Goal: Task Accomplishment & Management: Manage account settings

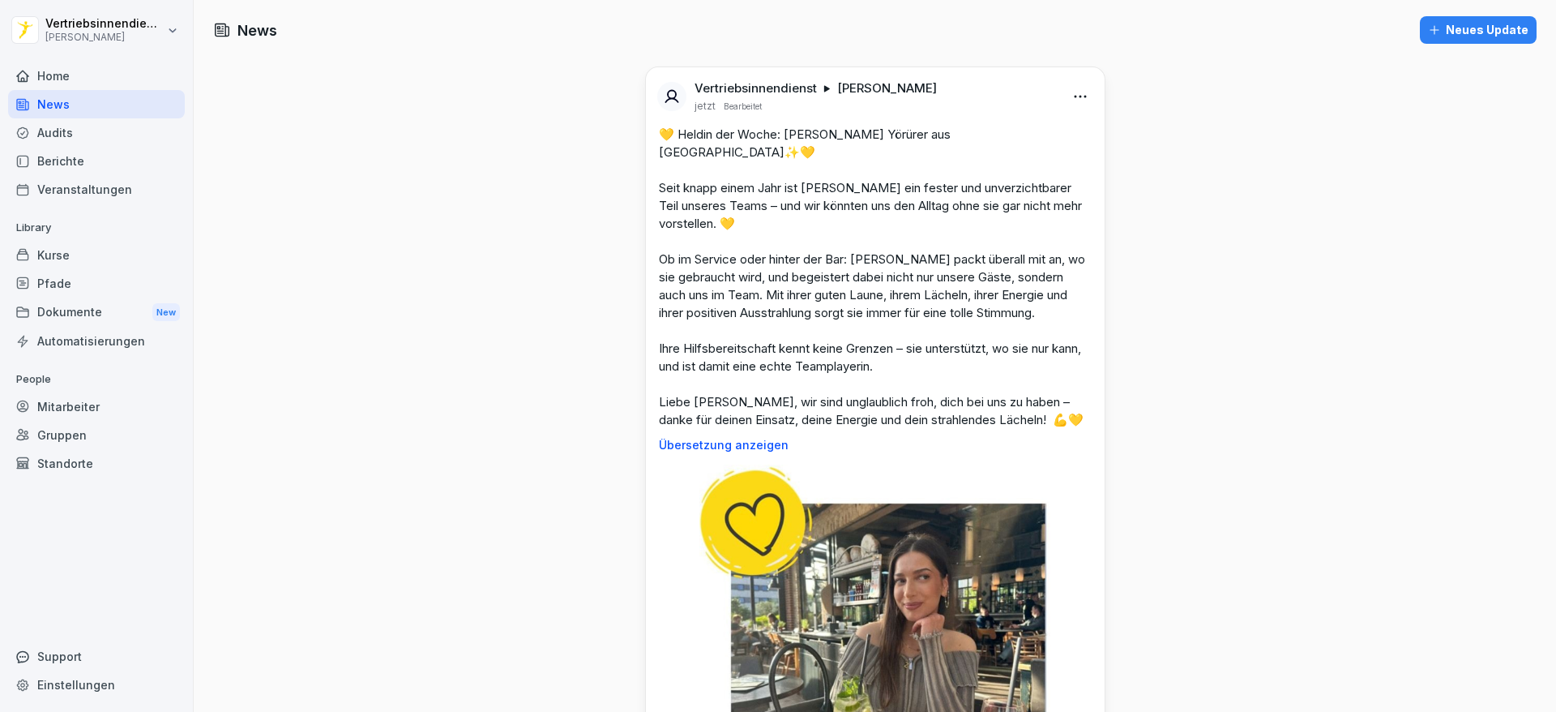
scroll to position [1396, 0]
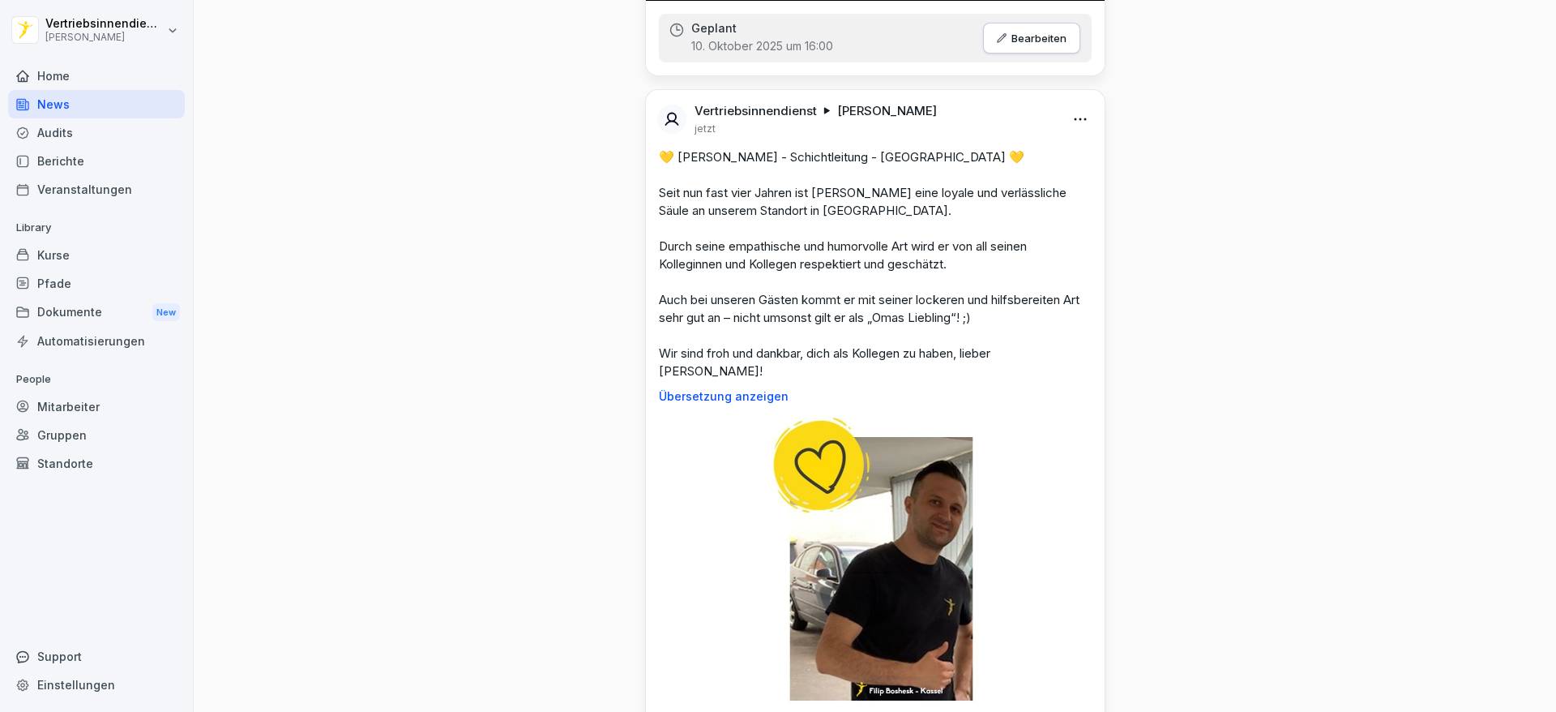
click at [71, 412] on div "Mitarbeiter" at bounding box center [96, 406] width 177 height 28
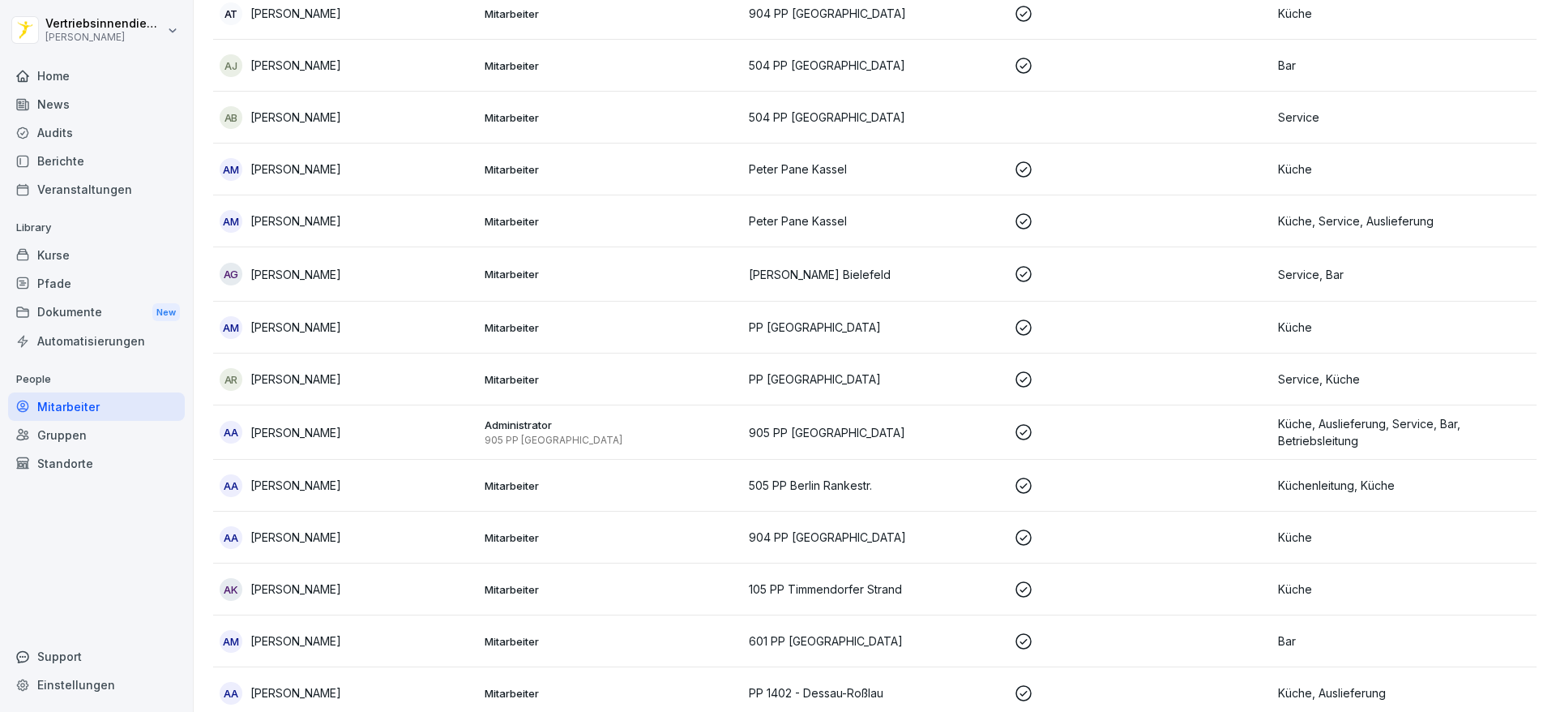
scroll to position [16, 0]
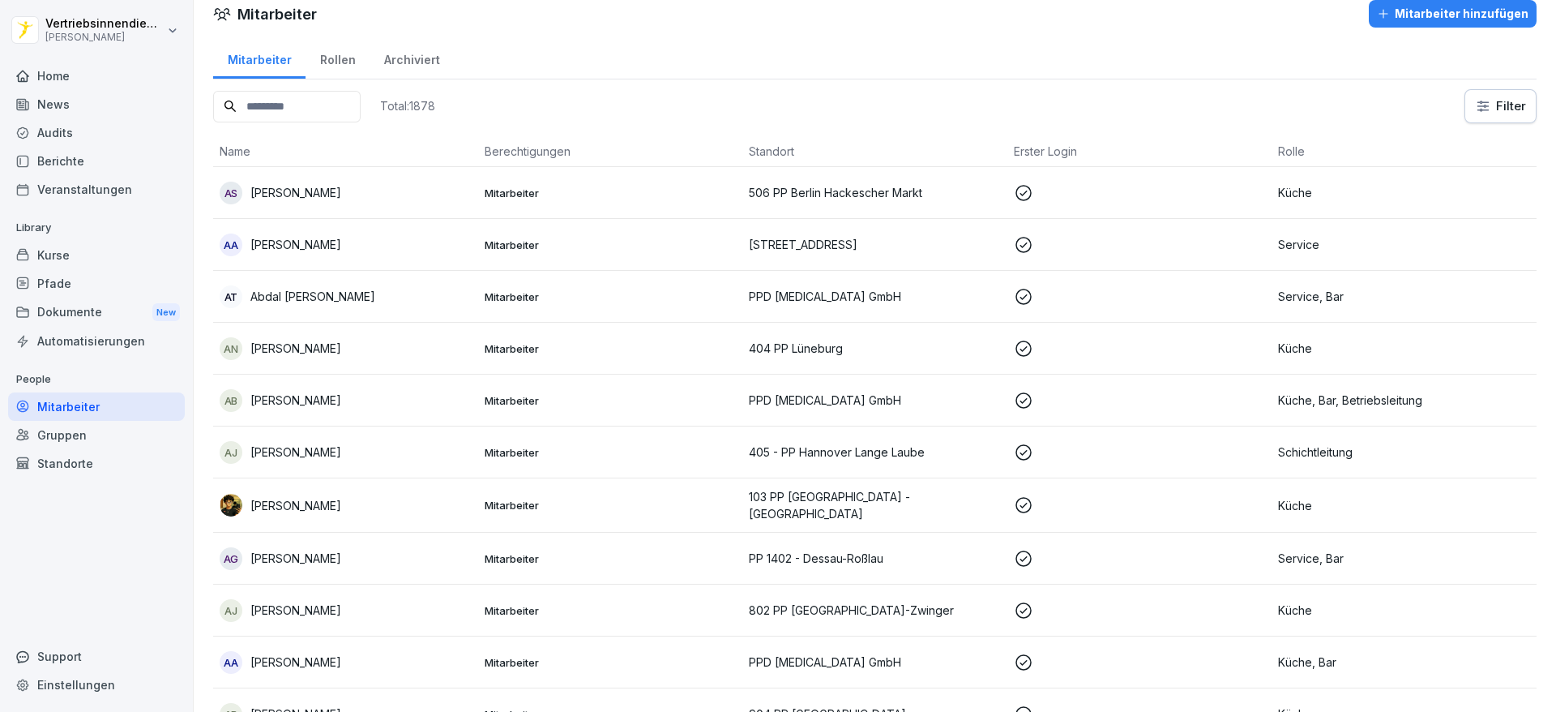
click at [246, 102] on input at bounding box center [287, 107] width 148 height 32
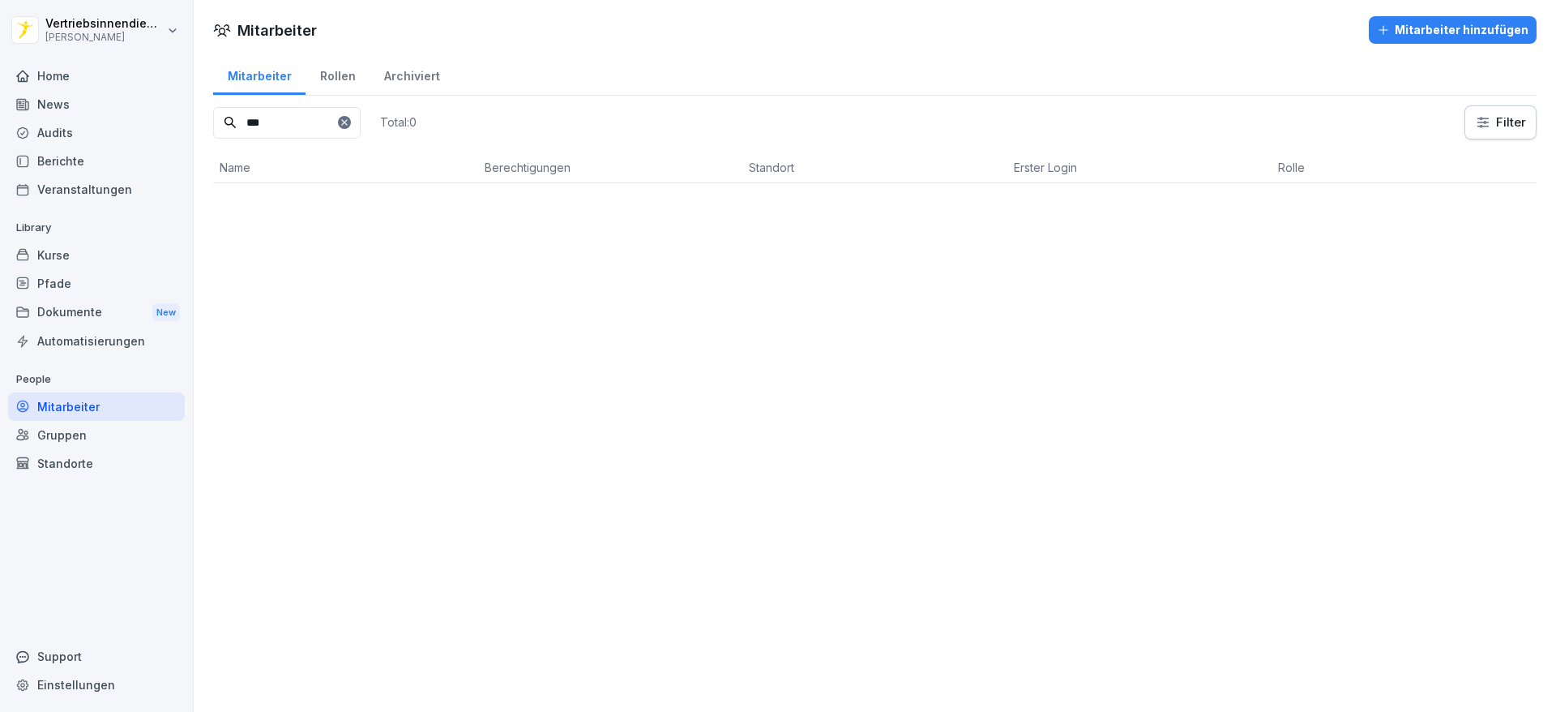
scroll to position [0, 0]
type input "*"
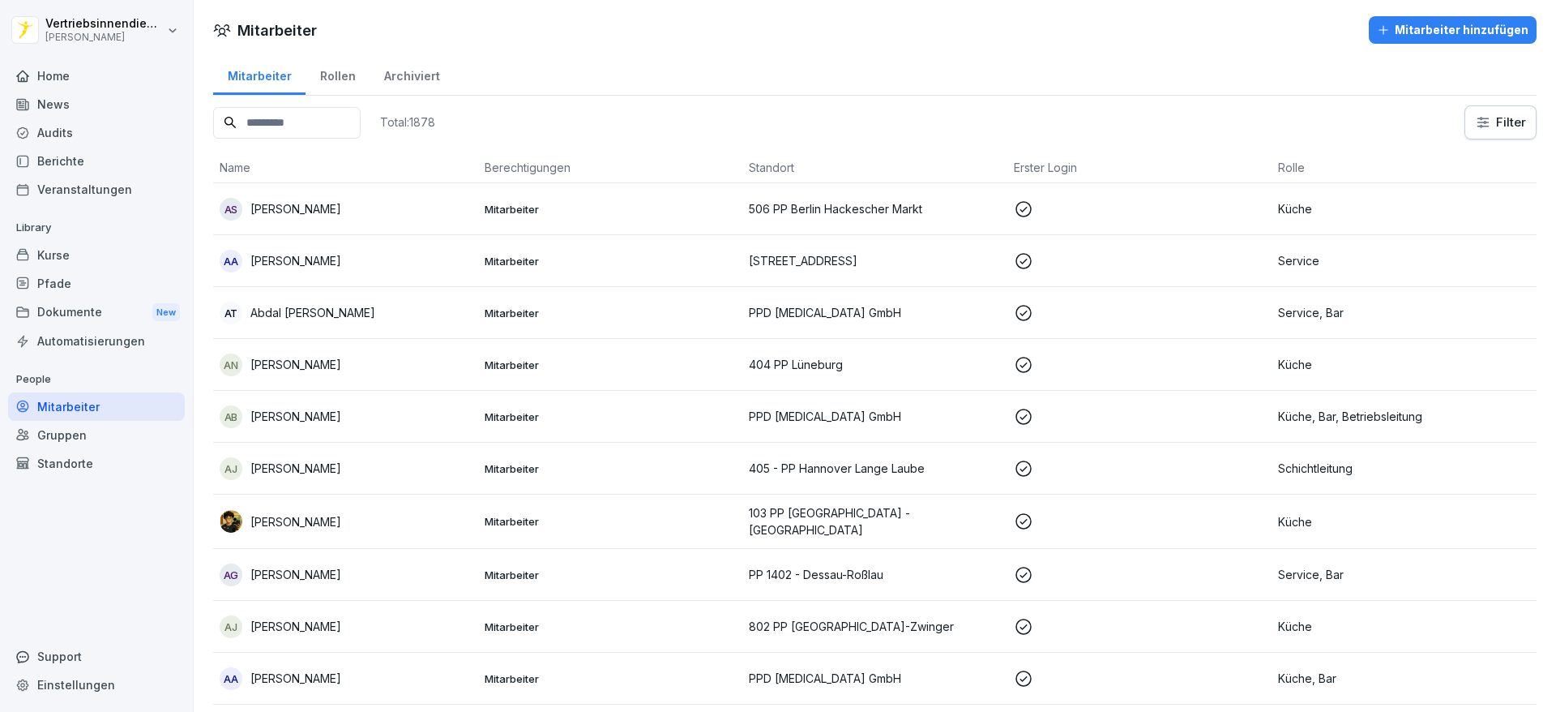
click at [1441, 32] on div "Mitarbeiter hinzufügen" at bounding box center [1453, 30] width 152 height 18
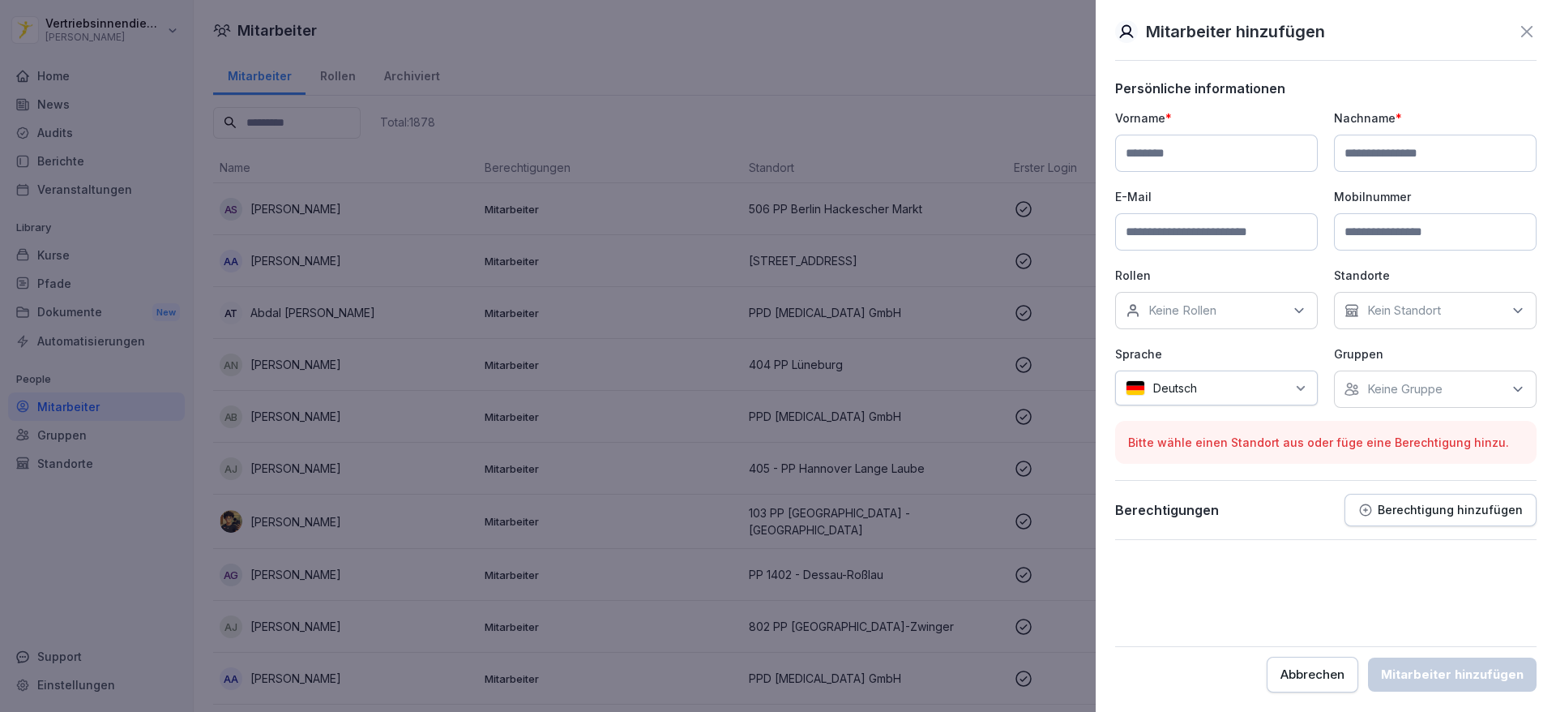
click at [1259, 160] on input at bounding box center [1216, 153] width 203 height 37
click at [1221, 154] on input at bounding box center [1216, 153] width 203 height 37
type input "****"
type input "*********"
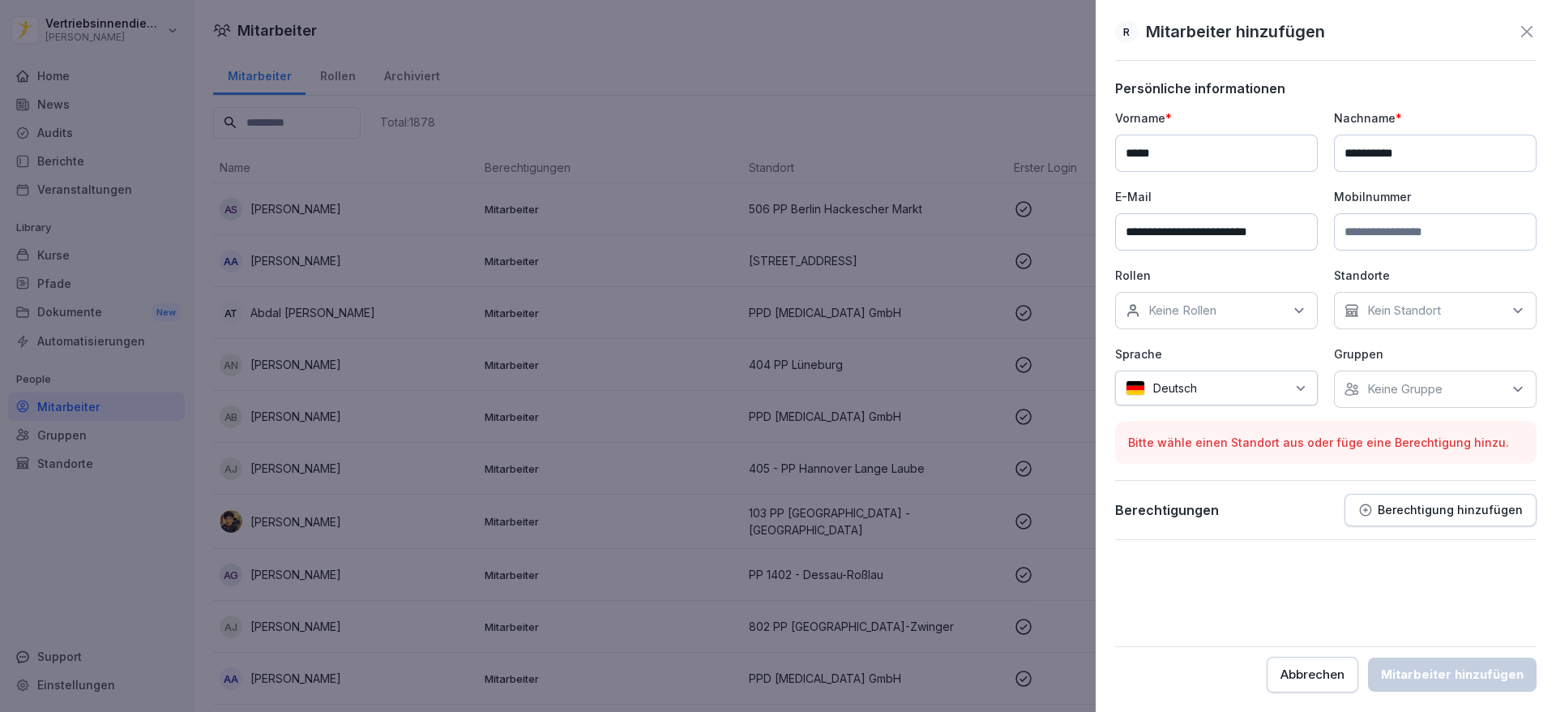
type input "**********"
click at [1384, 239] on input at bounding box center [1435, 231] width 203 height 37
type input "**********"
click at [1237, 316] on div "Keine Rollen" at bounding box center [1216, 310] width 203 height 37
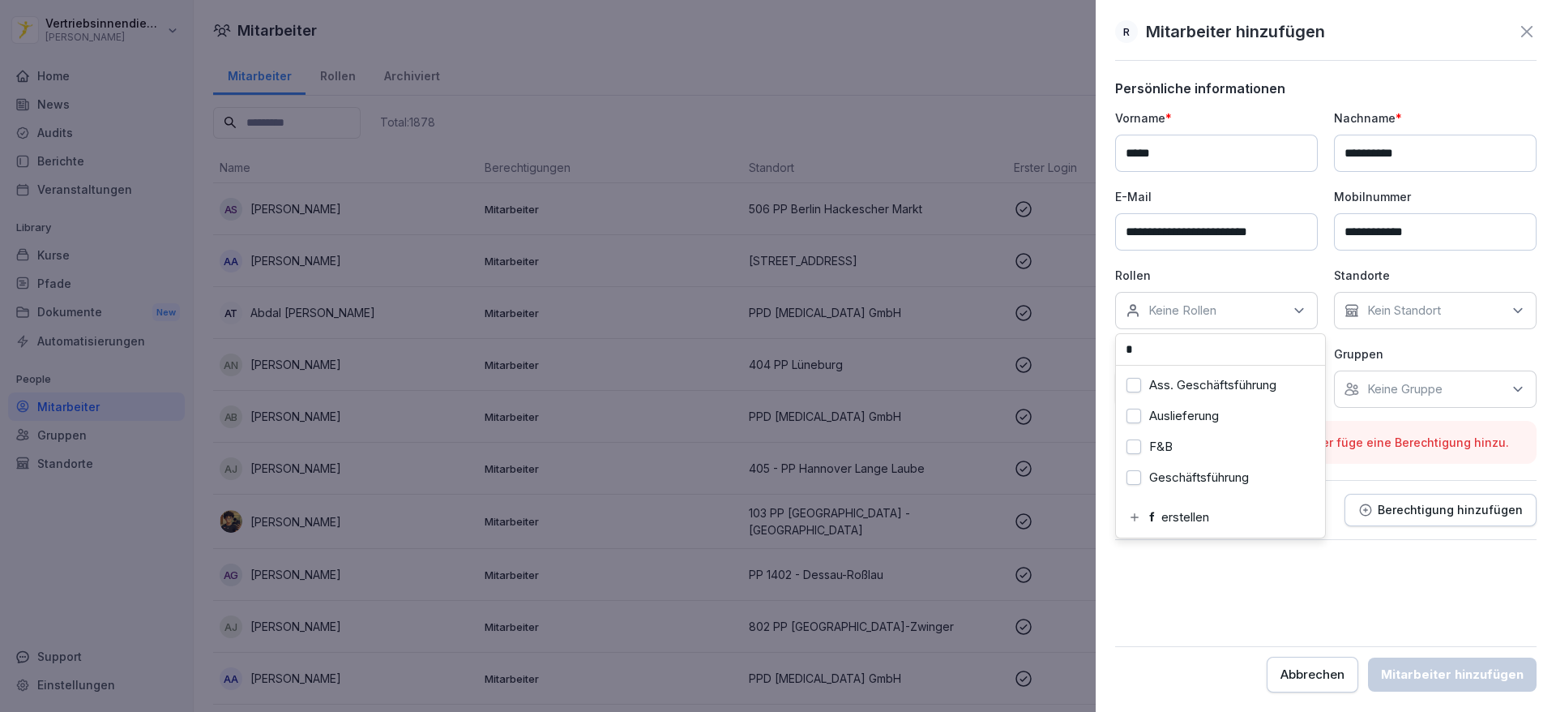
type input "*"
click at [1132, 443] on button "F&B" at bounding box center [1134, 446] width 15 height 15
drag, startPoint x: 1153, startPoint y: 353, endPoint x: 1060, endPoint y: 345, distance: 93.5
click at [1060, 345] on body "Vertriebsinnendienst Peter Pane Home News Audits Berichte Veranstaltungen Libra…" at bounding box center [778, 356] width 1556 height 712
type input "******"
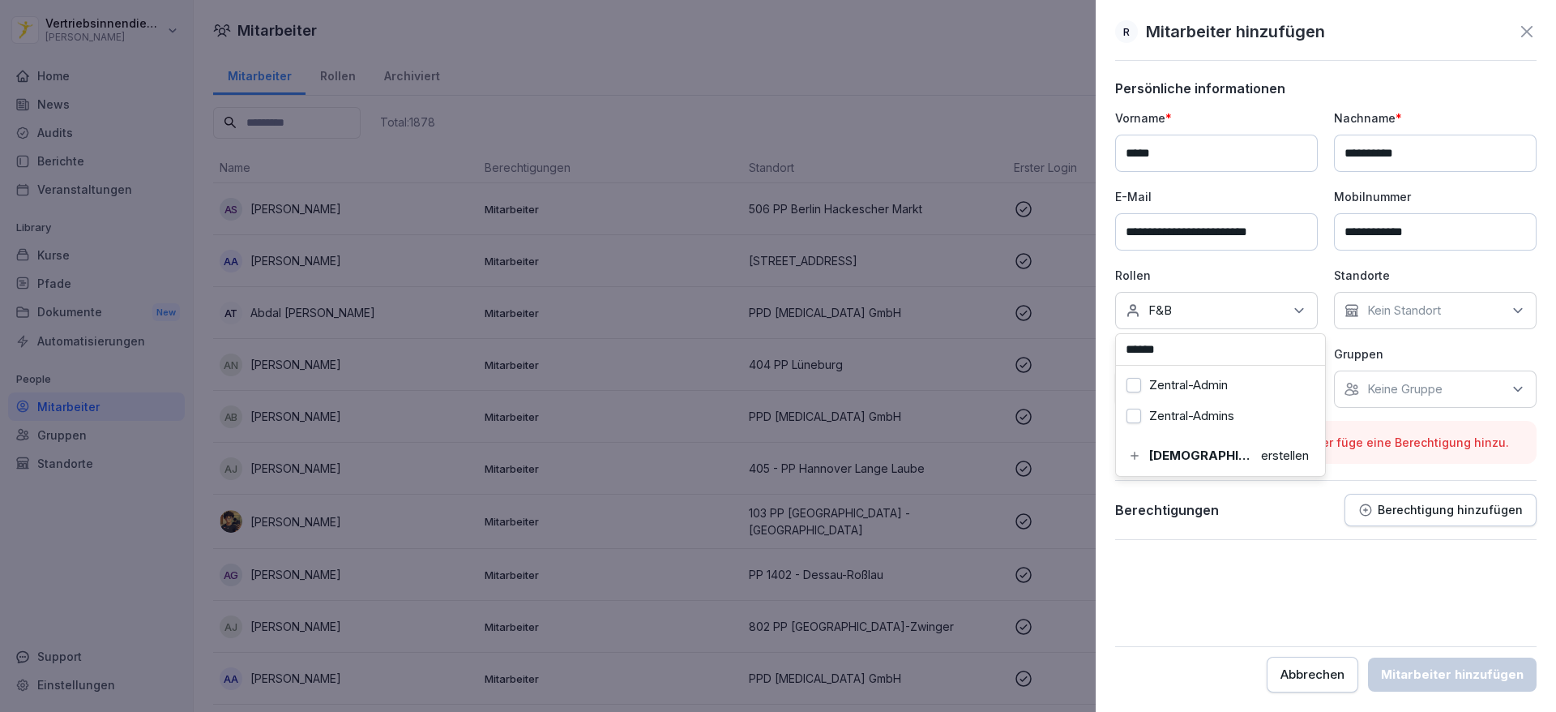
click at [1131, 379] on button "Zentral-Admin" at bounding box center [1134, 385] width 15 height 15
click at [1131, 402] on div "Zentral-Admins" at bounding box center [1220, 415] width 201 height 31
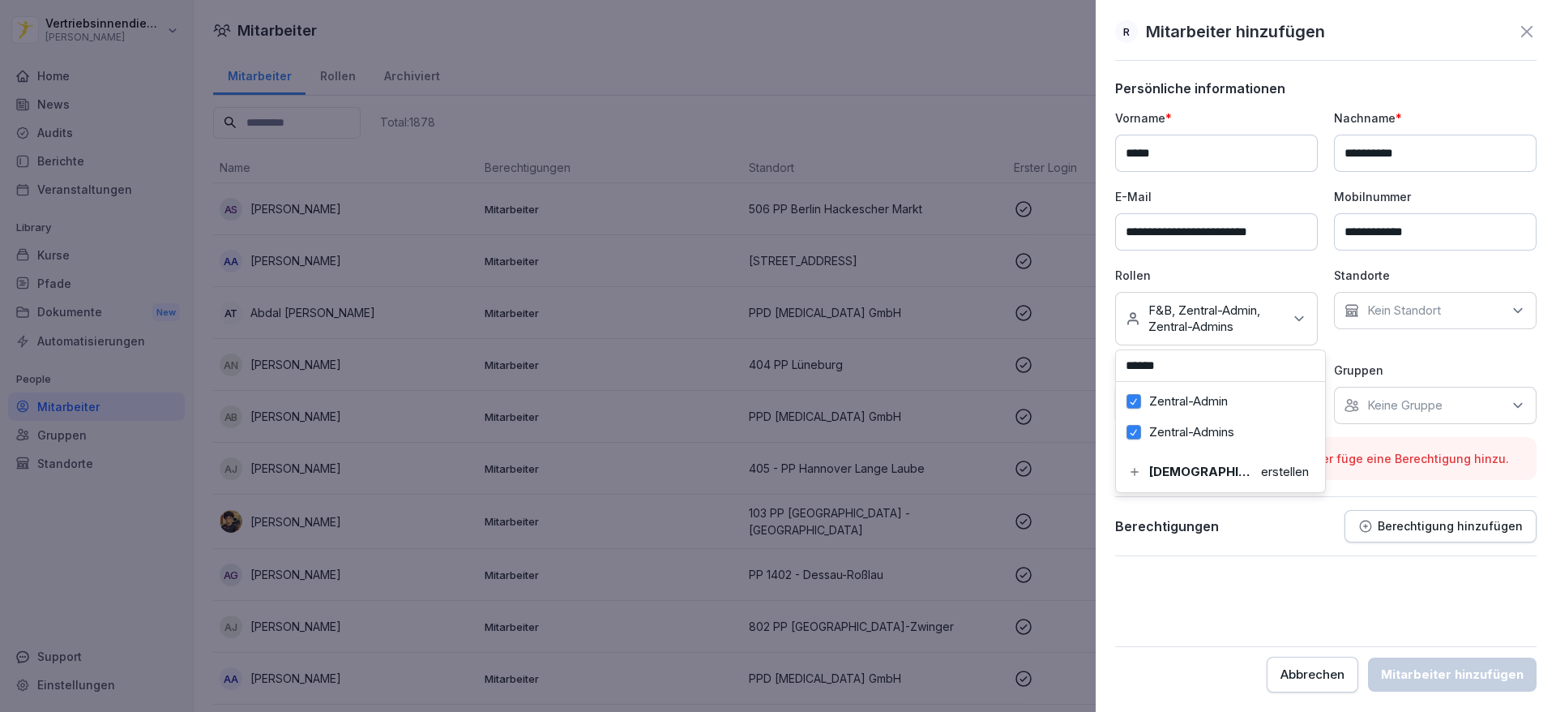
click at [1239, 580] on form "**********" at bounding box center [1325, 386] width 421 height 612
click at [1410, 320] on div "Kein Standort" at bounding box center [1435, 310] width 203 height 37
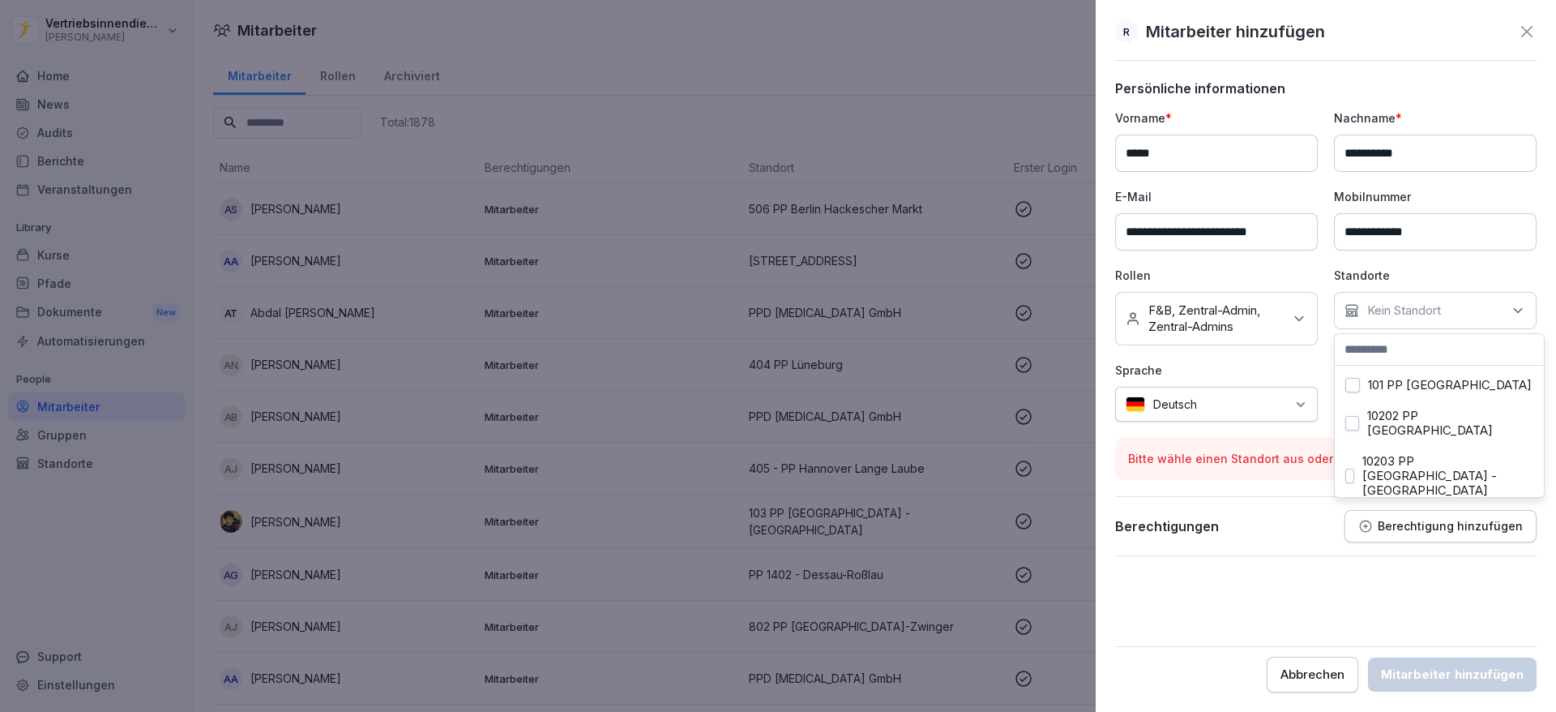
click at [1229, 537] on div "Berechtigungen Berechtigung hinzufügen" at bounding box center [1325, 526] width 421 height 32
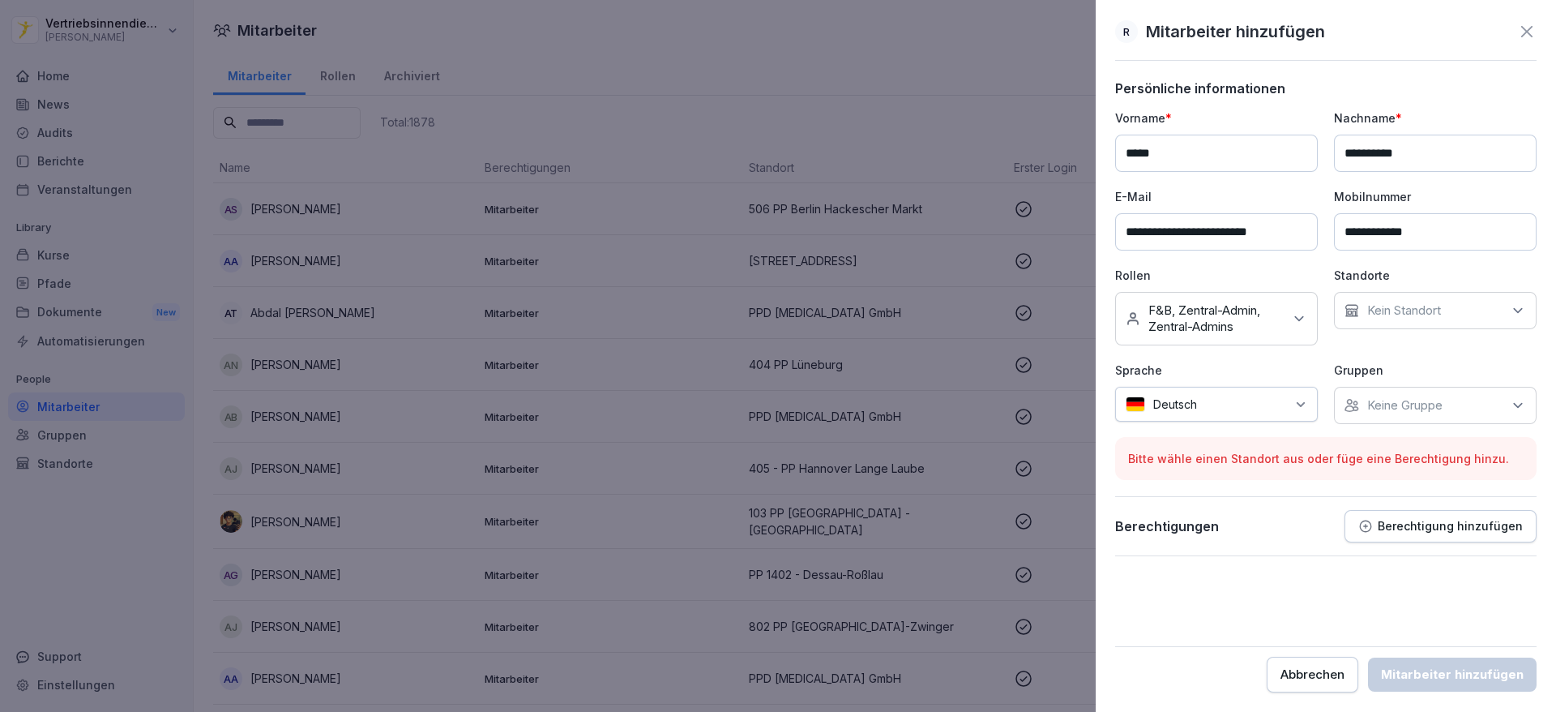
click at [1401, 522] on p "Berechtigung hinzufügen" at bounding box center [1450, 526] width 145 height 13
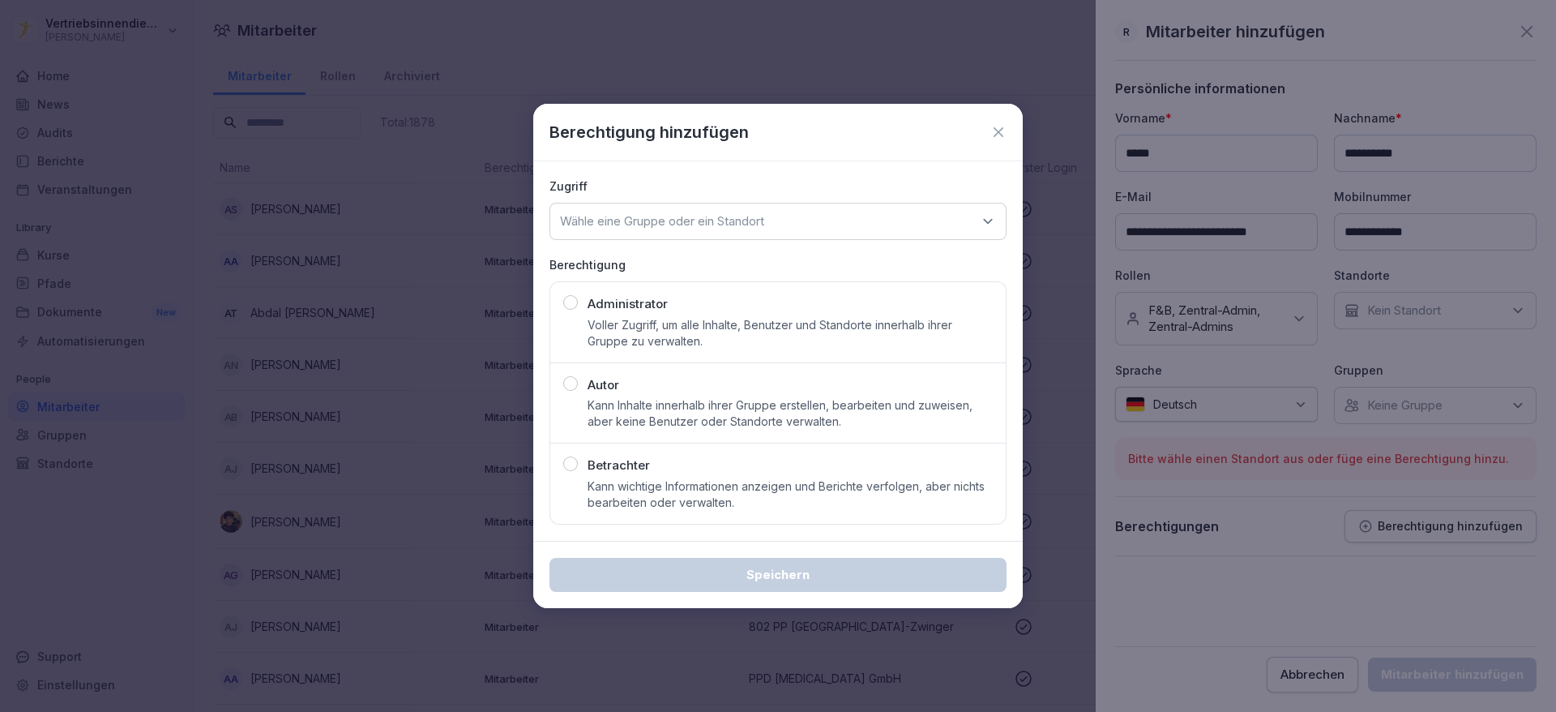
click at [731, 423] on p "Kann Inhalte innerhalb ihrer Gruppe erstellen, bearbeiten und zuweisen, aber ke…" at bounding box center [790, 413] width 405 height 32
click at [695, 229] on div "Wähle eine Gruppe oder ein Standort" at bounding box center [778, 221] width 457 height 37
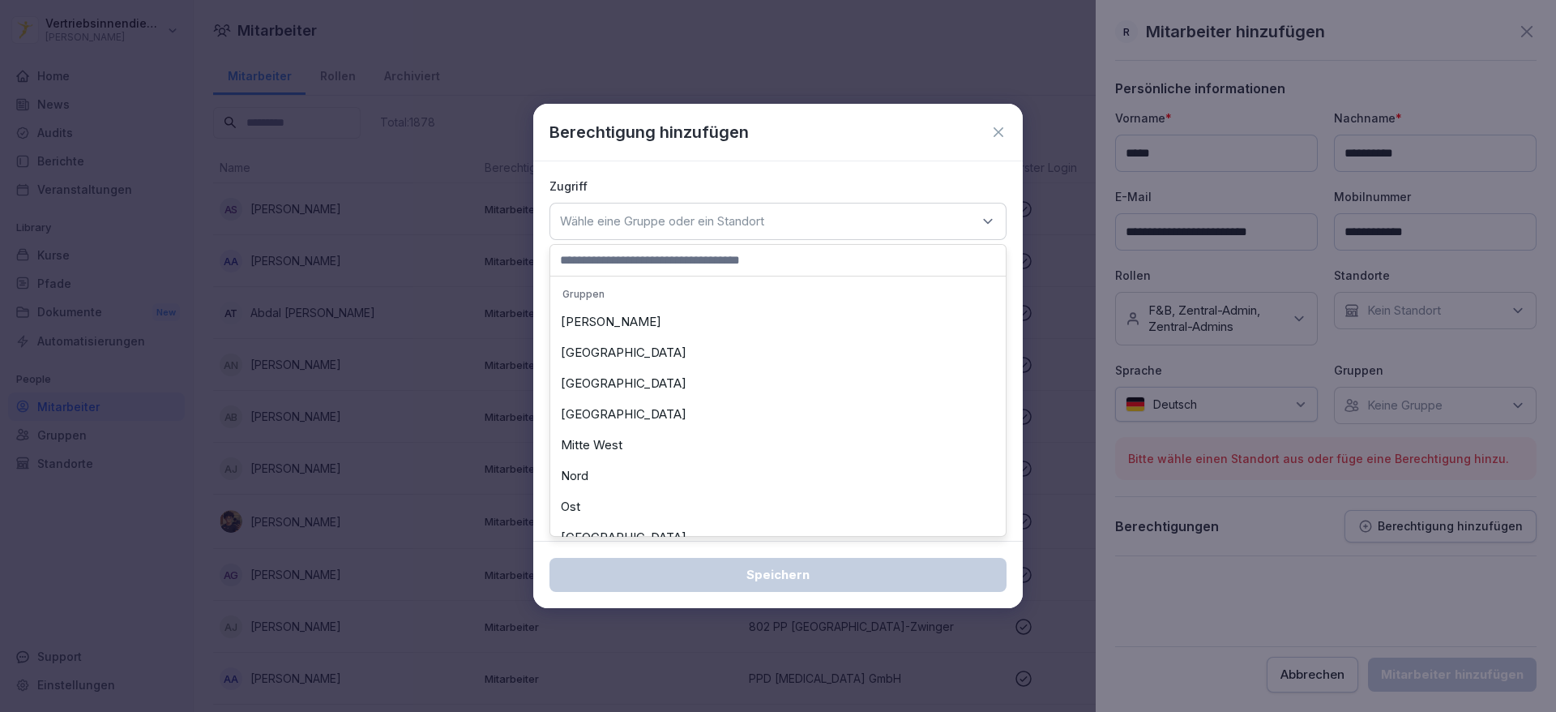
click at [633, 316] on div "[PERSON_NAME]" at bounding box center [777, 321] width 447 height 31
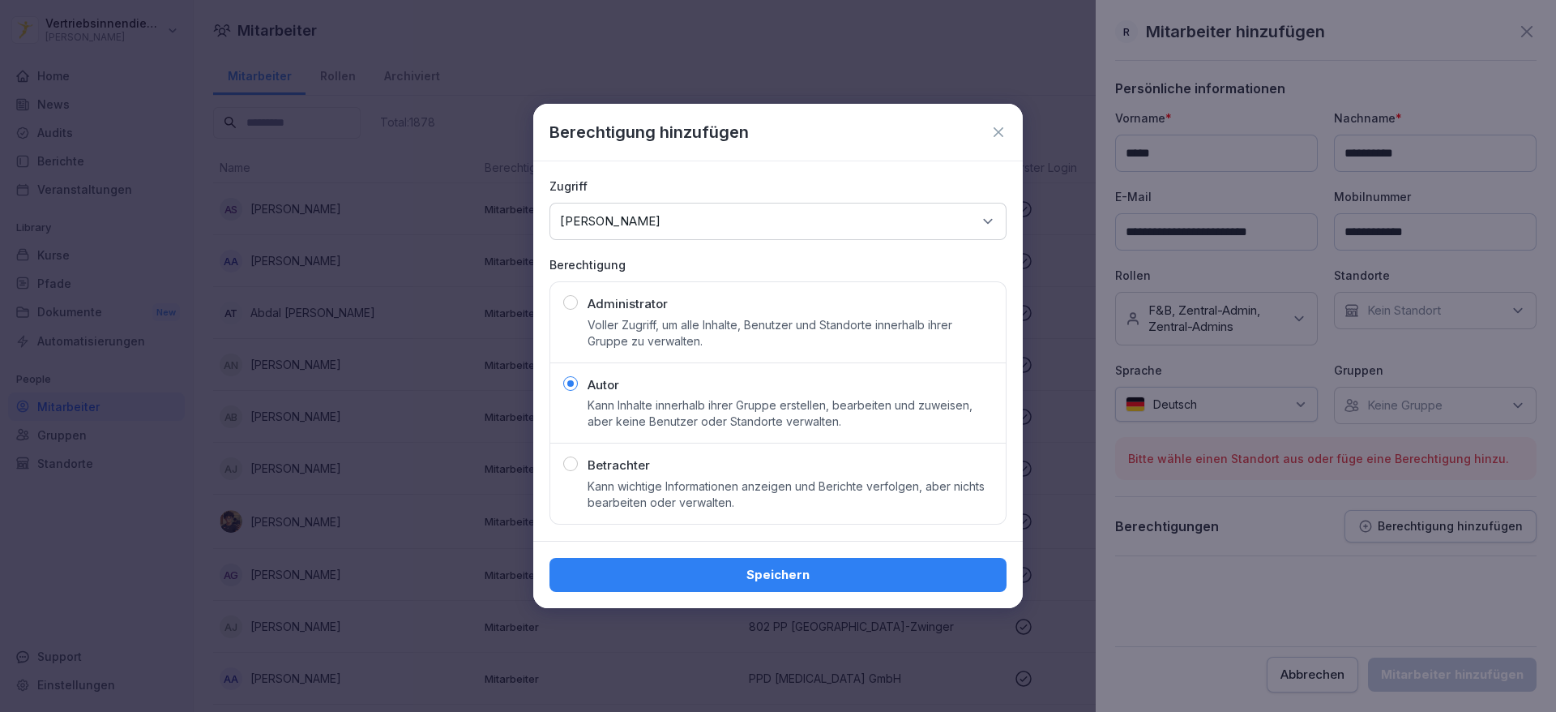
click at [777, 571] on div "Speichern" at bounding box center [778, 575] width 431 height 18
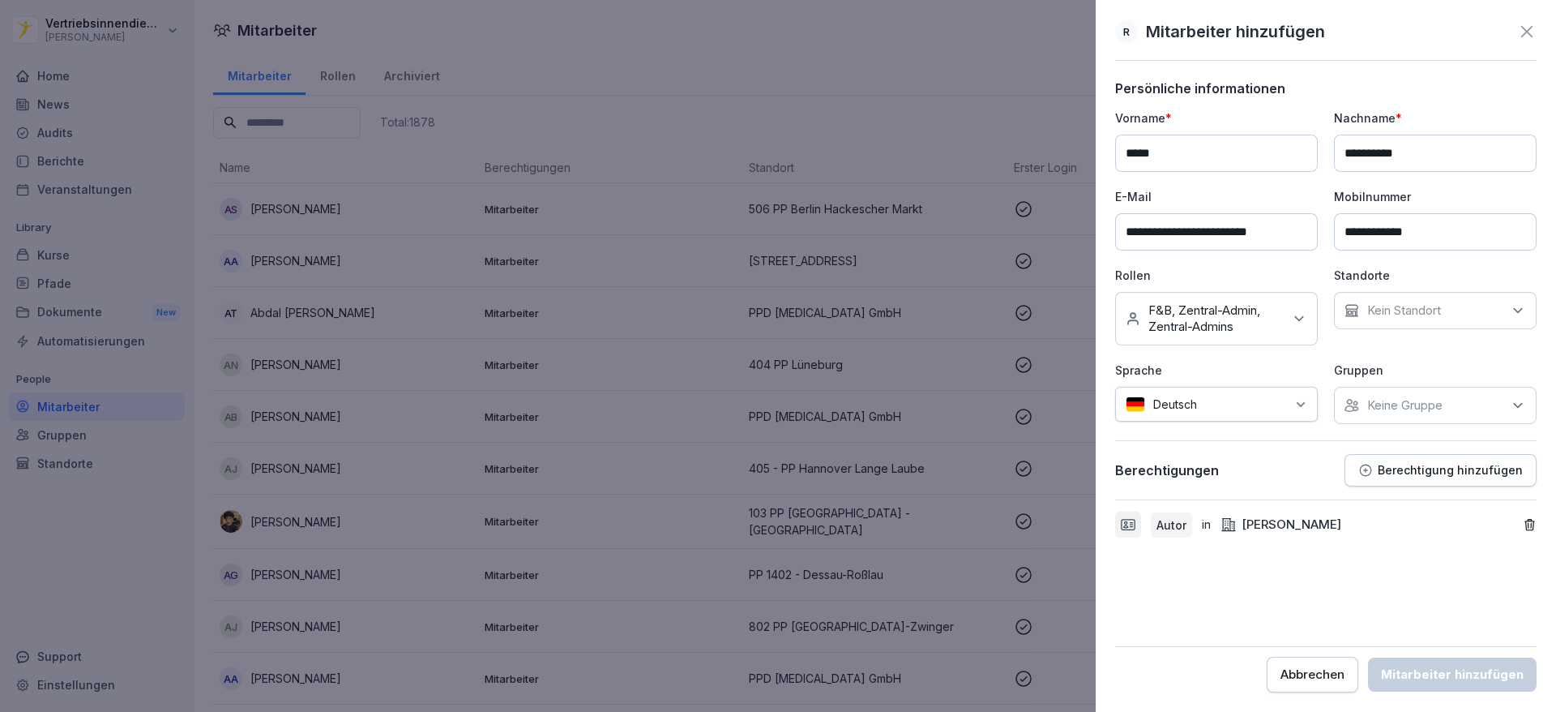
click at [1463, 601] on form "**********" at bounding box center [1325, 386] width 421 height 612
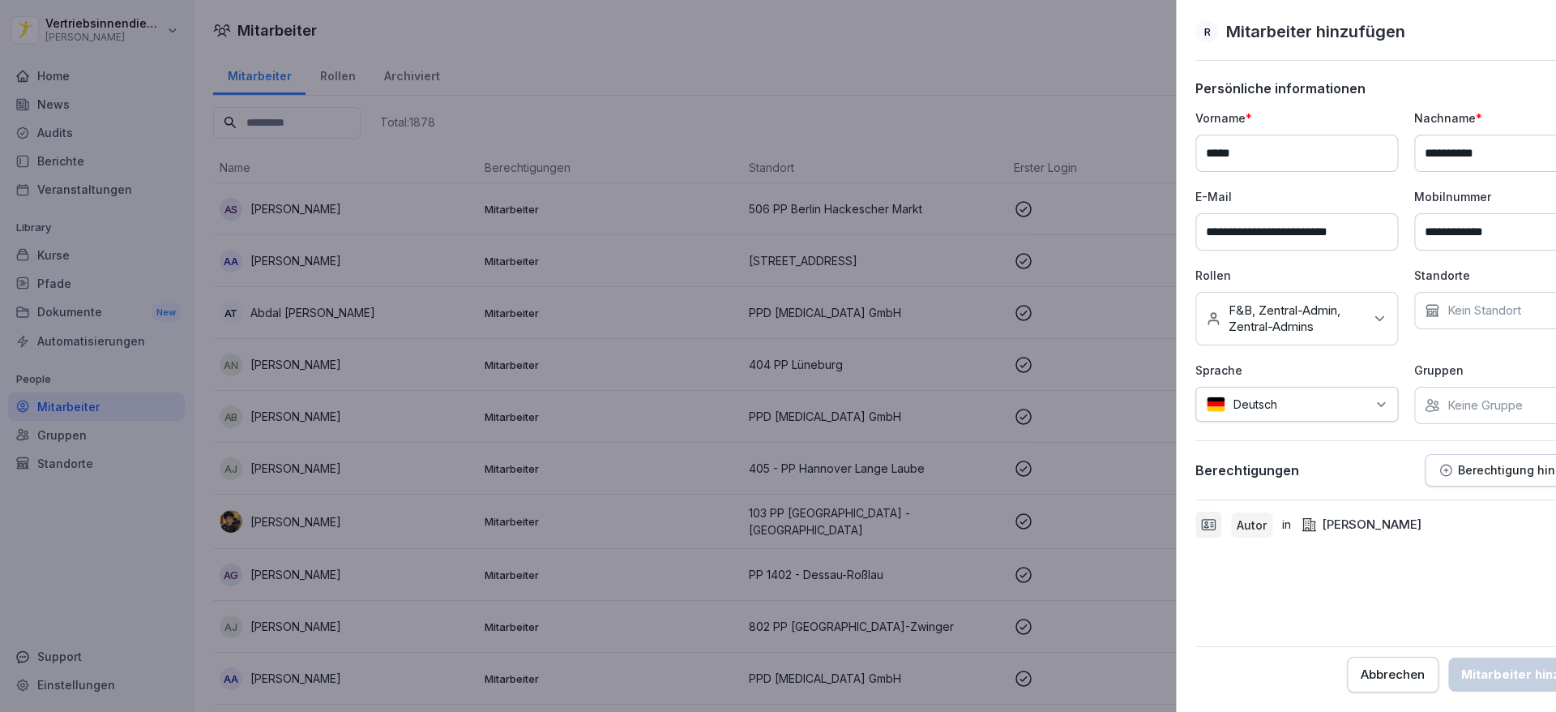
click at [912, 332] on div at bounding box center [778, 356] width 1556 height 712
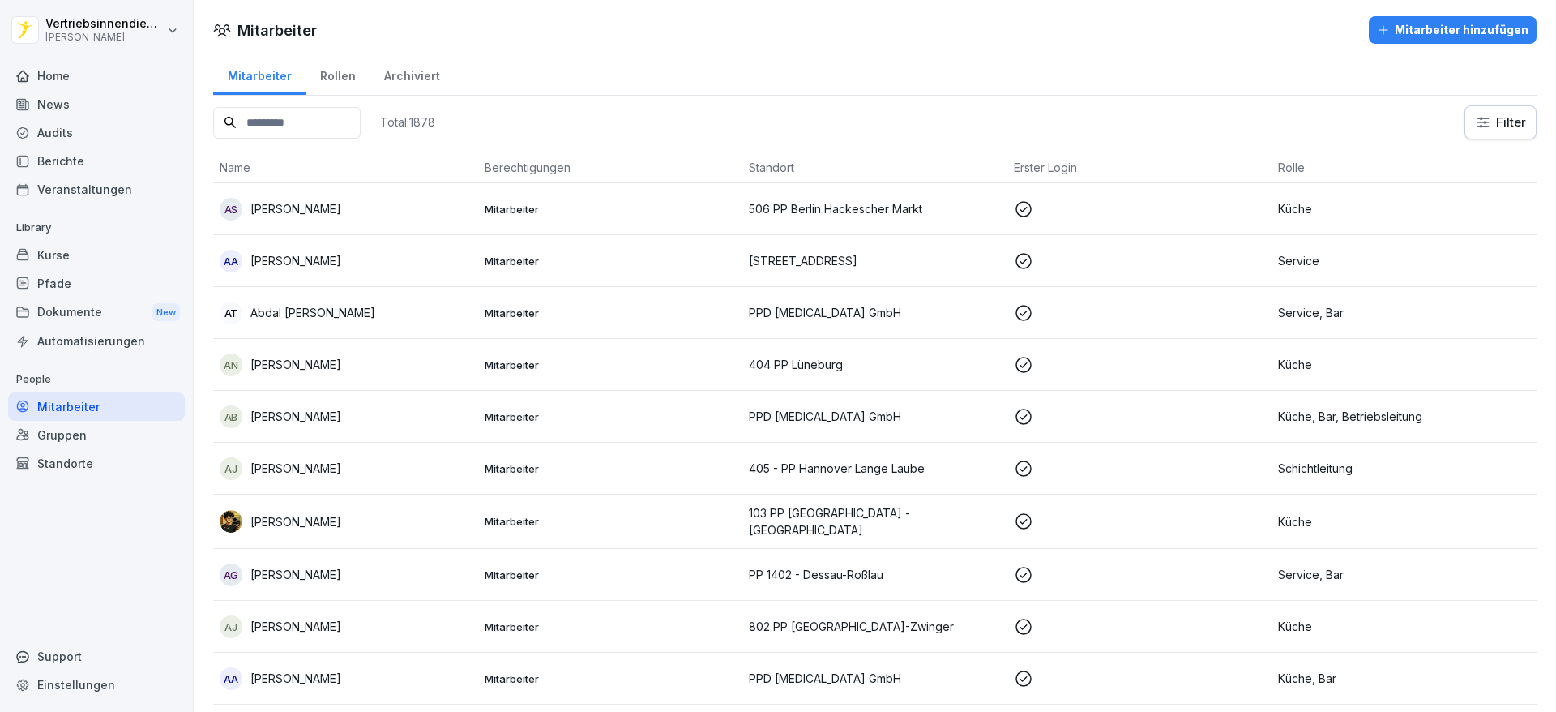
click at [281, 113] on input at bounding box center [287, 123] width 148 height 32
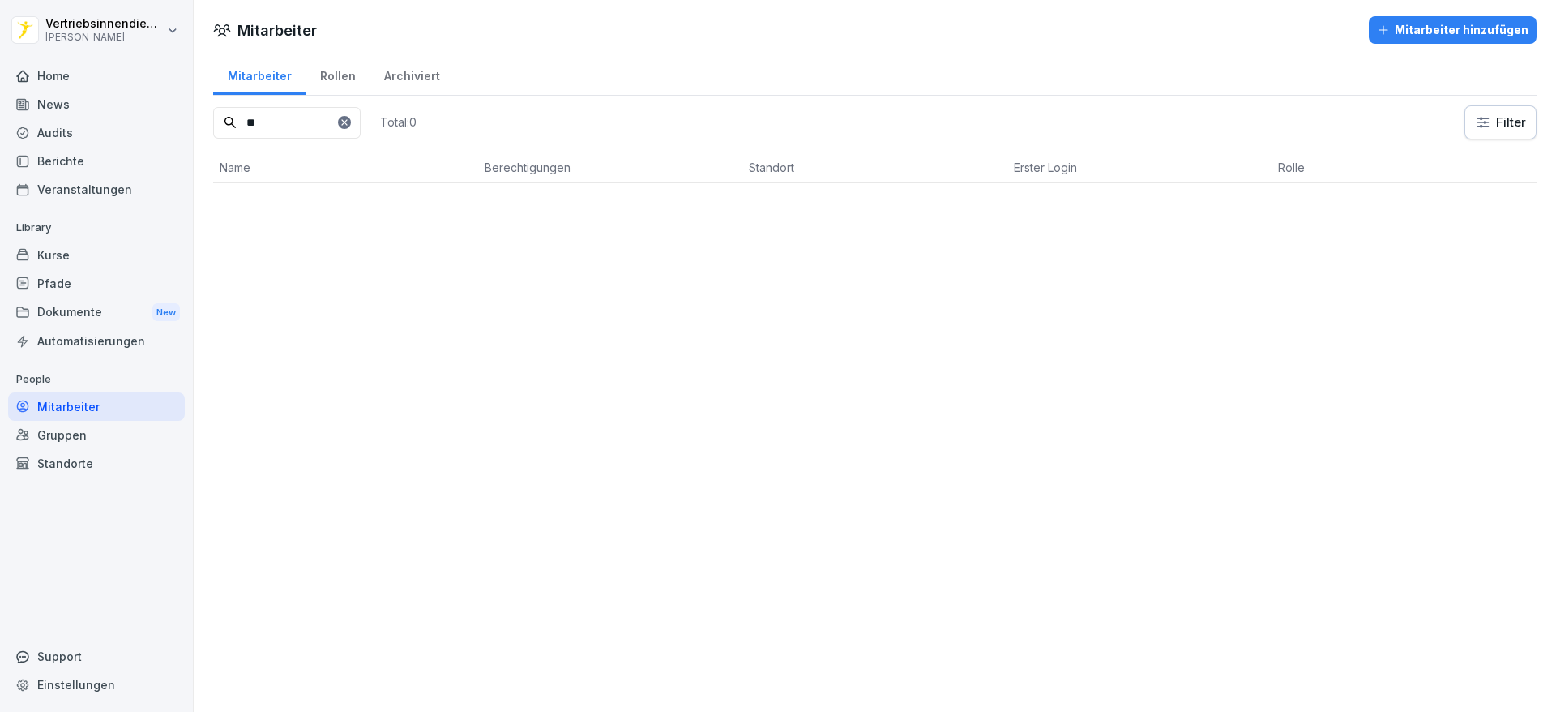
type input "*"
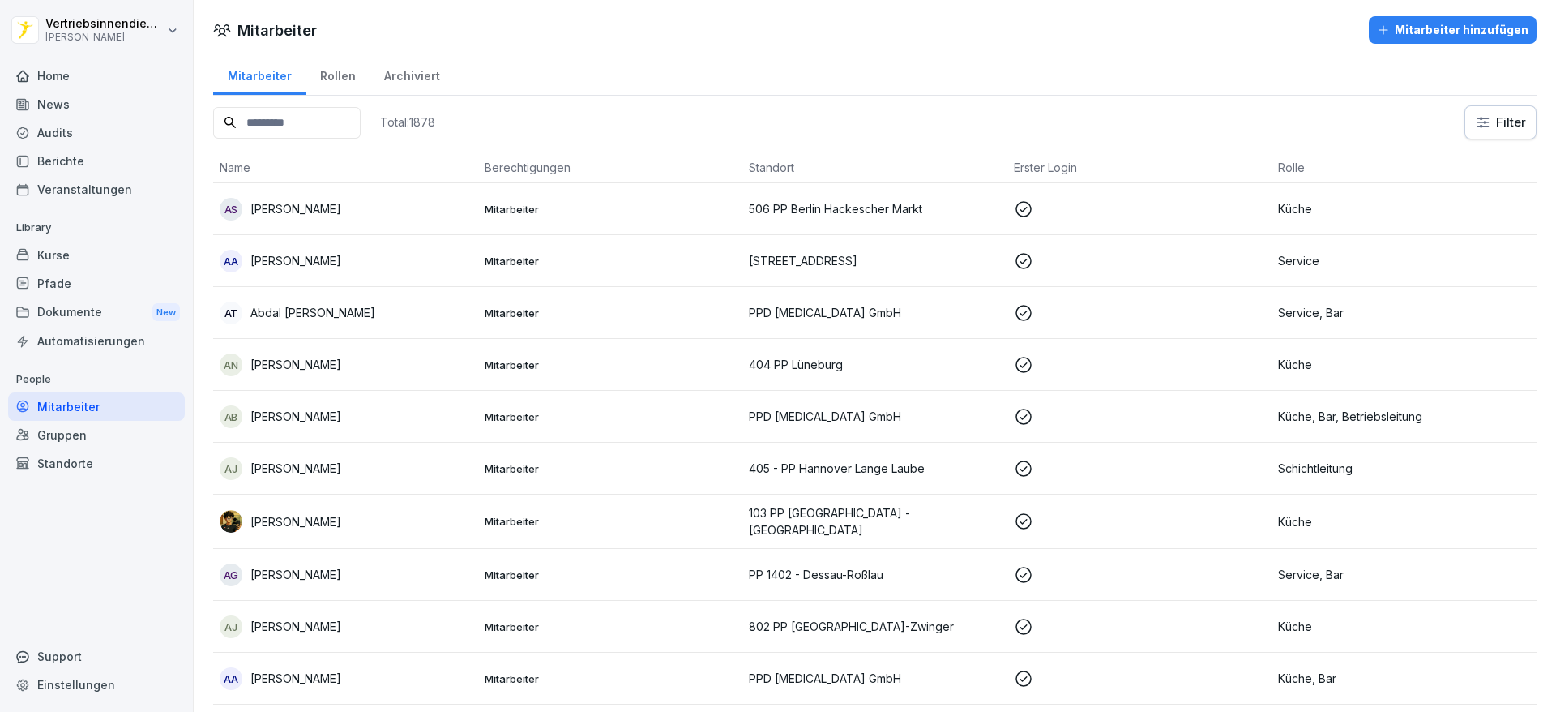
click at [342, 114] on input at bounding box center [287, 123] width 148 height 32
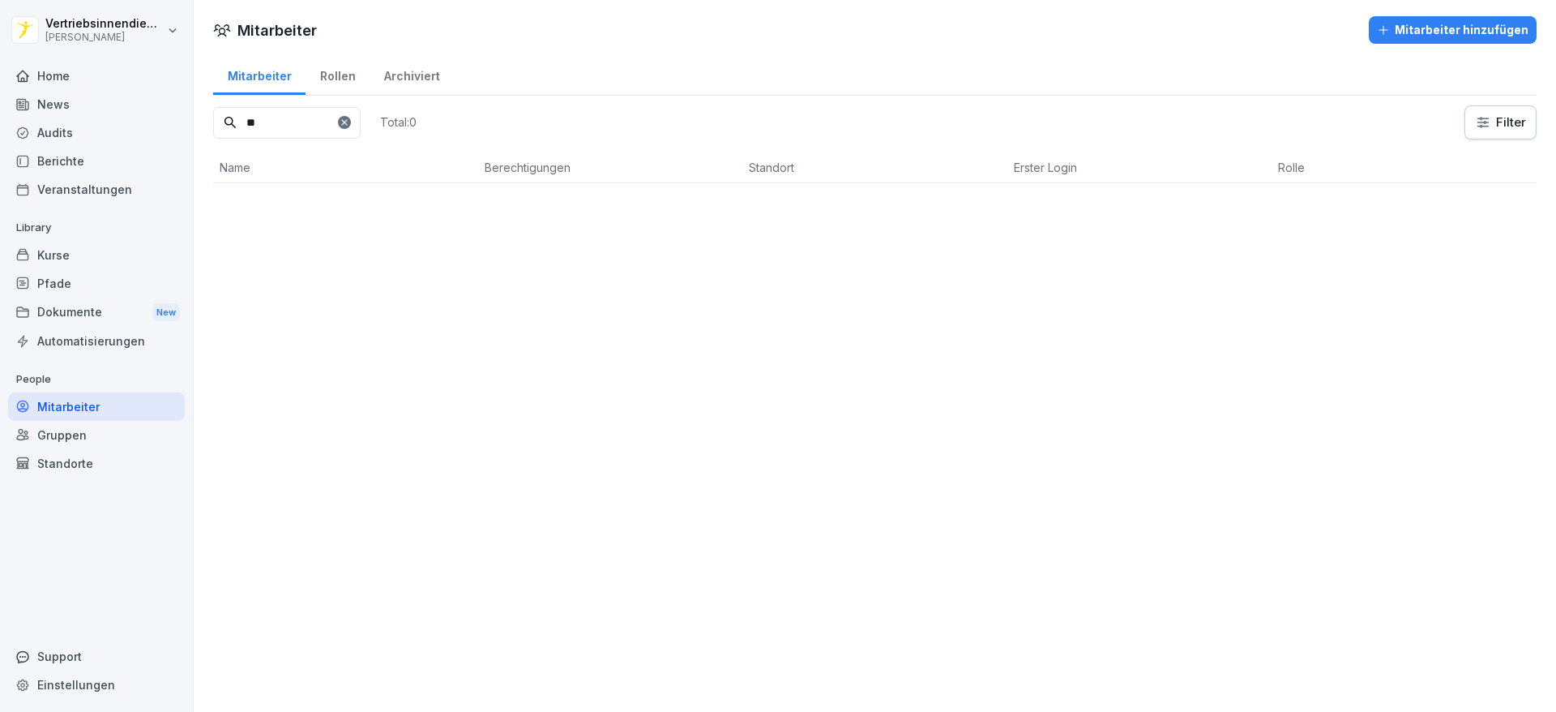
type input "*"
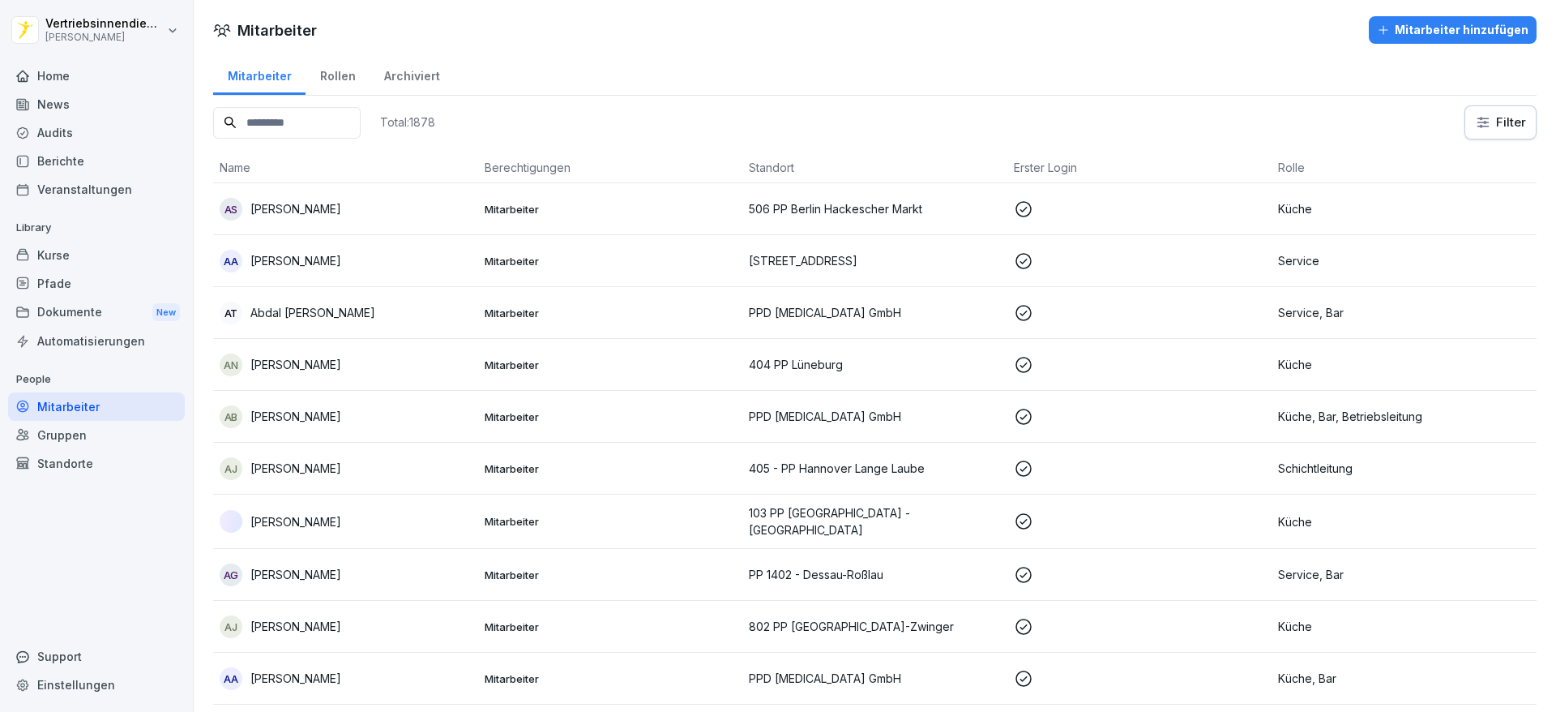
click at [418, 78] on div "Archiviert" at bounding box center [412, 73] width 84 height 41
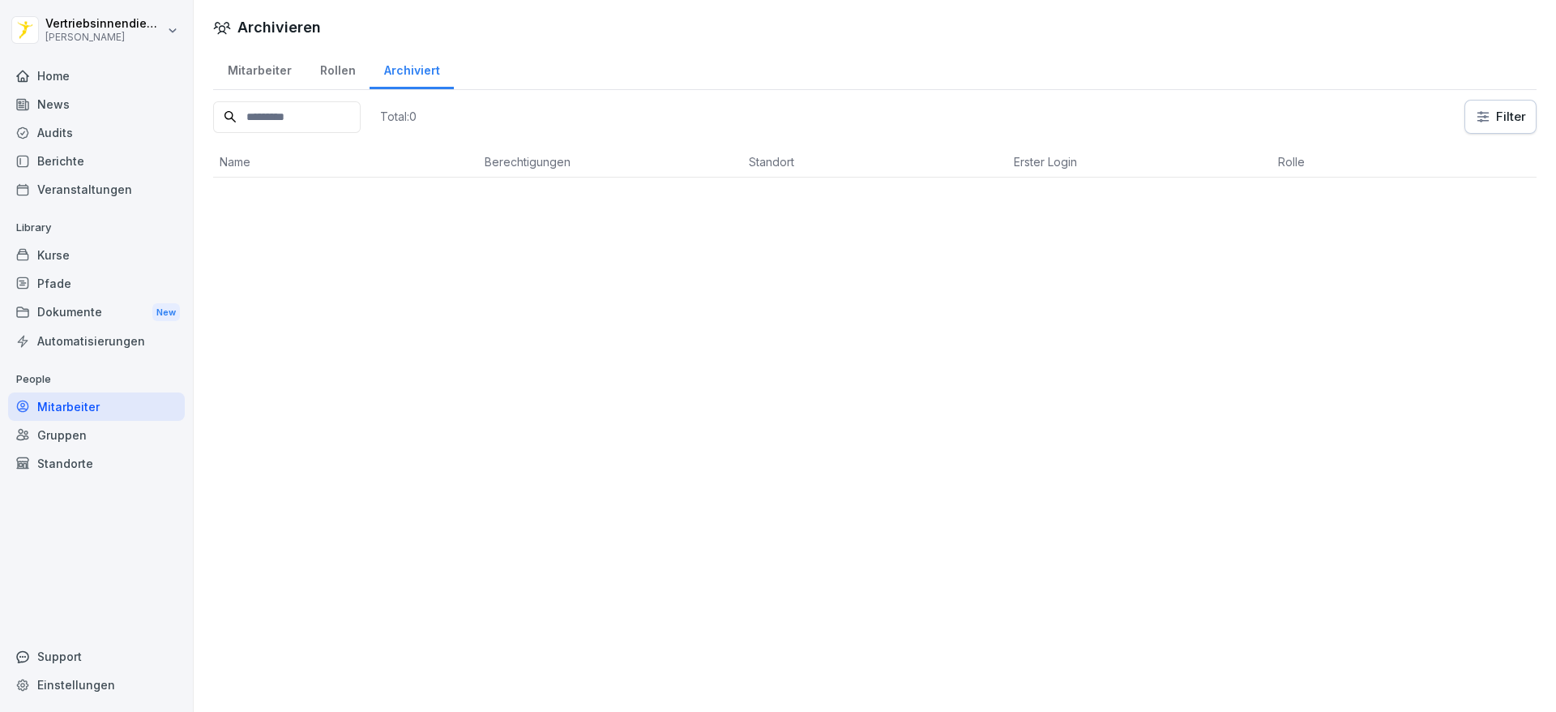
click at [339, 75] on div "Rollen" at bounding box center [338, 68] width 64 height 41
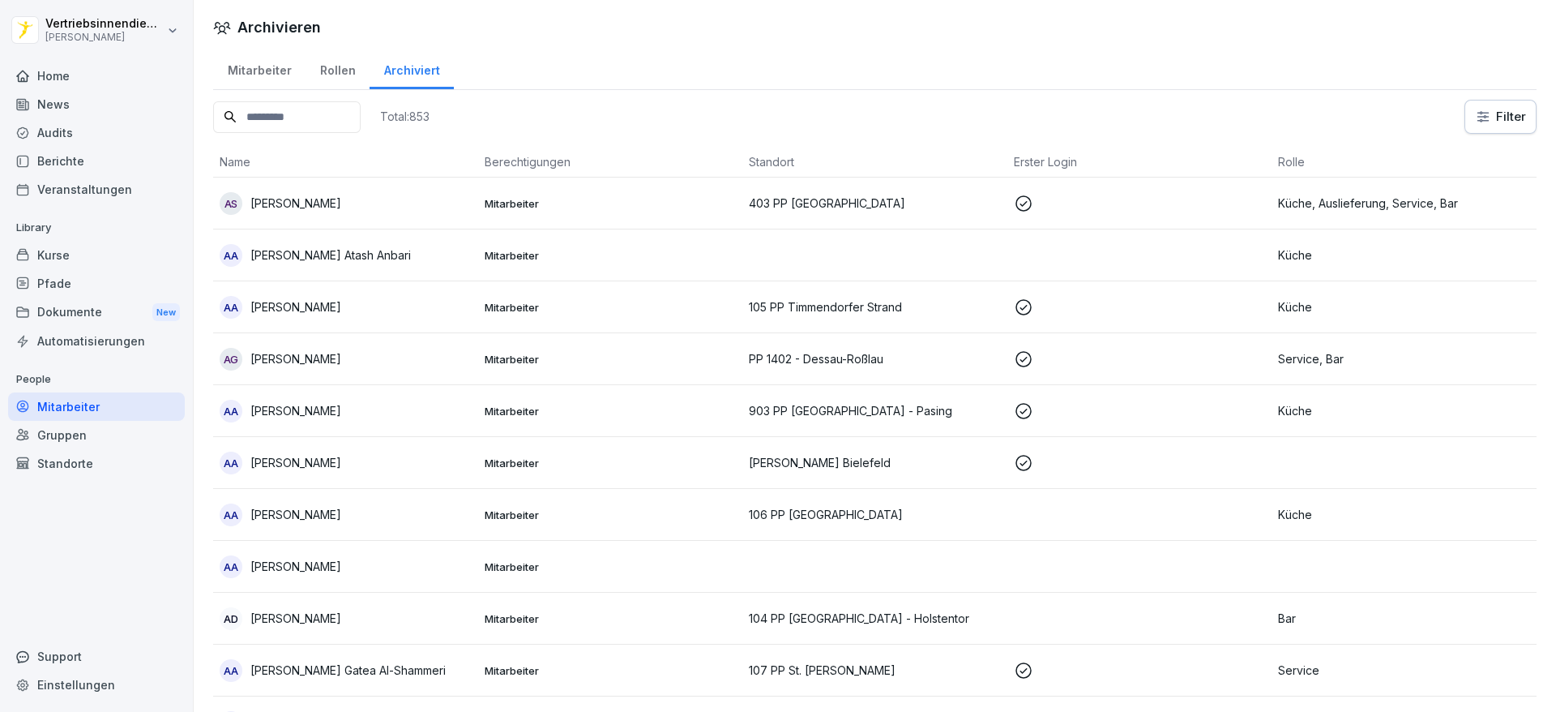
click at [410, 73] on div "Archiviert" at bounding box center [412, 68] width 84 height 41
click at [345, 69] on div "Rollen" at bounding box center [338, 68] width 64 height 41
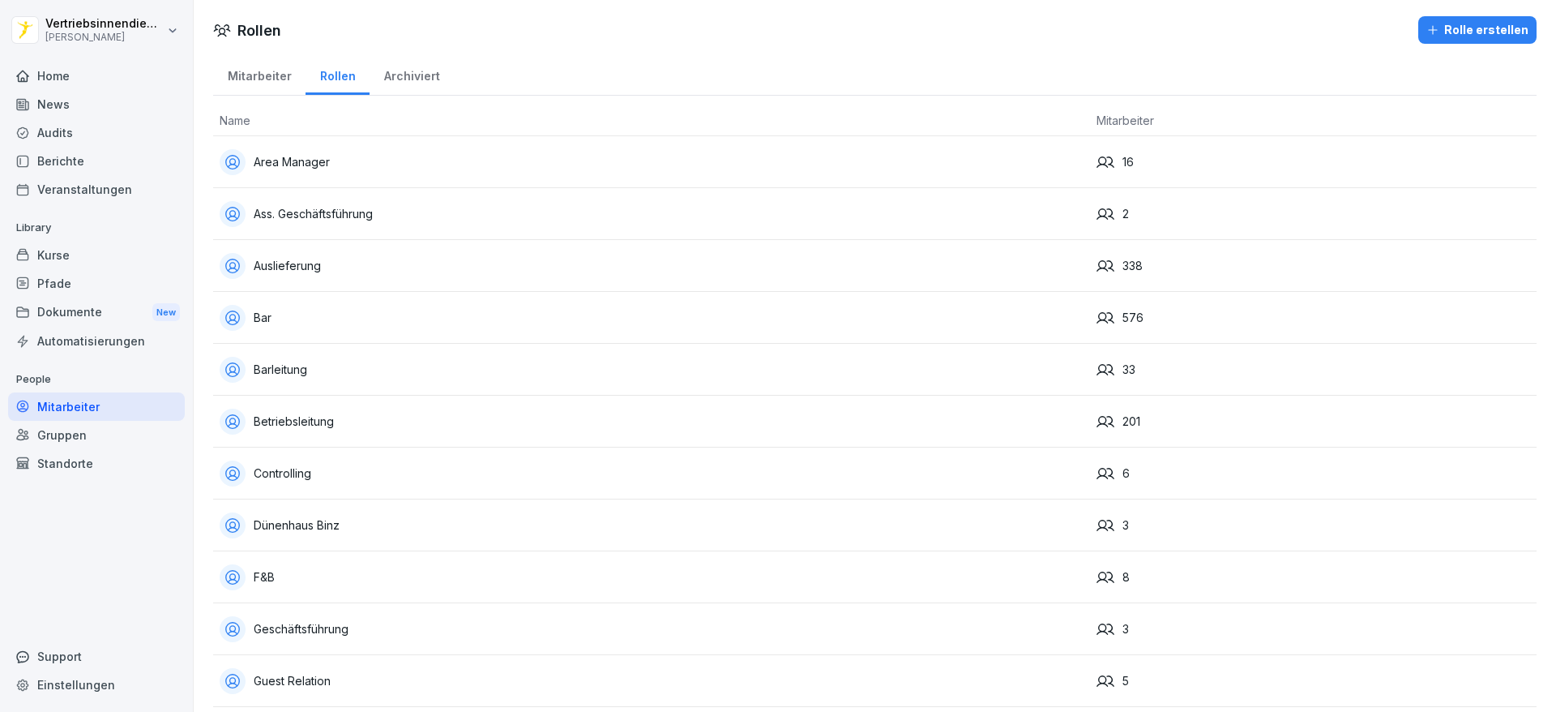
click at [264, 66] on div "Mitarbeiter" at bounding box center [259, 73] width 92 height 41
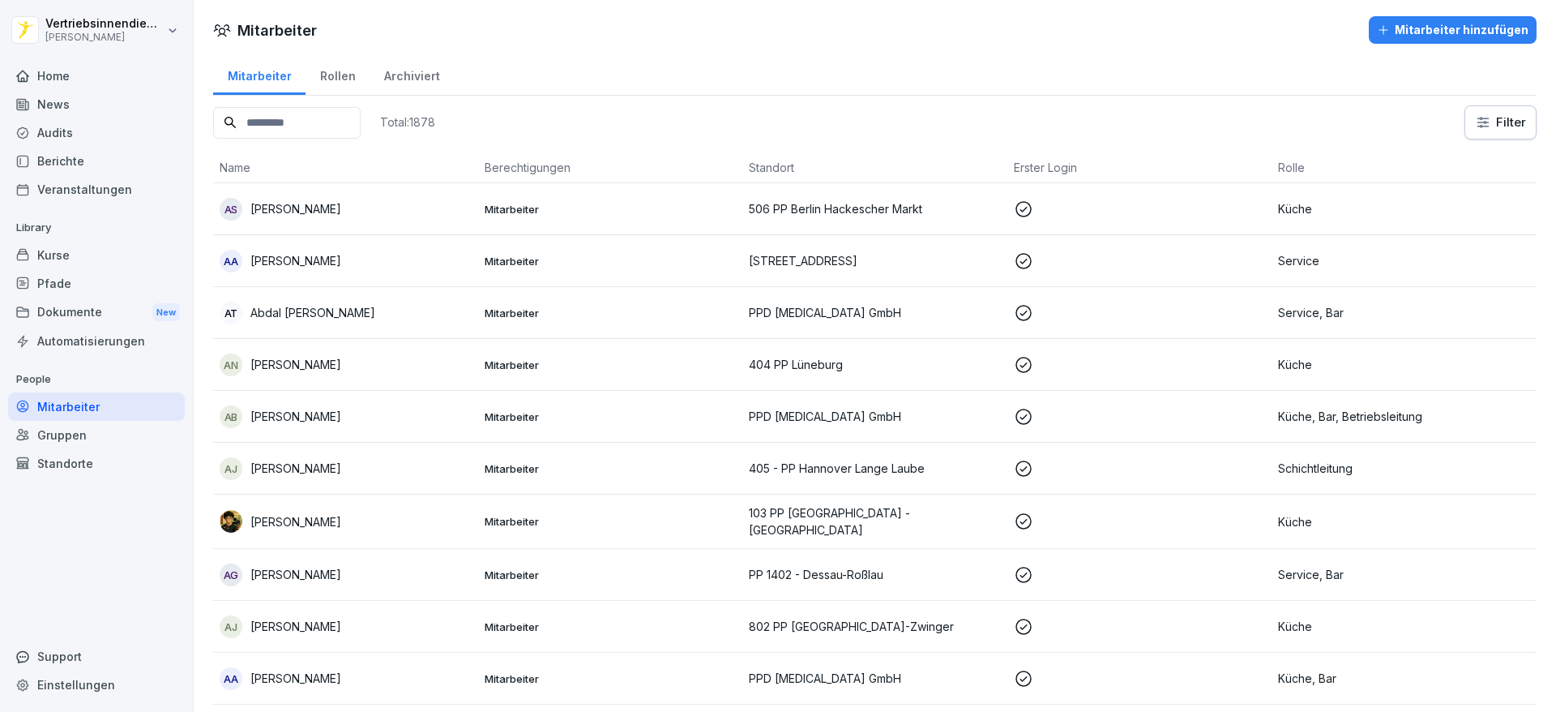
click at [314, 121] on input at bounding box center [287, 123] width 148 height 32
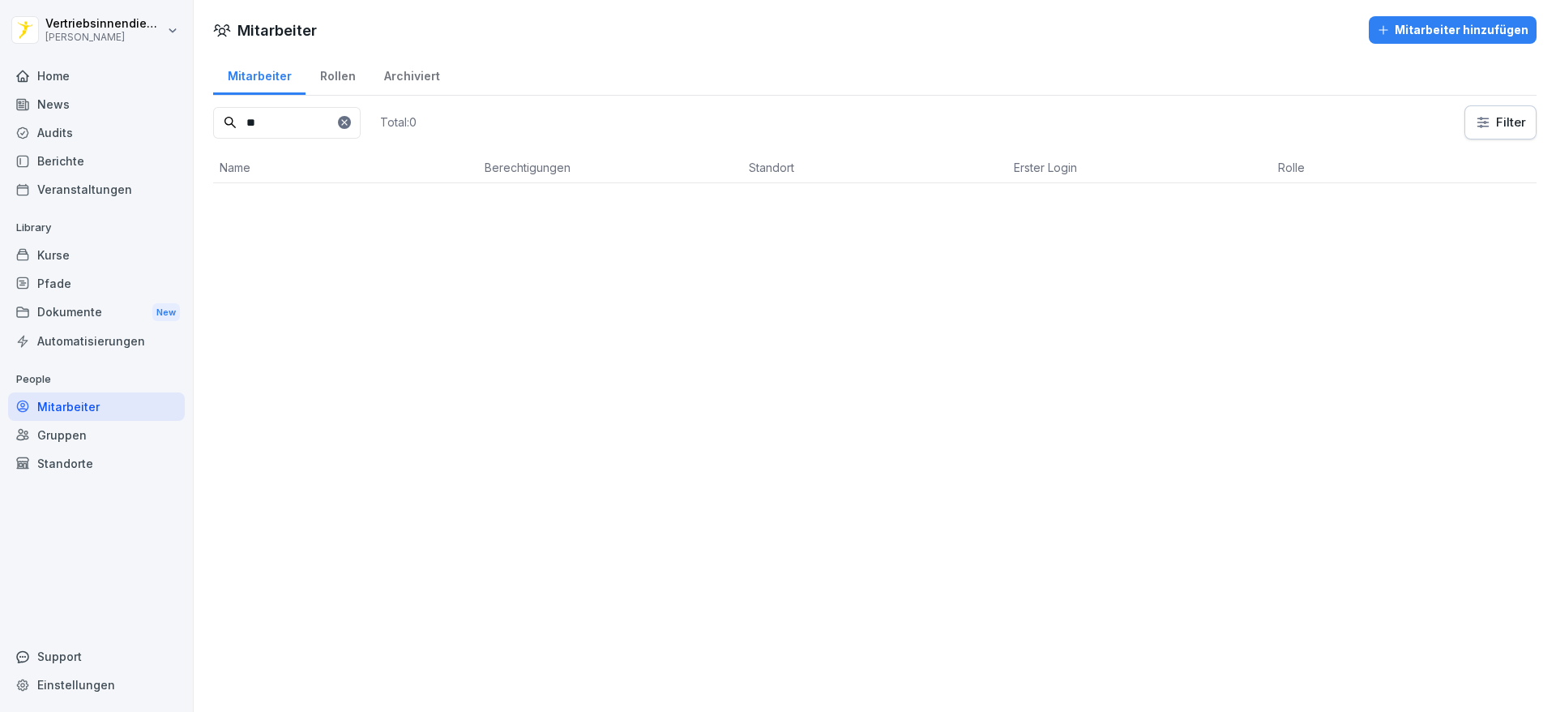
type input "*"
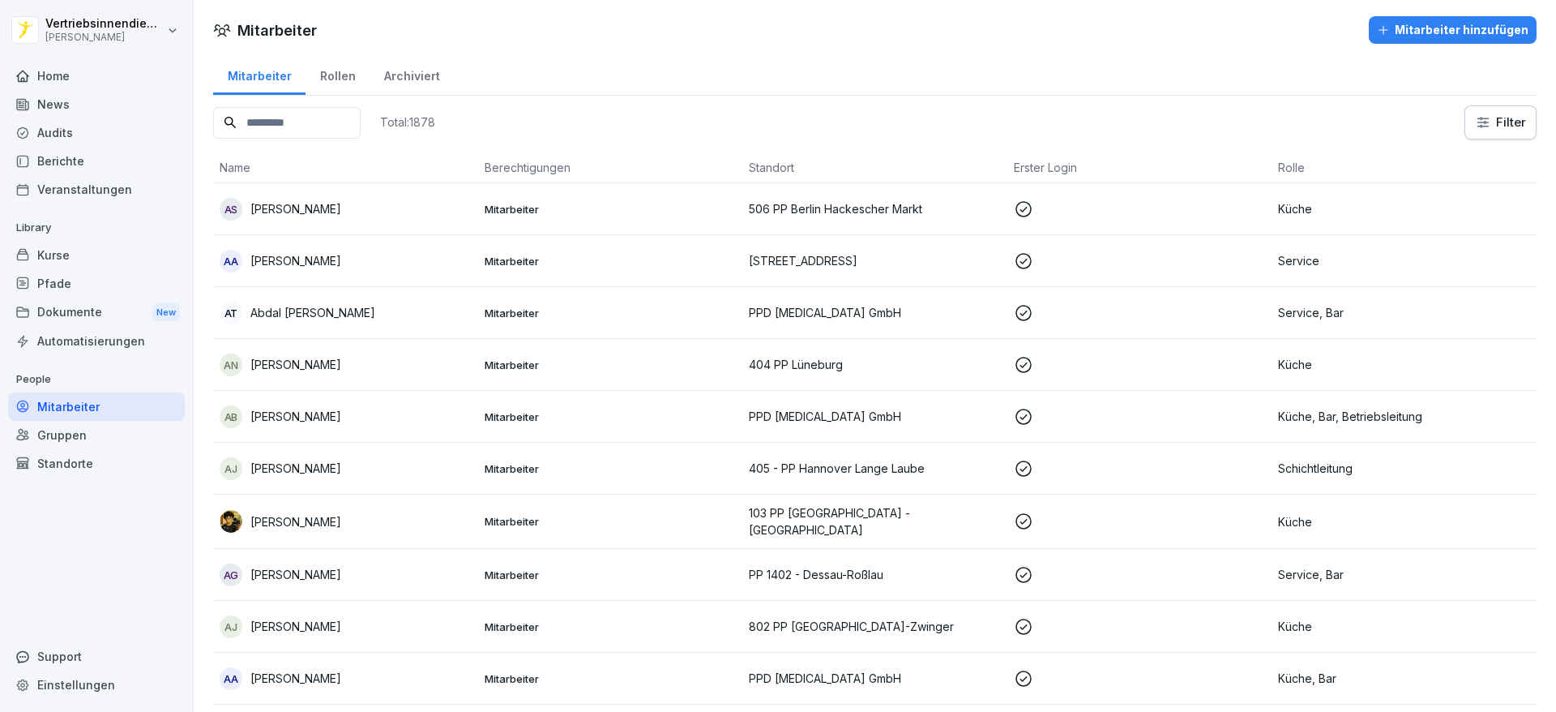
click at [1386, 39] on button "Mitarbeiter hinzufügen" at bounding box center [1453, 30] width 168 height 28
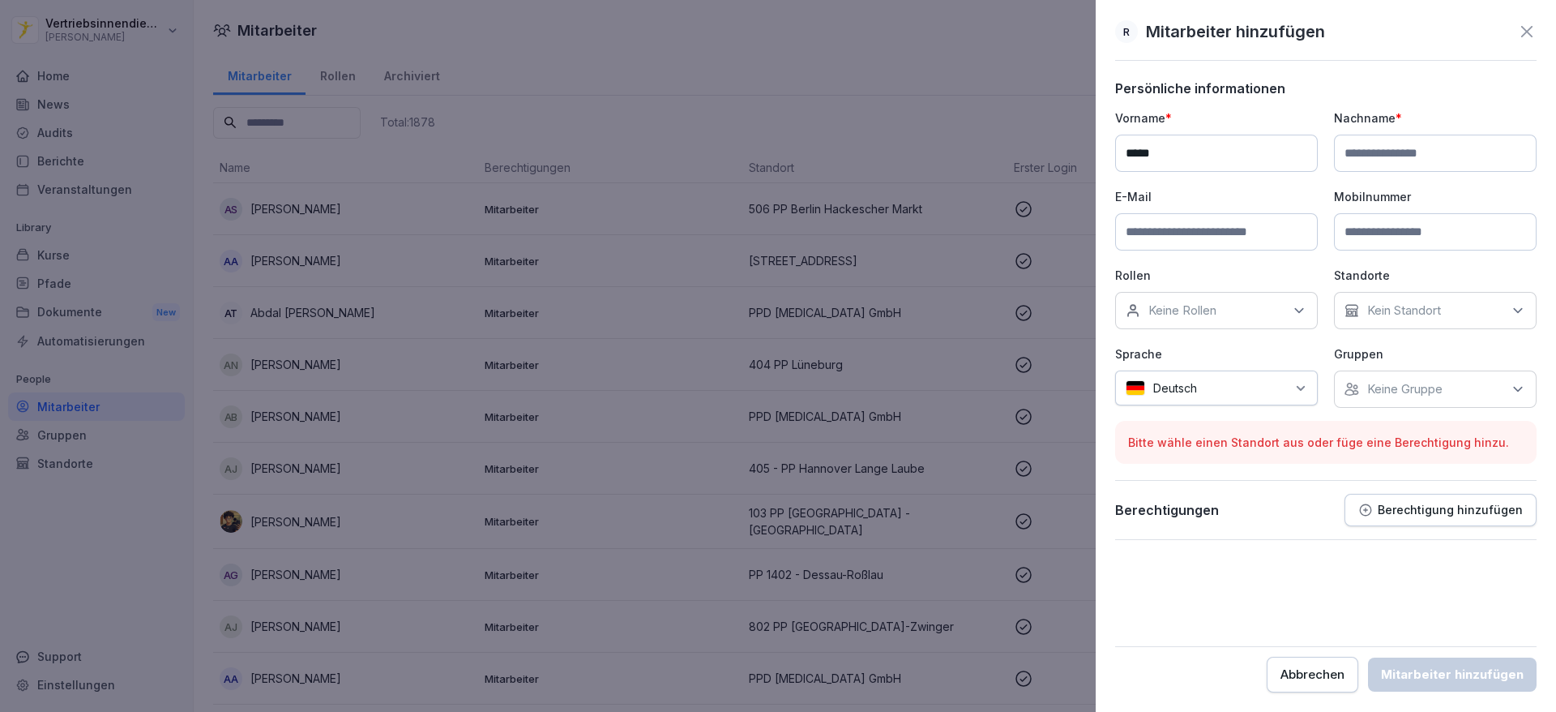
type input "****"
type input "*********"
type input "**********"
click at [1227, 314] on div "Keine Rollen" at bounding box center [1216, 310] width 203 height 37
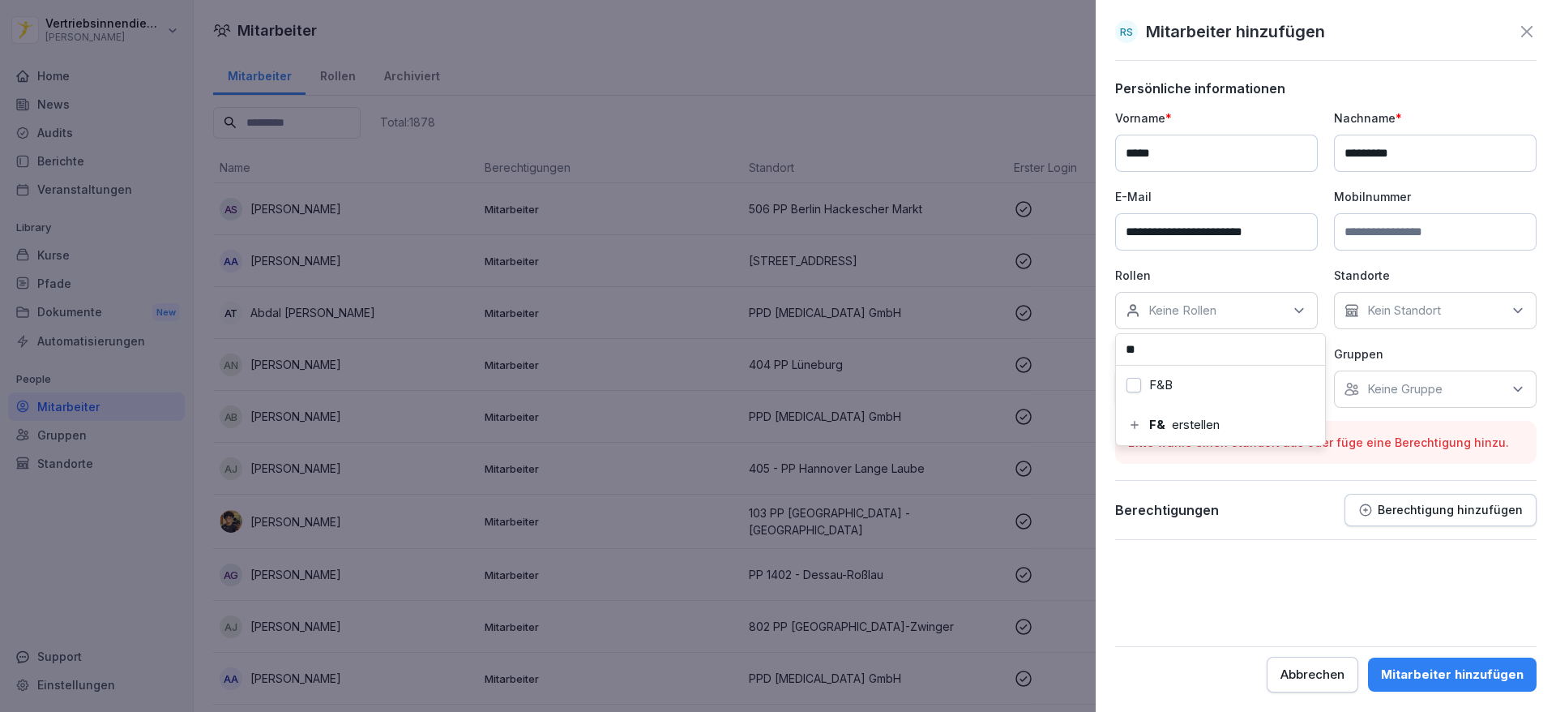
click at [1132, 387] on button "F&B" at bounding box center [1134, 385] width 15 height 15
drag, startPoint x: 1165, startPoint y: 339, endPoint x: 1067, endPoint y: 353, distance: 99.0
click at [1067, 353] on body "Vertriebsinnendienst Peter Pane Home News Audits Berichte Veranstaltungen Libra…" at bounding box center [778, 356] width 1556 height 712
type input "*"
type input "*****"
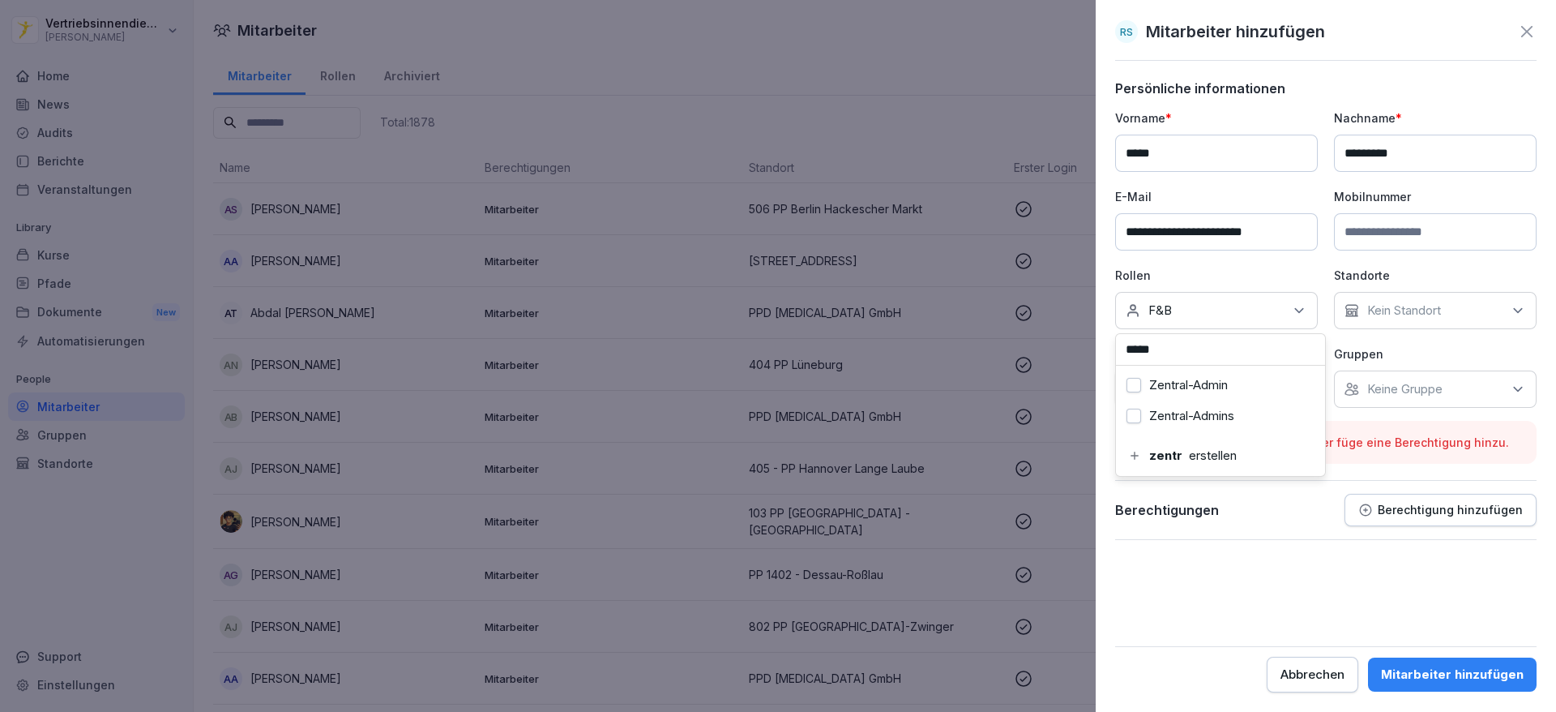
click at [1130, 381] on button "Zentral-Admin" at bounding box center [1134, 385] width 15 height 15
click at [1135, 416] on button "Zentral-Admins" at bounding box center [1134, 416] width 15 height 15
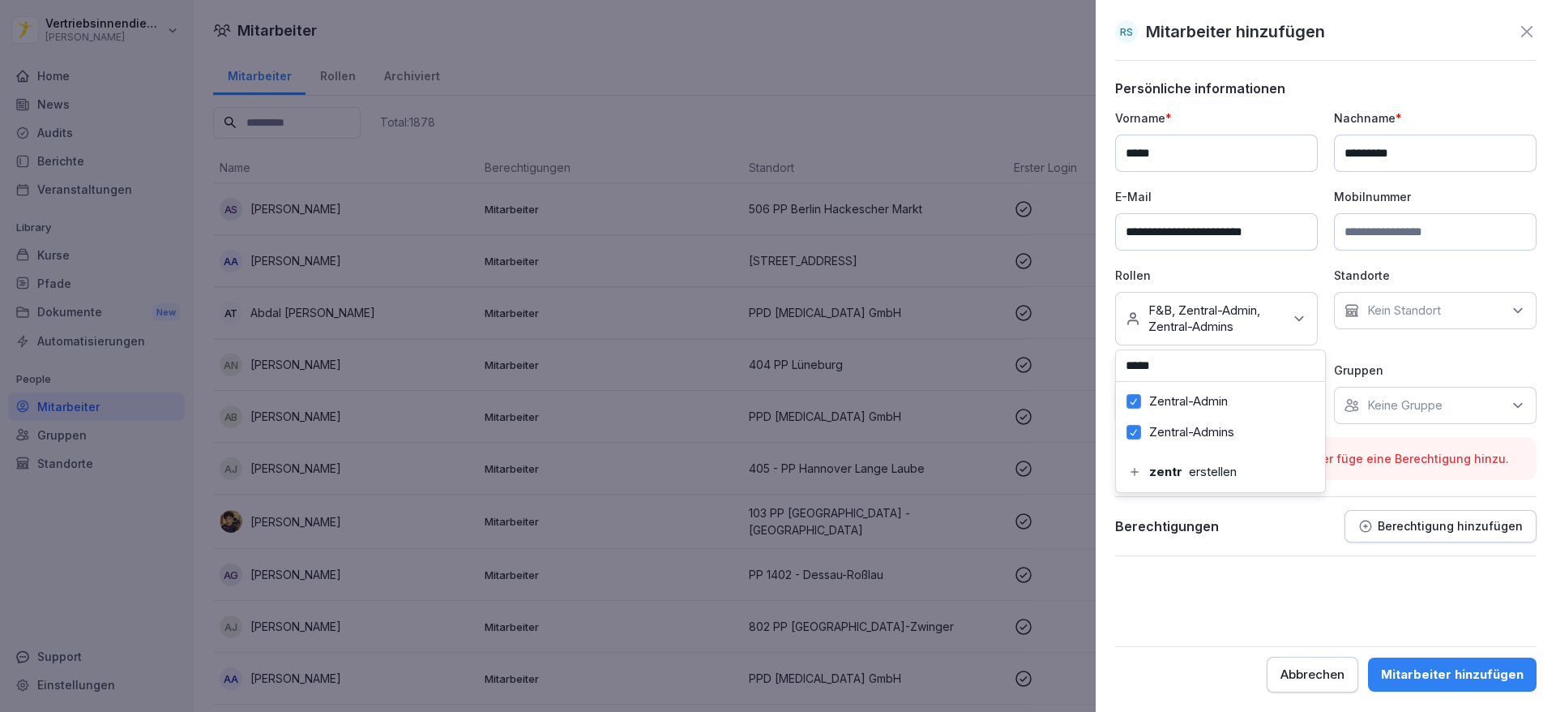
click at [1391, 354] on div "**********" at bounding box center [1325, 266] width 421 height 314
click at [1373, 327] on div "Kein Standort" at bounding box center [1435, 310] width 203 height 37
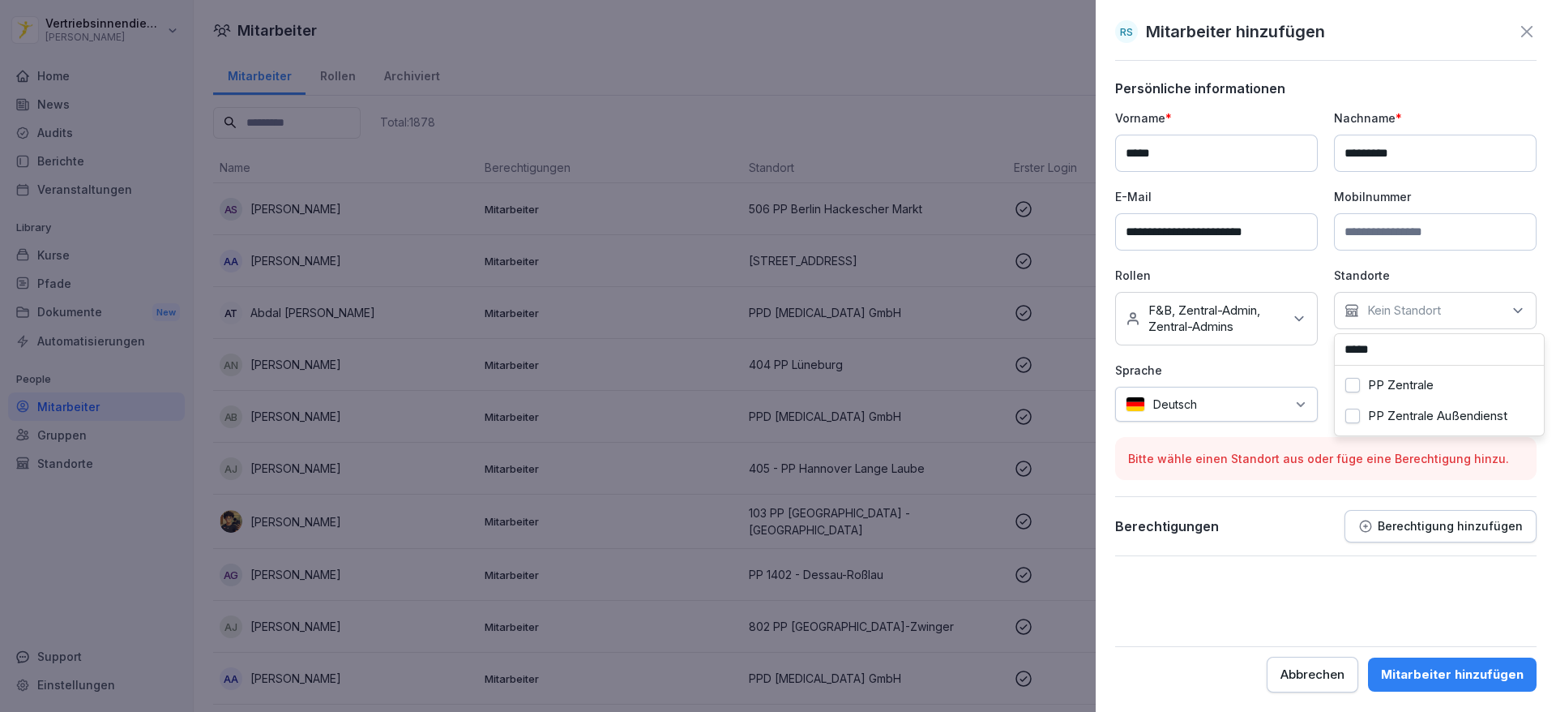
type input "*****"
click at [1411, 389] on label "PP Zentrale" at bounding box center [1401, 385] width 66 height 15
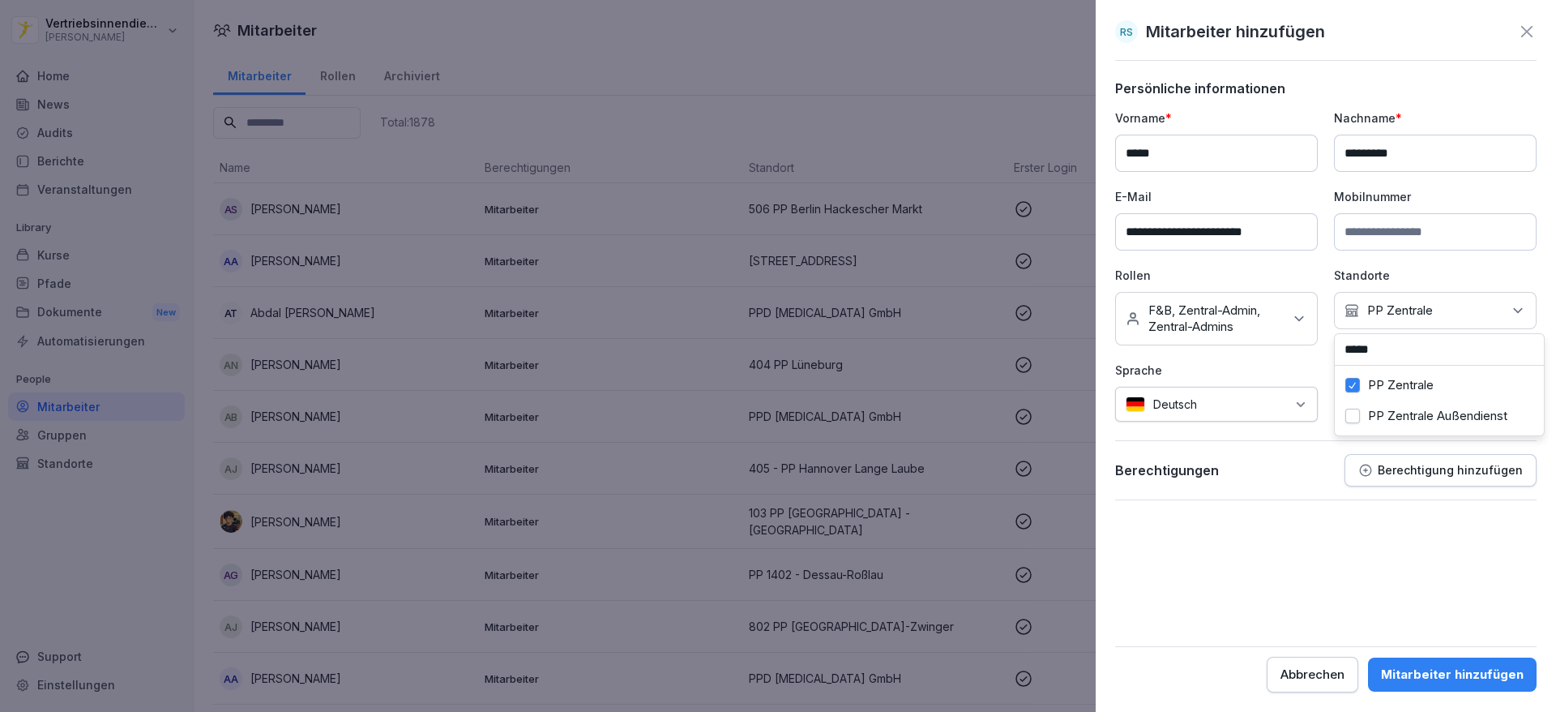
click at [1359, 520] on form "**********" at bounding box center [1325, 386] width 421 height 612
click at [1442, 668] on div "Mitarbeiter hinzufügen" at bounding box center [1452, 674] width 143 height 18
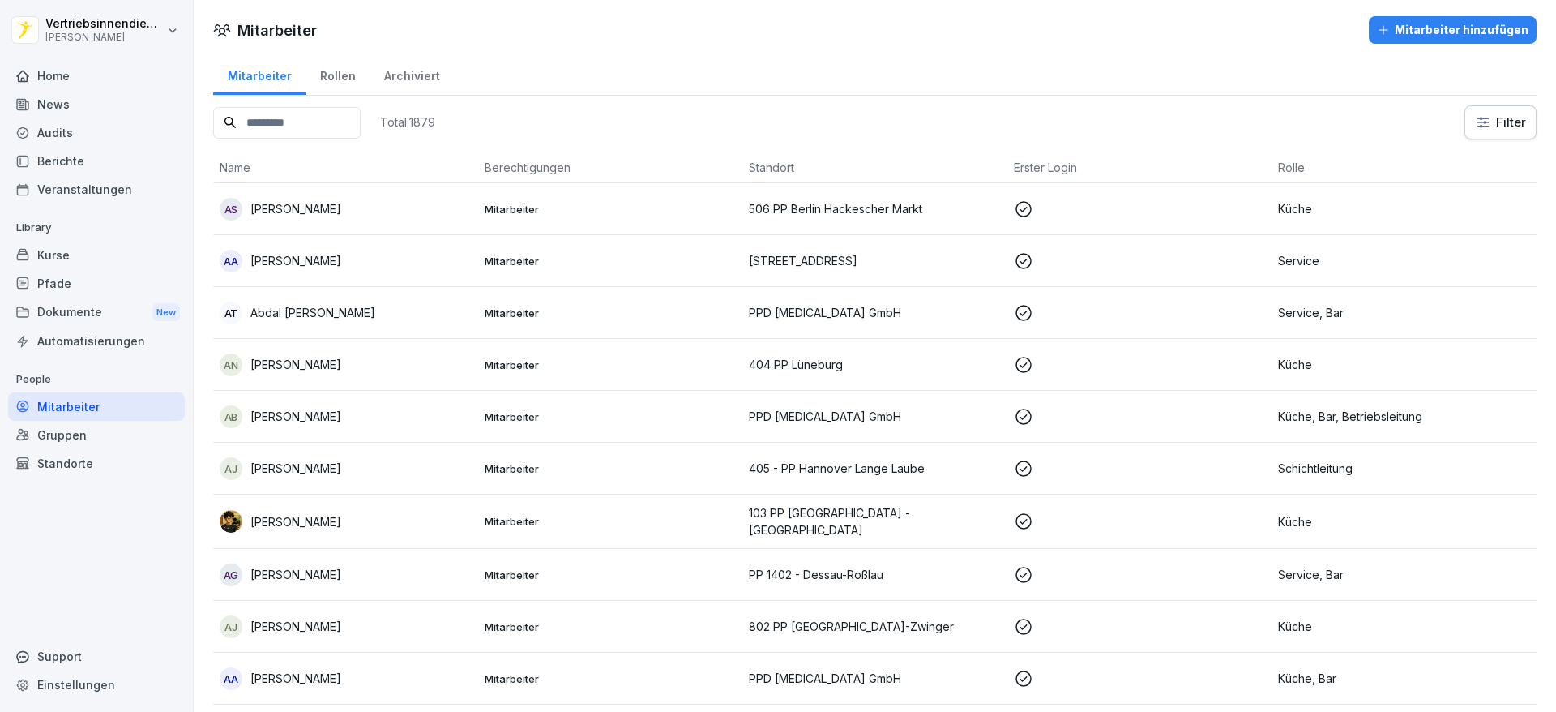
click at [262, 124] on input at bounding box center [287, 123] width 148 height 32
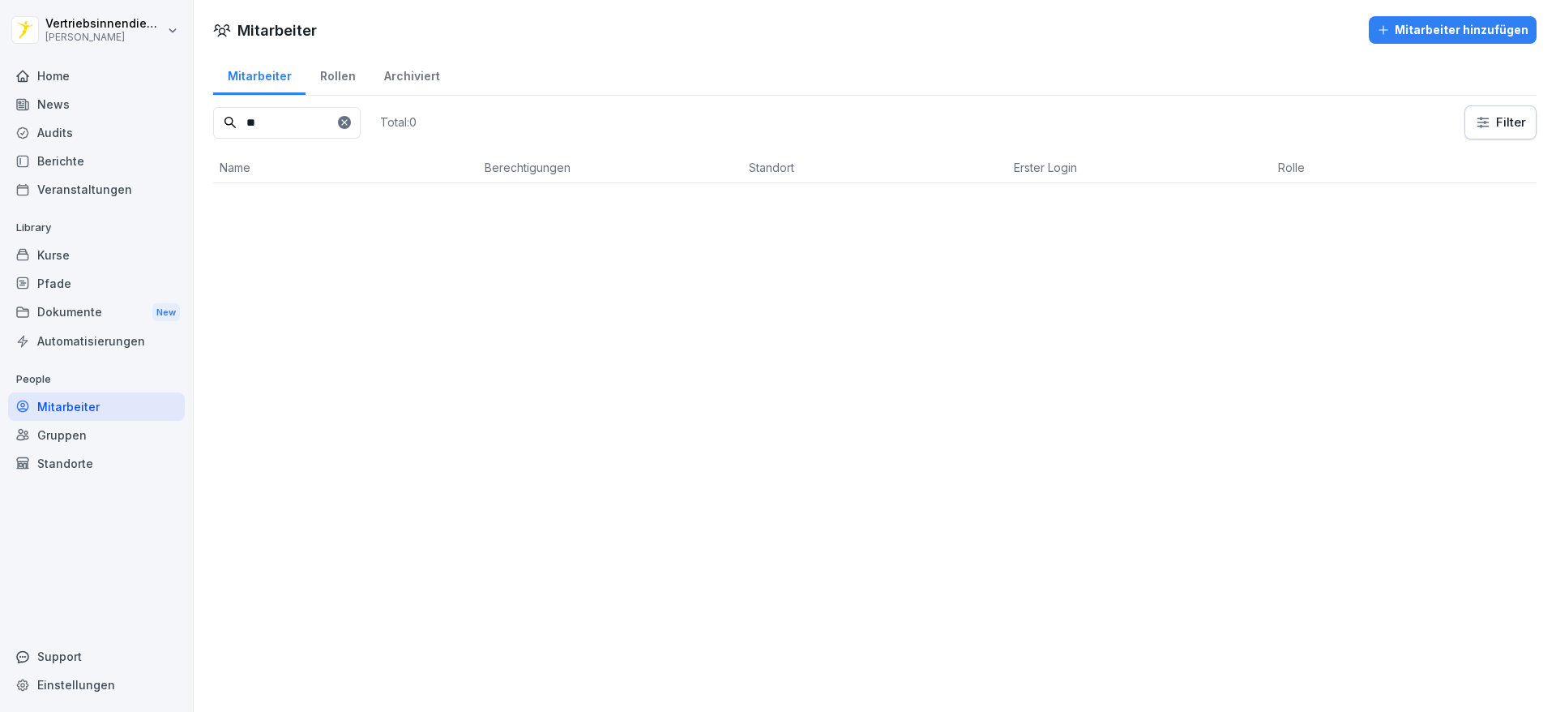
type input "*"
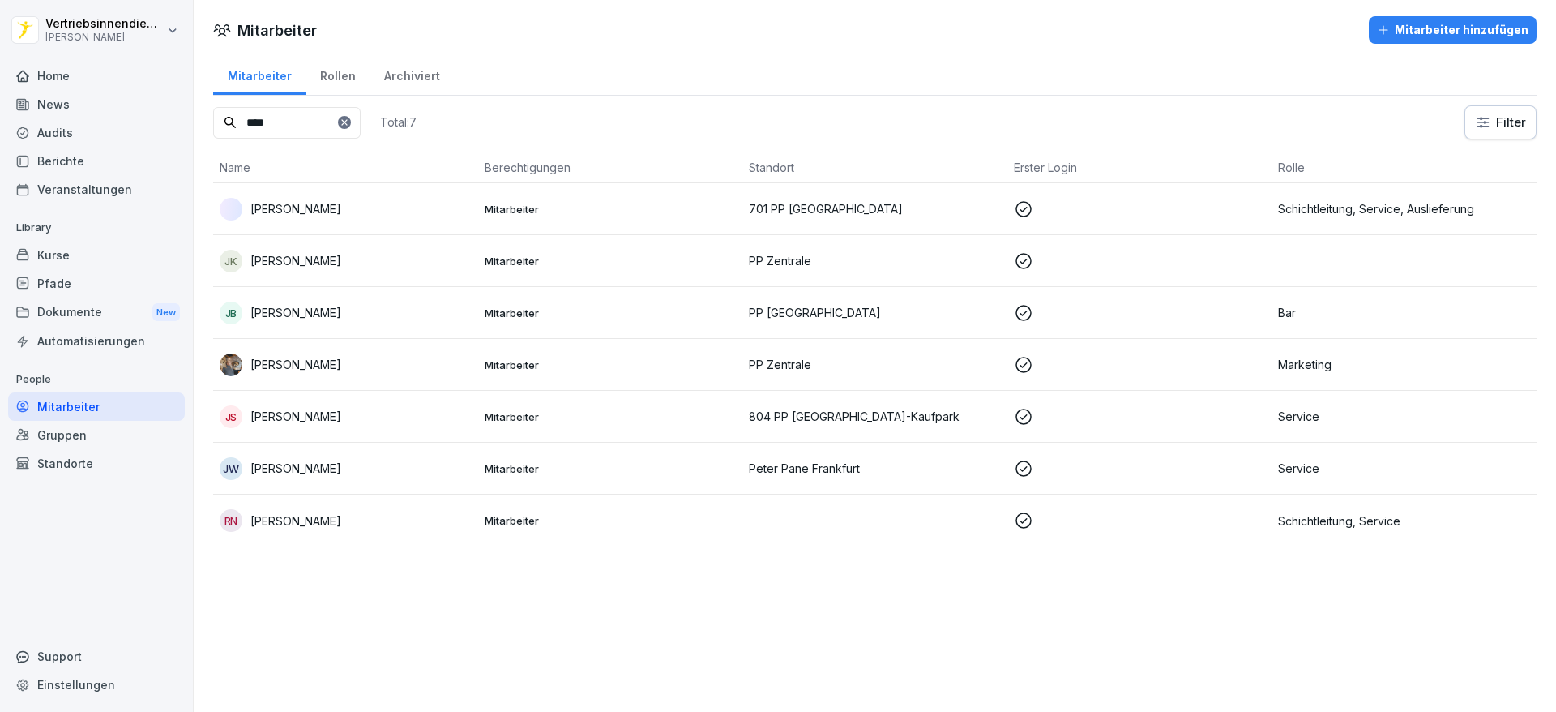
type input "****"
click at [59, 246] on div "Kurse" at bounding box center [96, 255] width 177 height 28
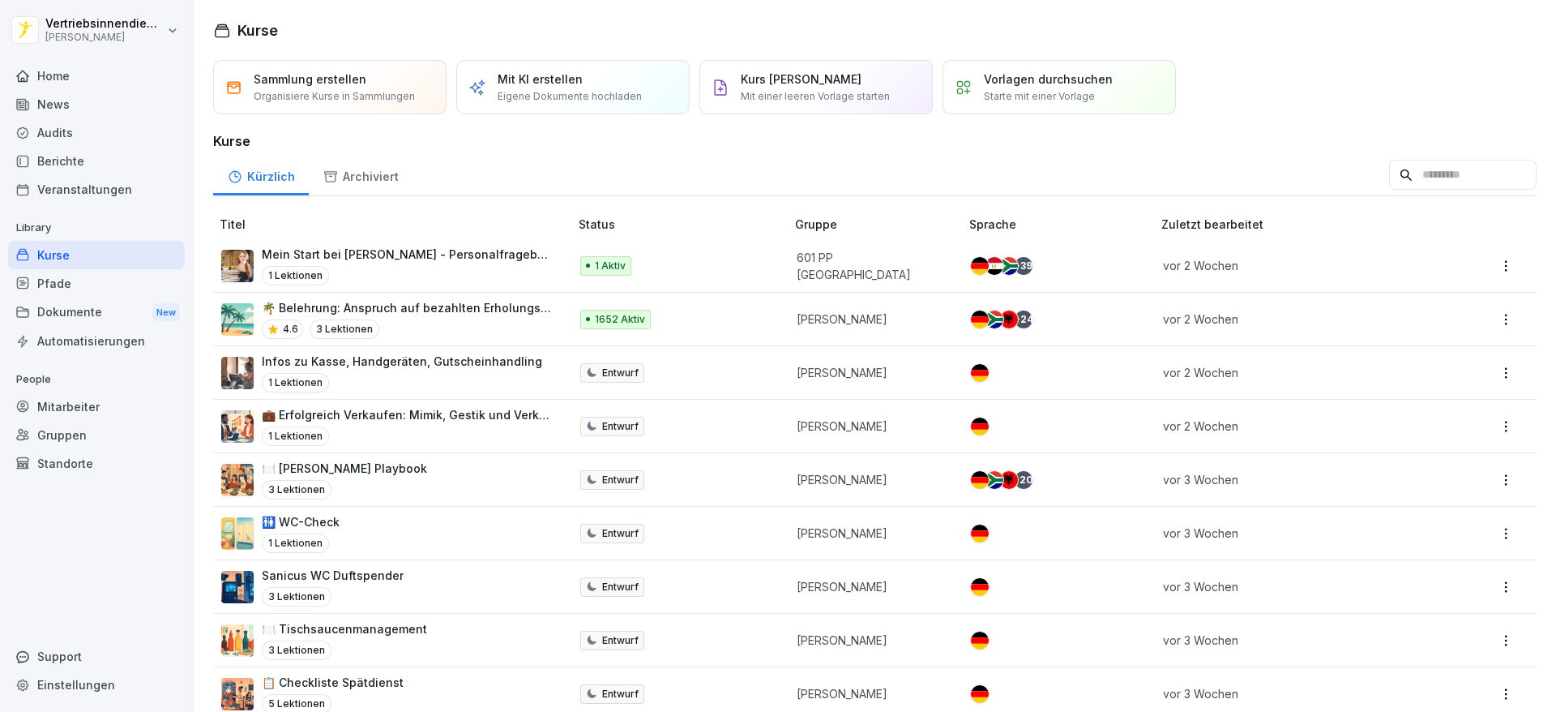
click at [86, 165] on div "Berichte" at bounding box center [96, 161] width 177 height 28
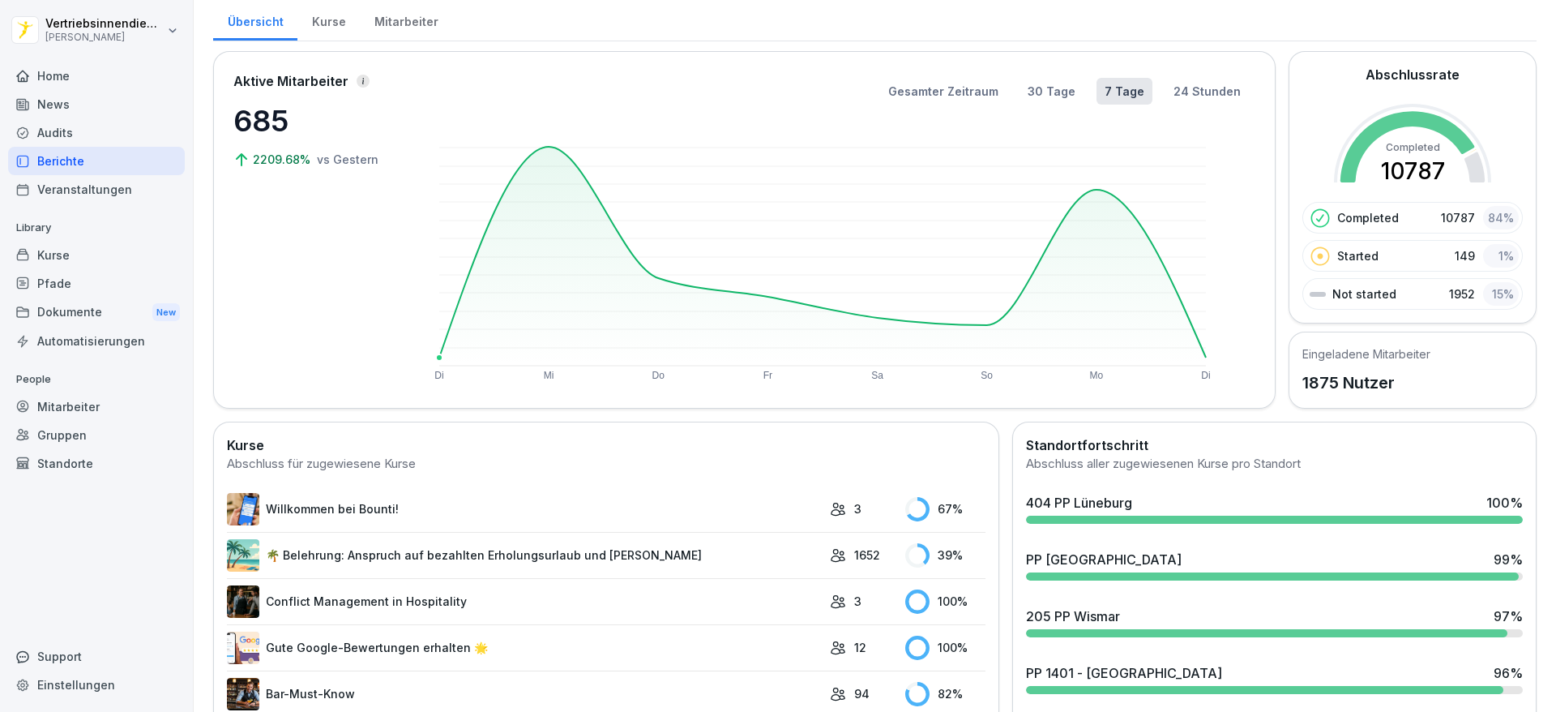
scroll to position [47, 0]
click at [403, 554] on link "🌴 Belehrung: Anspruch auf bezahlten Erholungsurlaub und [PERSON_NAME]" at bounding box center [524, 557] width 595 height 32
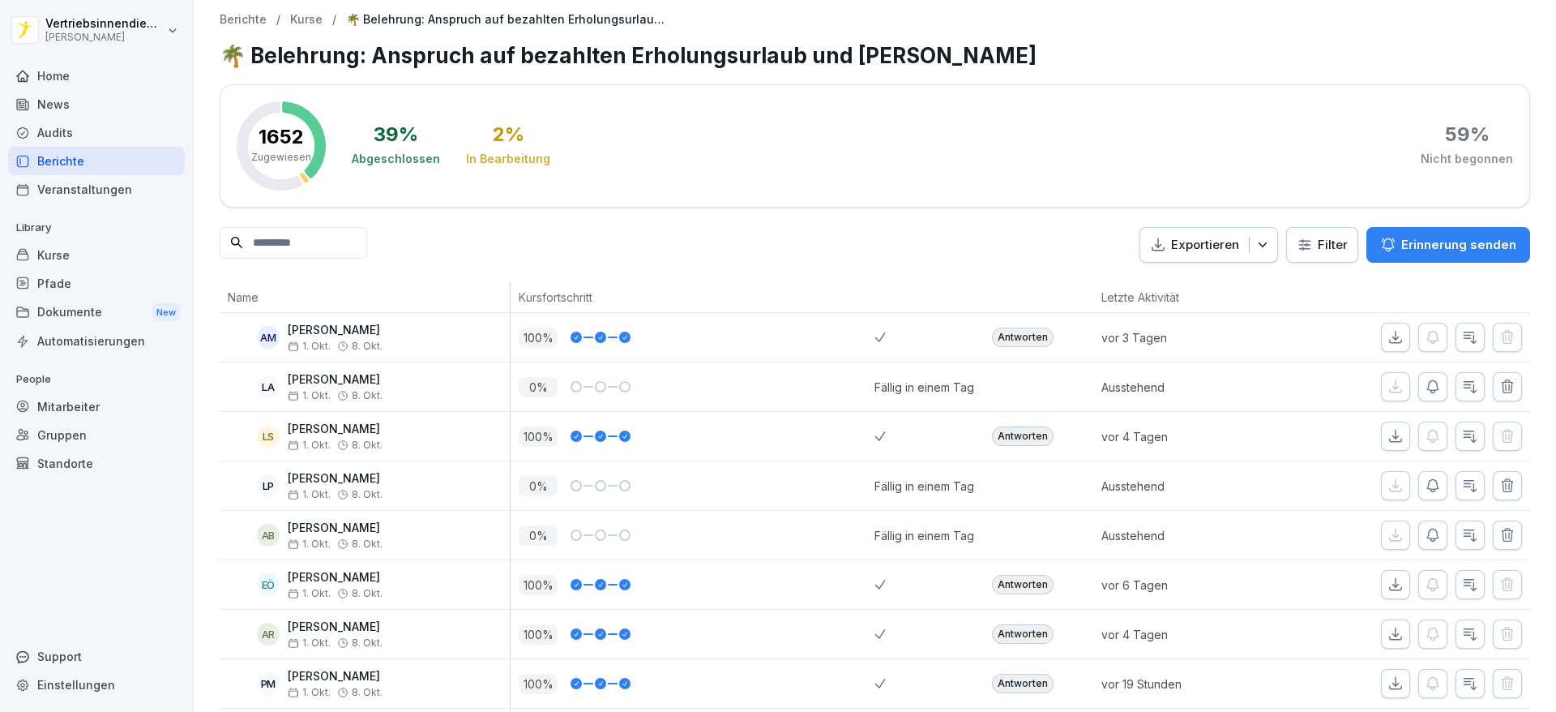
click at [79, 255] on div "Kurse" at bounding box center [96, 255] width 177 height 28
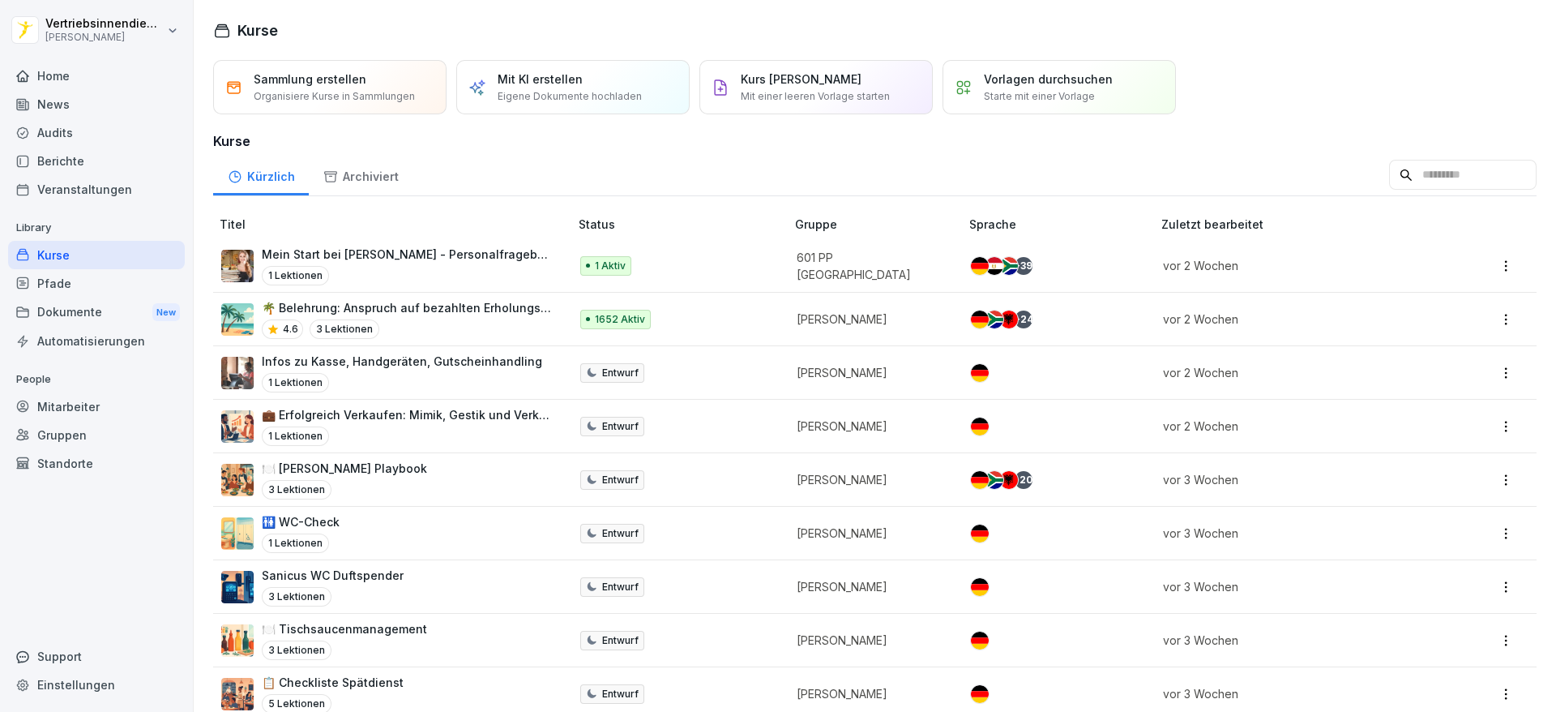
click at [77, 76] on div "Home" at bounding box center [96, 76] width 177 height 28
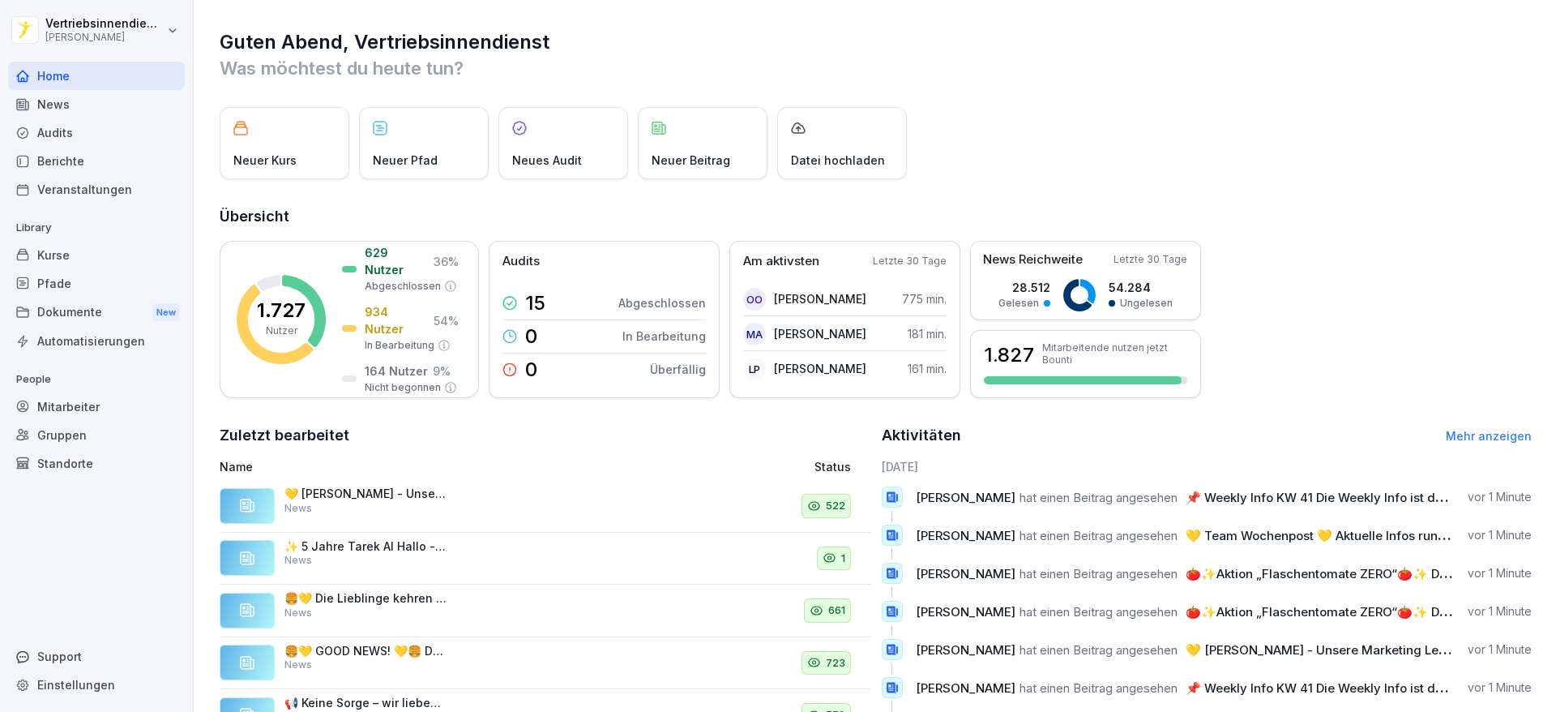
scroll to position [130, 0]
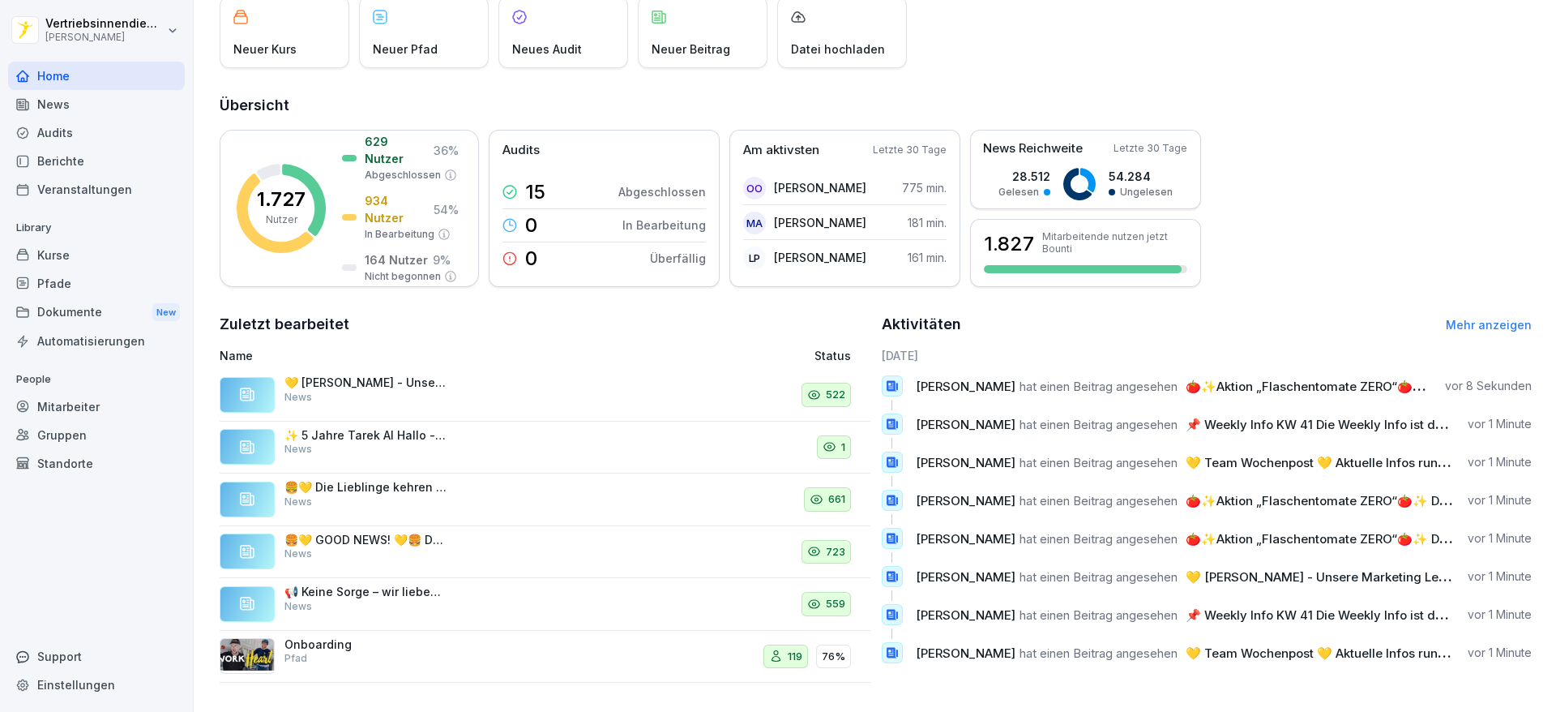
click at [44, 110] on div "News" at bounding box center [96, 104] width 177 height 28
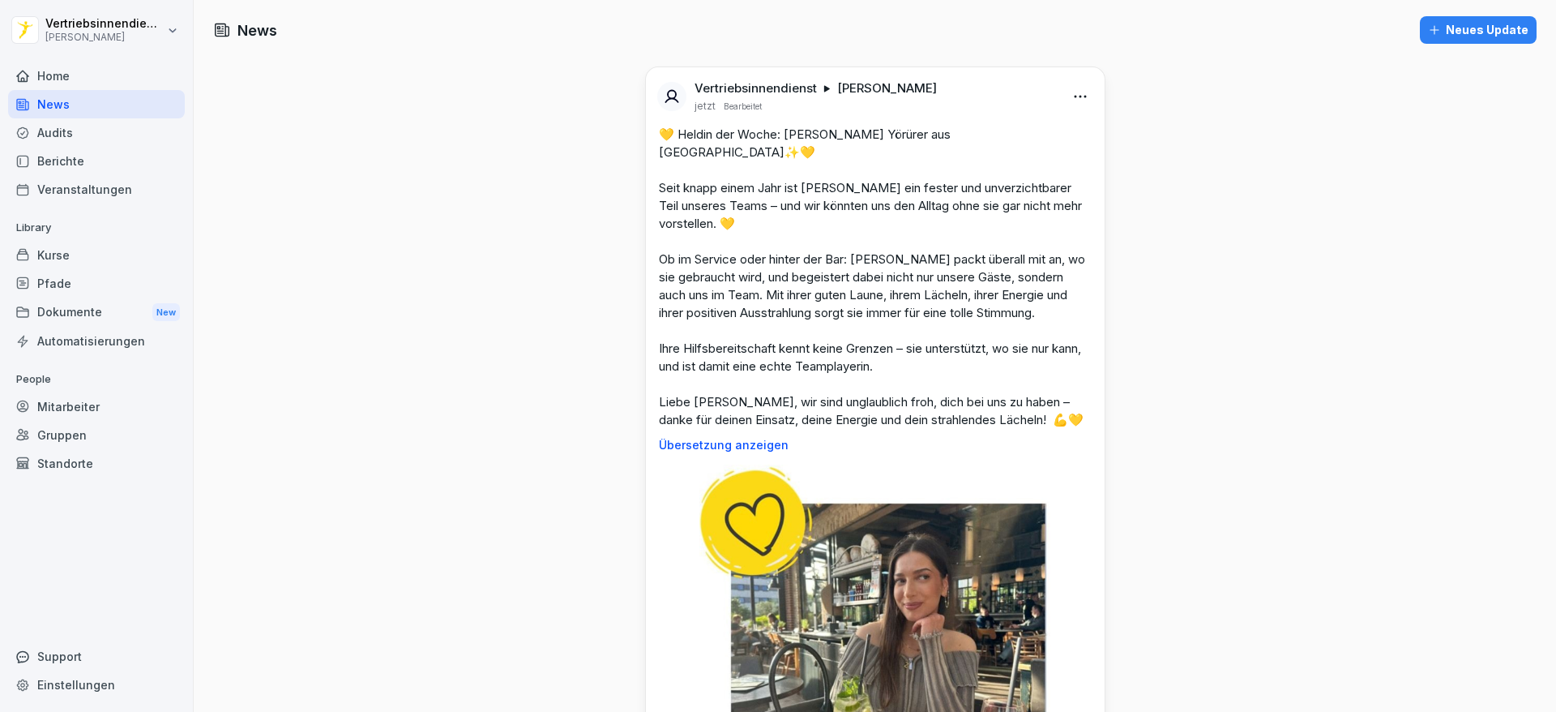
click at [119, 159] on div "Berichte" at bounding box center [96, 161] width 177 height 28
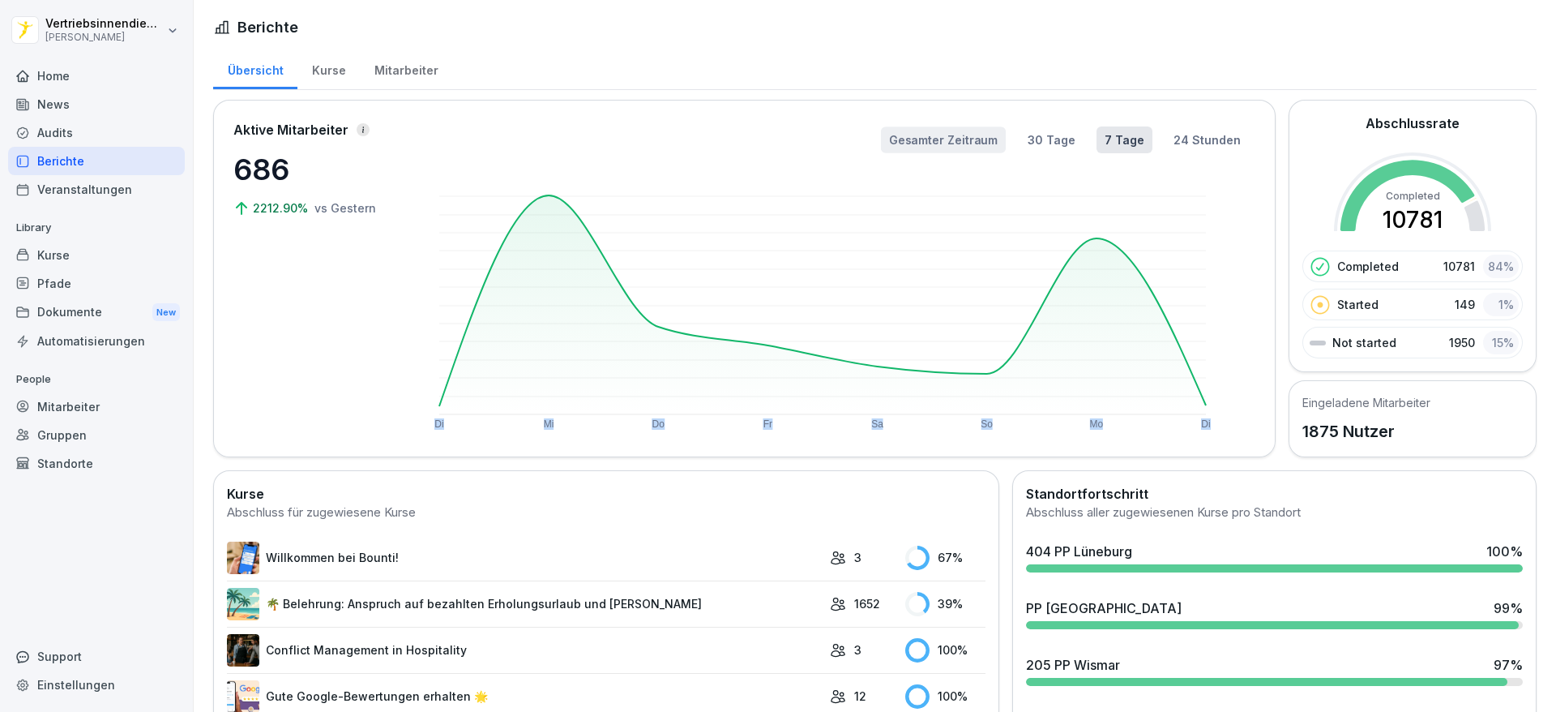
click at [899, 144] on button "Gesamter Zeitraum" at bounding box center [943, 139] width 125 height 27
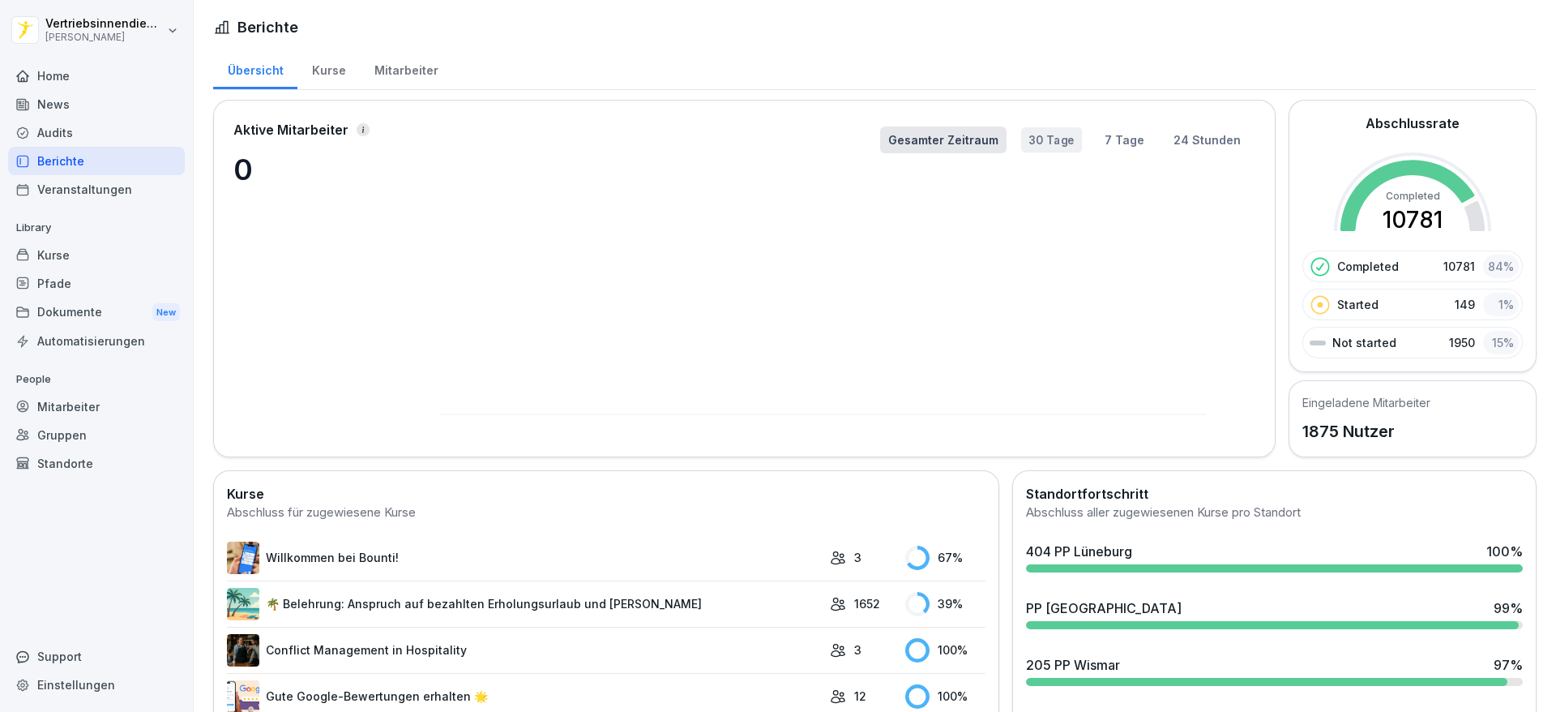
click at [1039, 142] on button "30 Tage" at bounding box center [1052, 140] width 62 height 26
click at [1119, 142] on button "7 Tage" at bounding box center [1125, 139] width 56 height 27
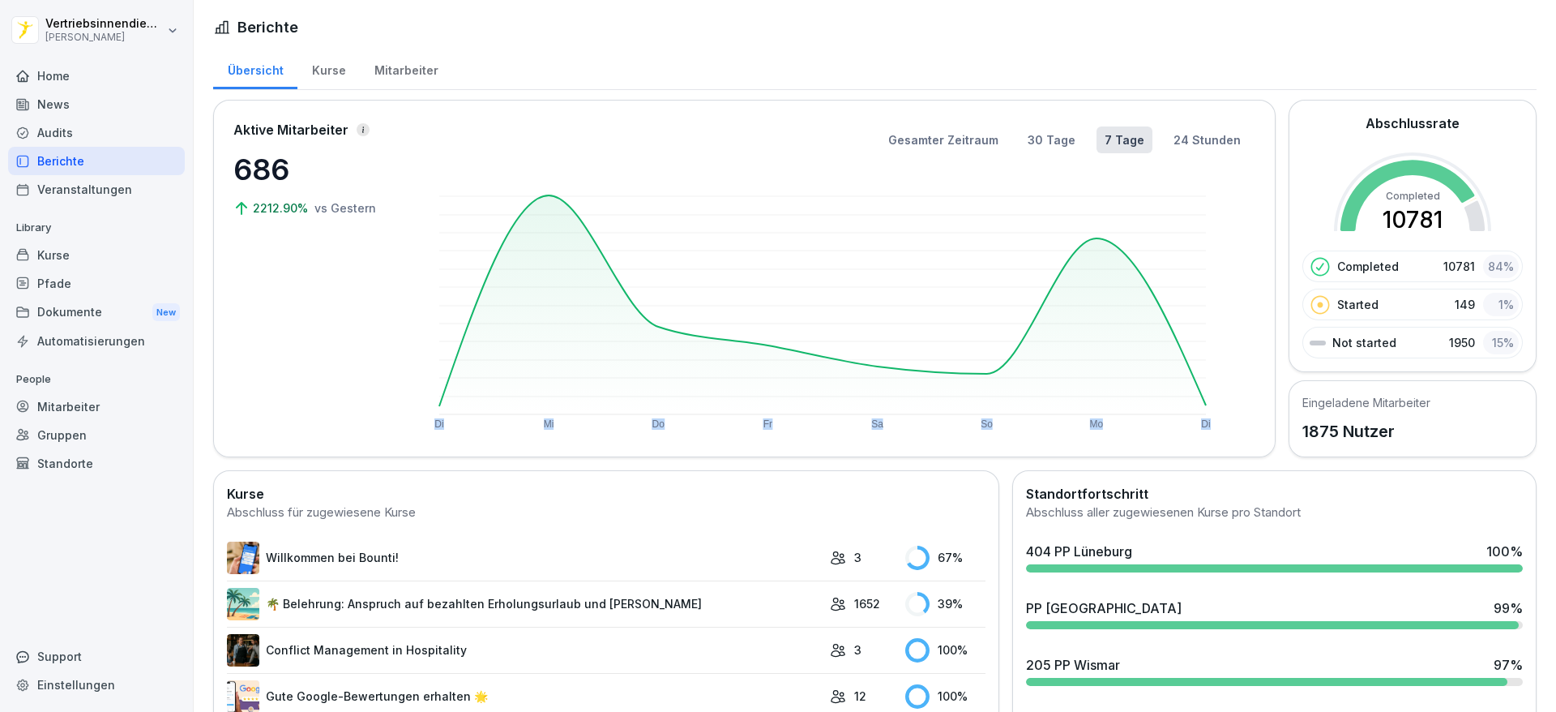
click at [52, 122] on div "Audits" at bounding box center [96, 132] width 177 height 28
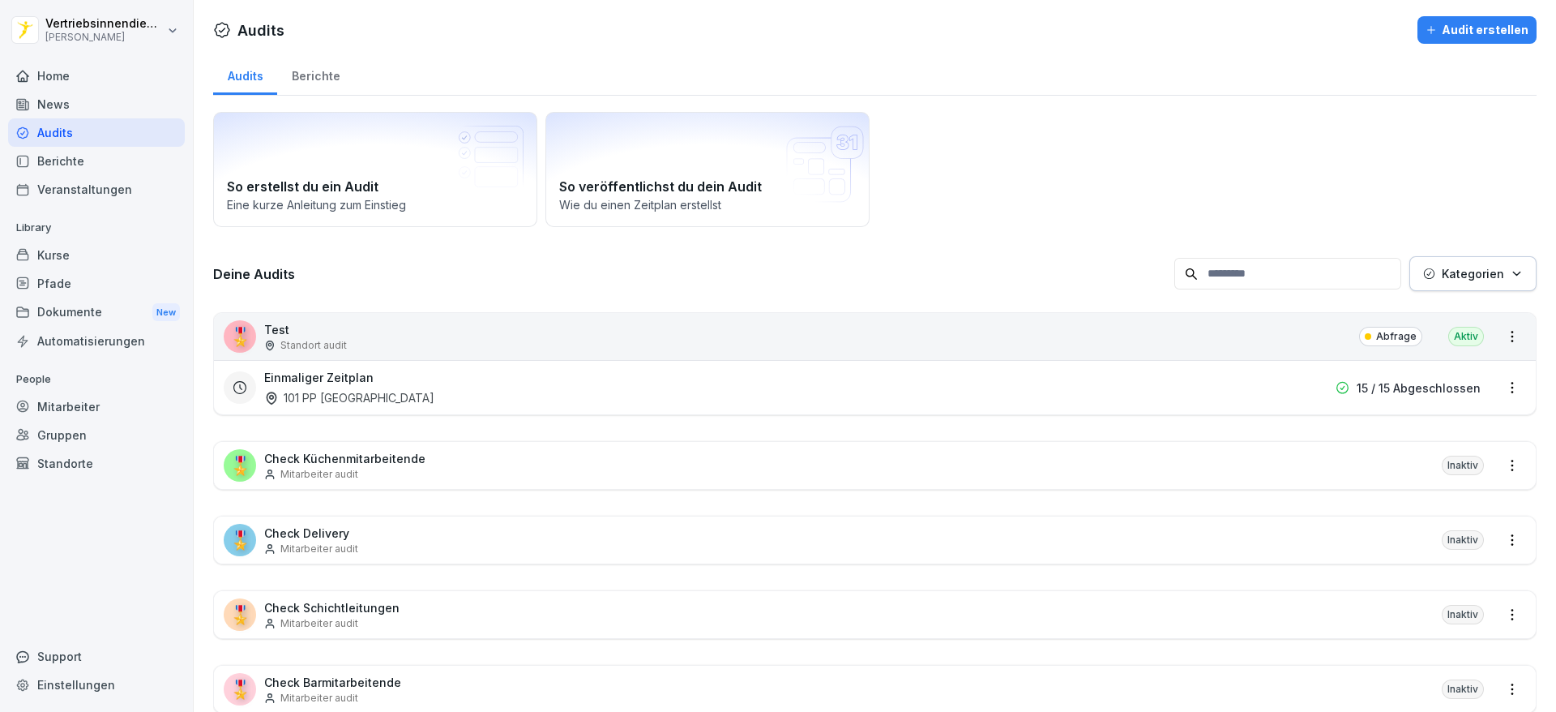
click at [67, 83] on div "Home" at bounding box center [96, 76] width 177 height 28
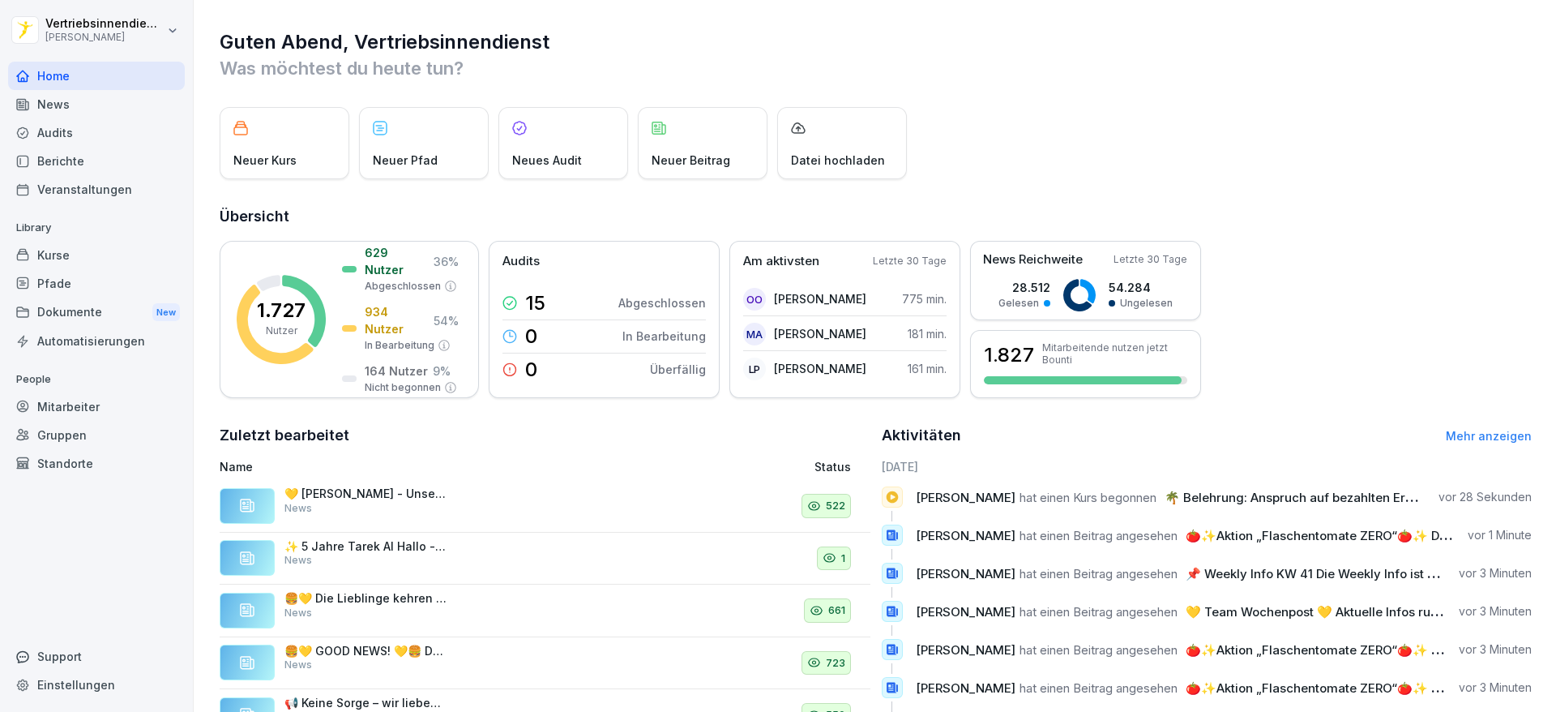
click at [41, 99] on div "News" at bounding box center [96, 104] width 177 height 28
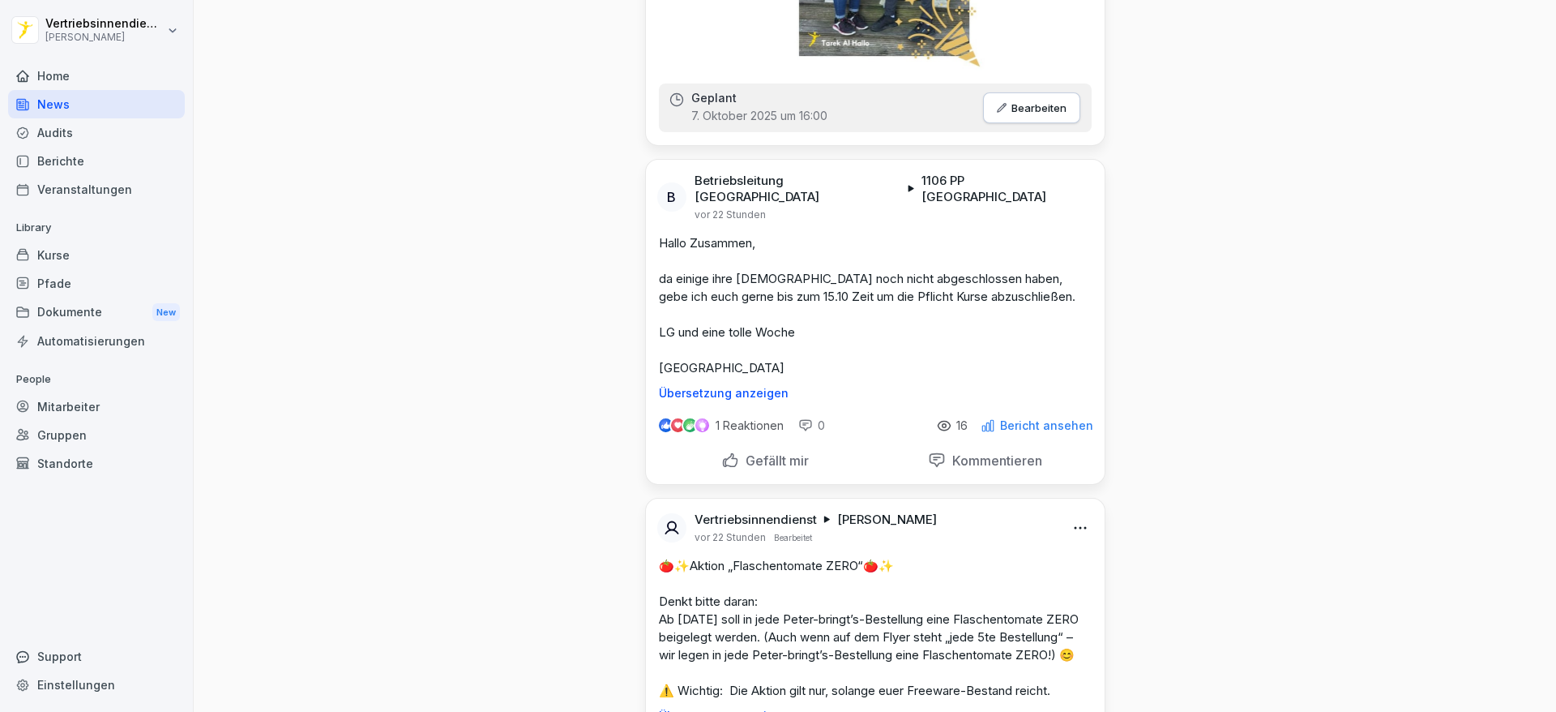
scroll to position [2665, 0]
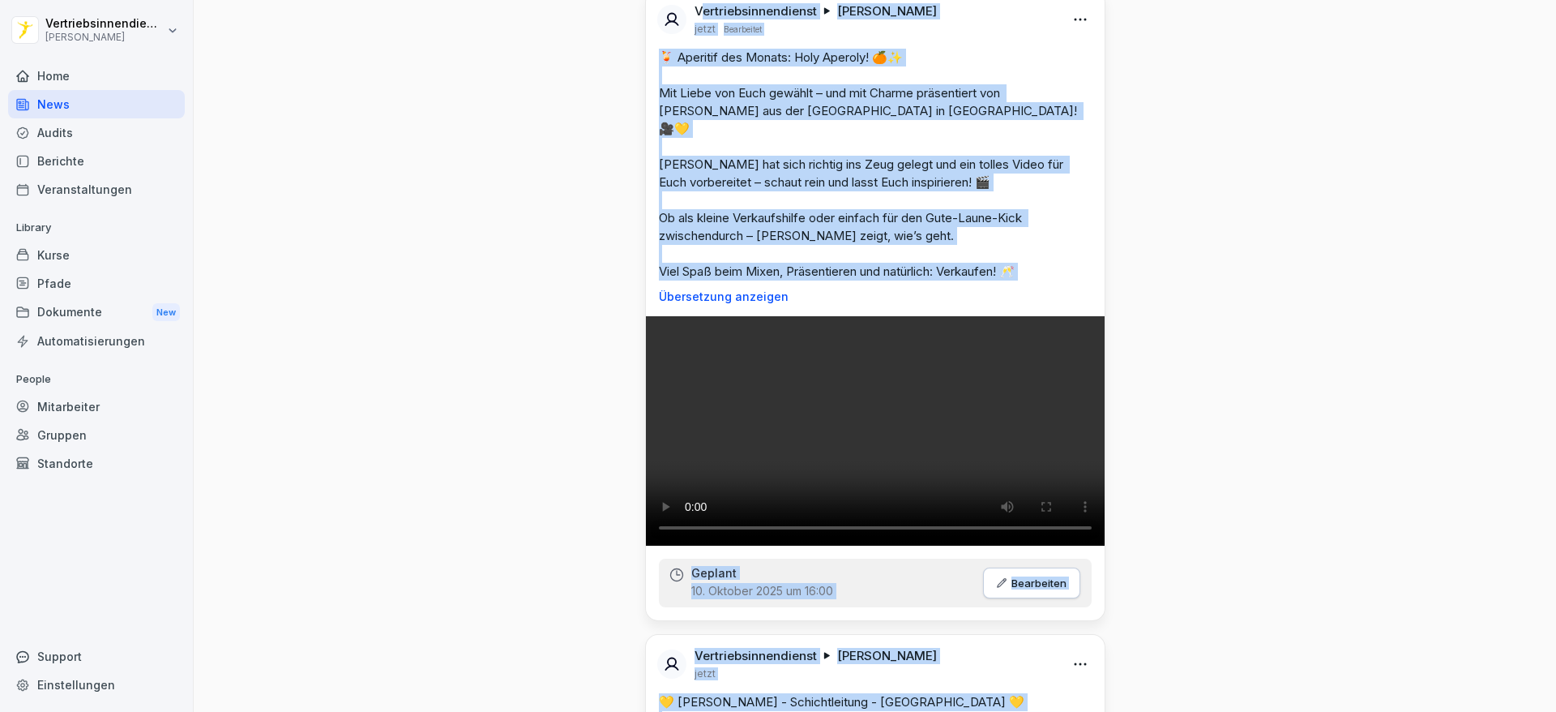
drag, startPoint x: 661, startPoint y: 37, endPoint x: 319, endPoint y: -106, distance: 370.9
click at [319, 0] on html "Vertriebsinnendienst Peter Pane Home News Audits Berichte Veranstaltungen Libra…" at bounding box center [778, 356] width 1556 height 712
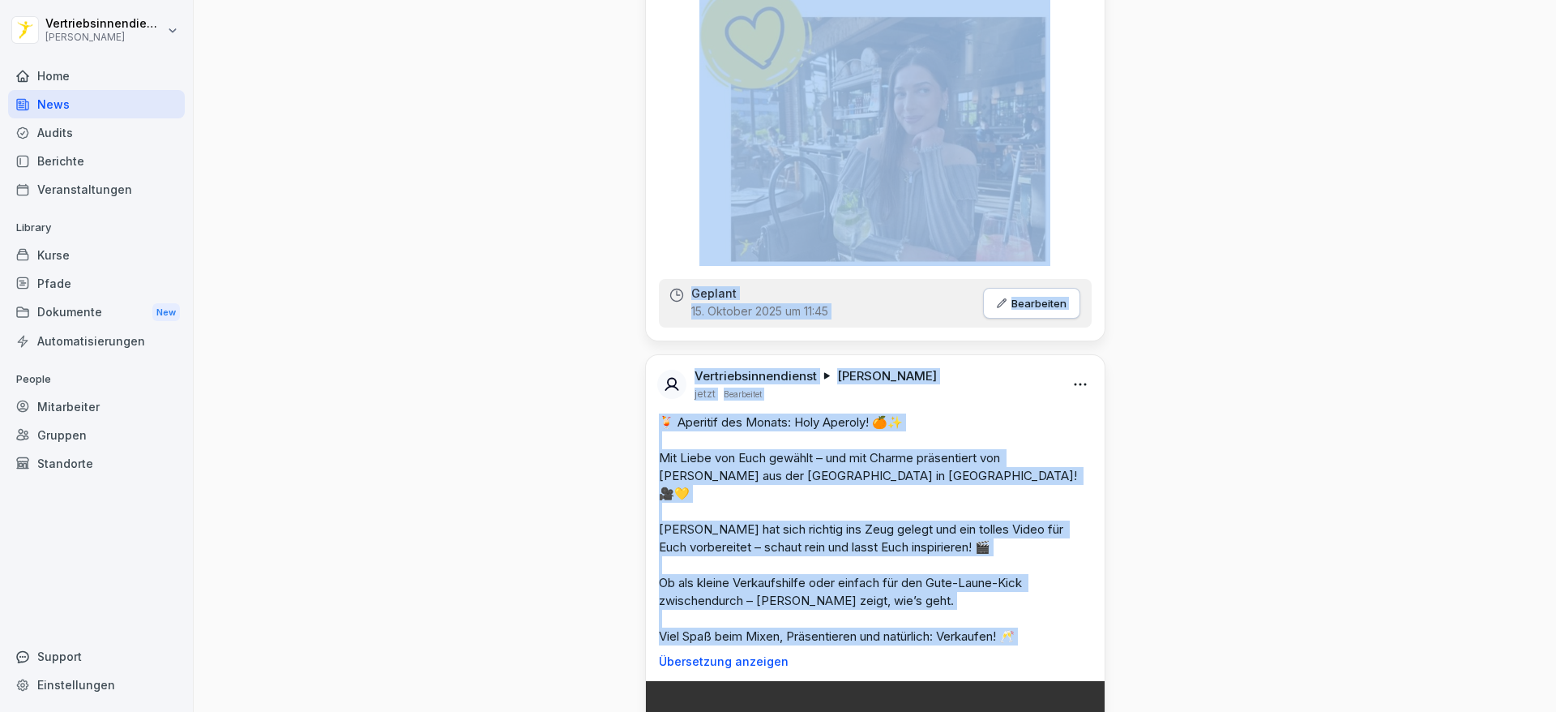
click at [115, 85] on div "Home" at bounding box center [96, 76] width 177 height 28
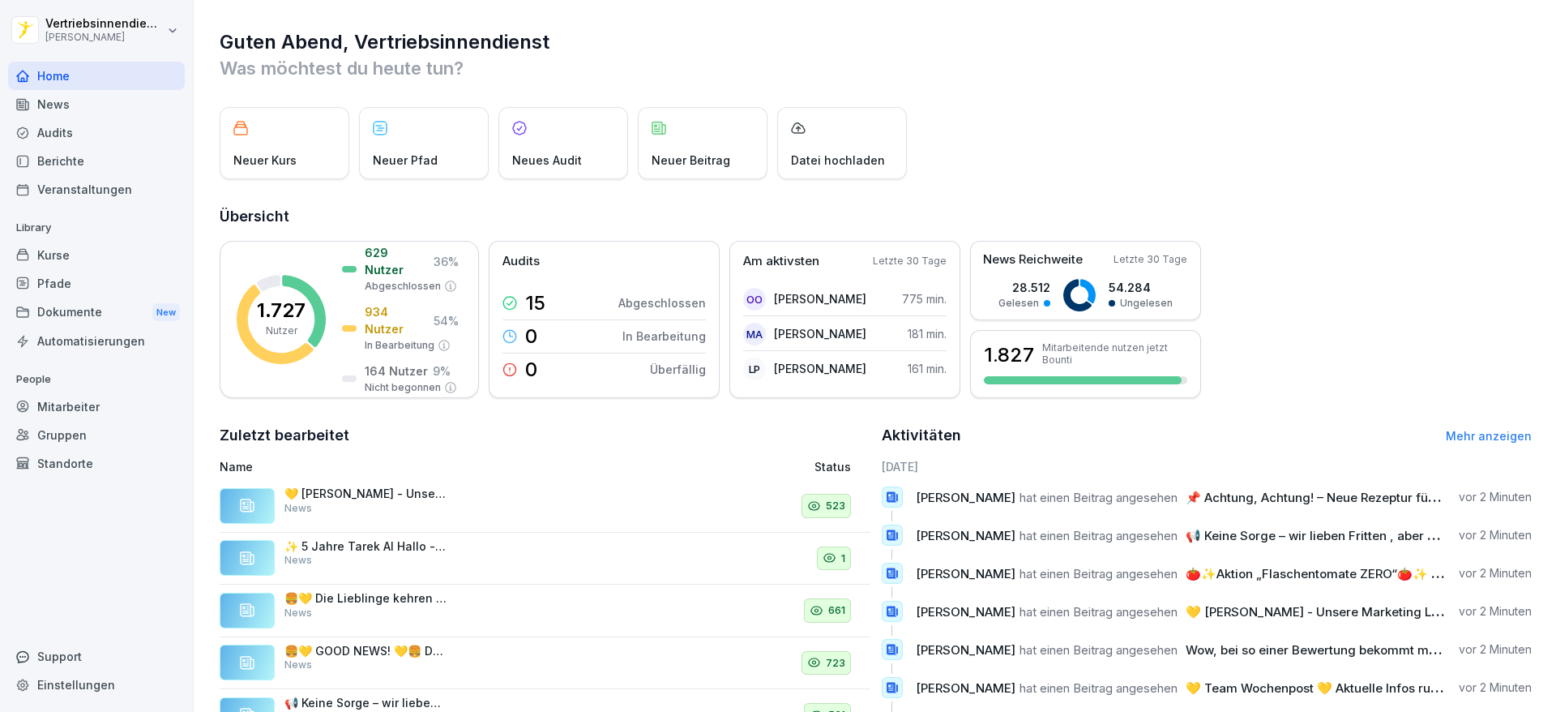
scroll to position [130, 0]
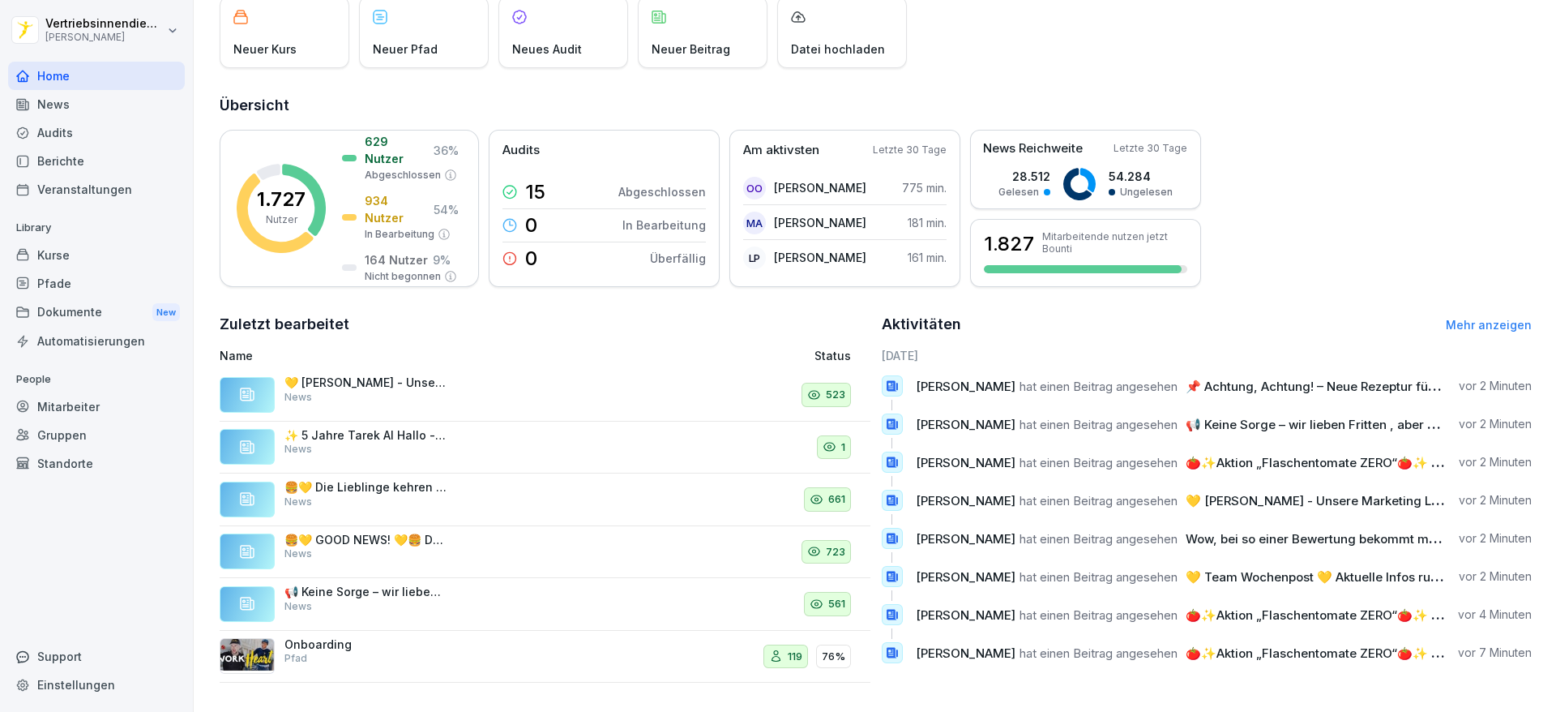
click at [378, 227] on p "In Bearbeitung" at bounding box center [400, 234] width 70 height 15
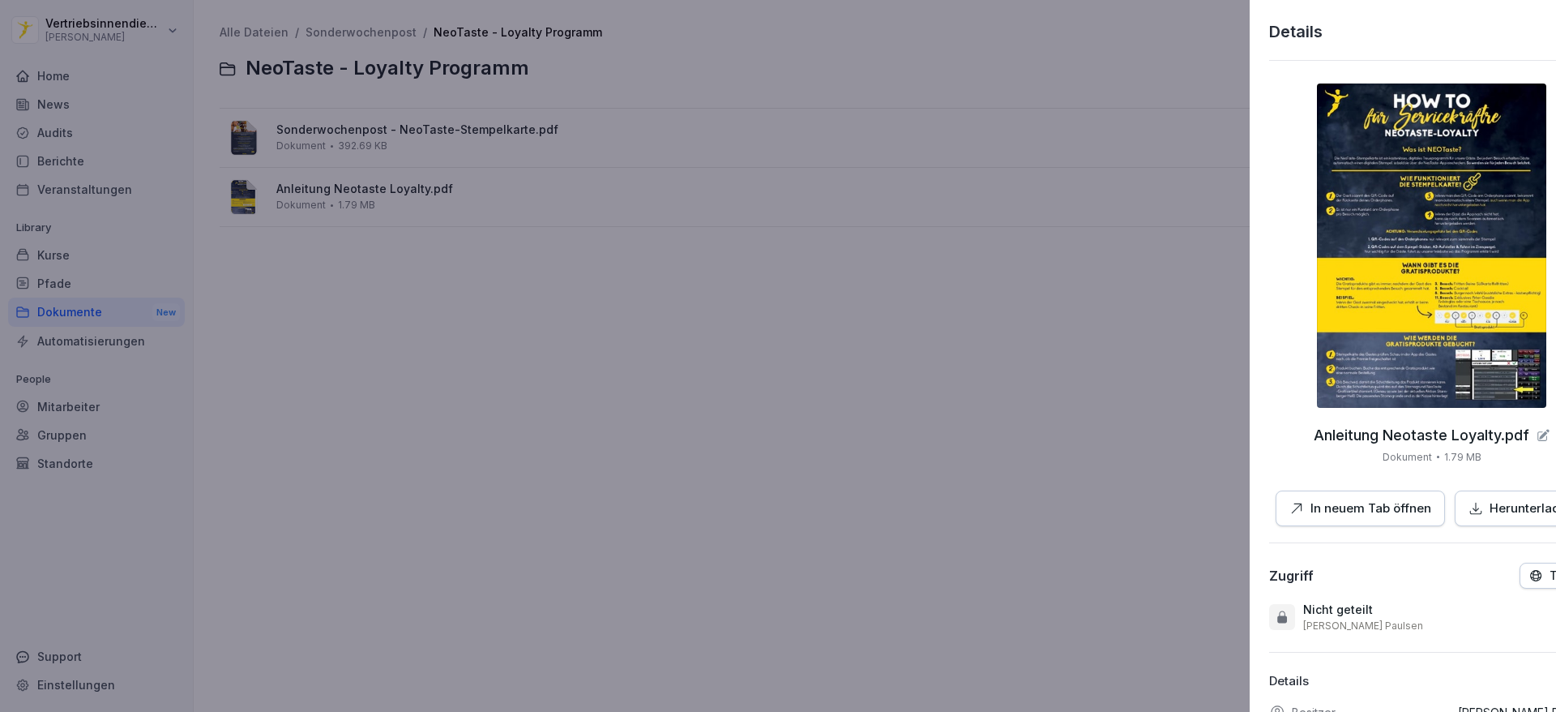
click at [68, 286] on div at bounding box center [778, 356] width 1556 height 712
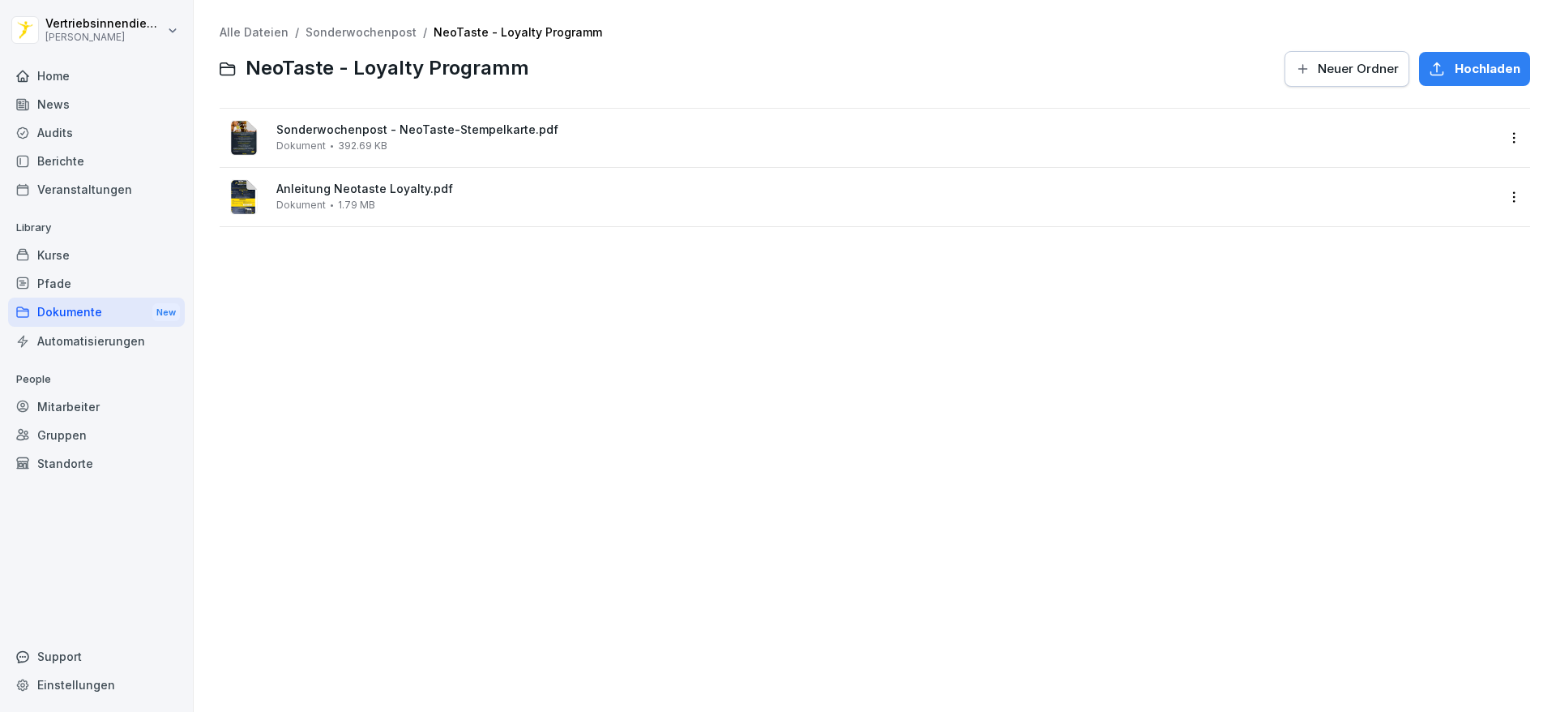
click at [78, 306] on div "Dokumente New" at bounding box center [96, 312] width 177 height 30
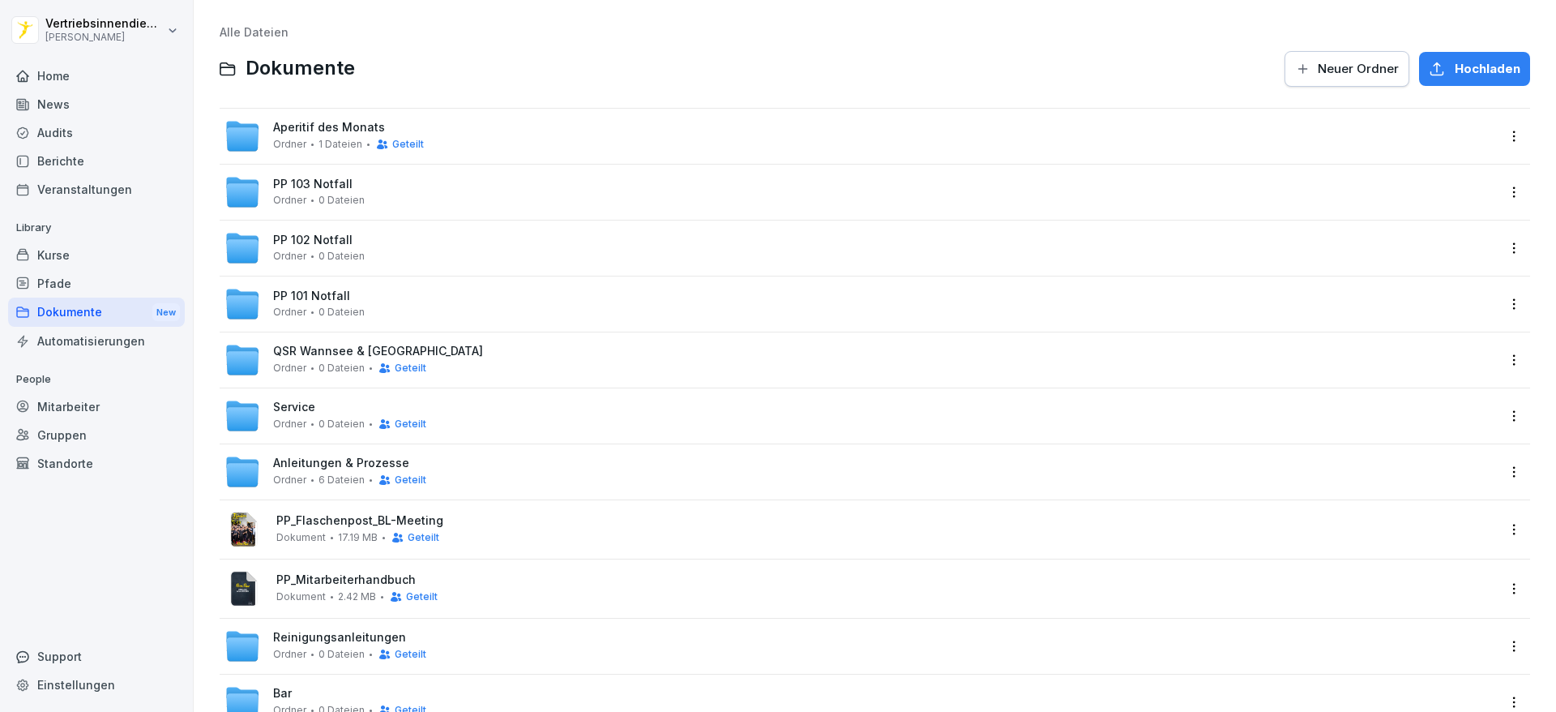
click at [114, 407] on div "Mitarbeiter" at bounding box center [96, 406] width 177 height 28
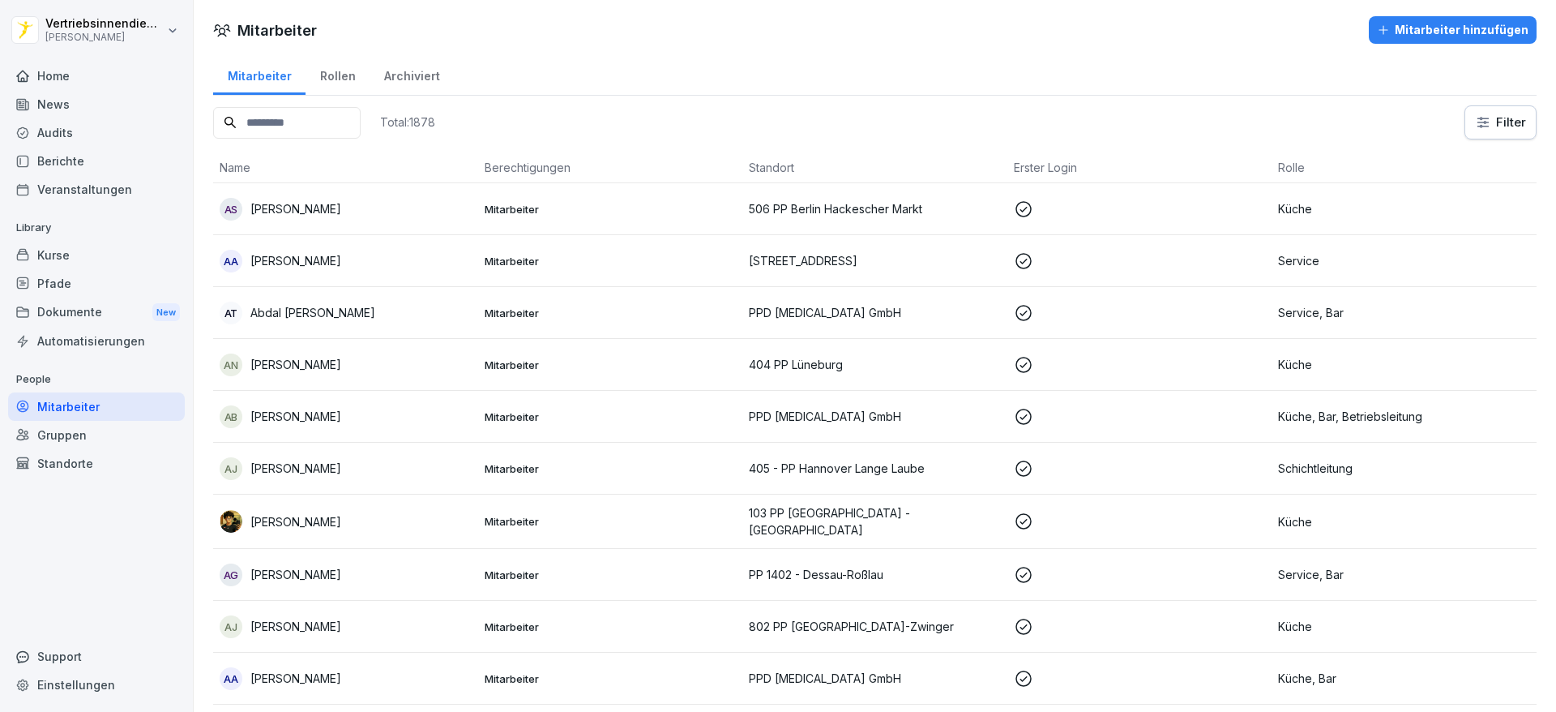
click at [302, 118] on input at bounding box center [287, 123] width 148 height 32
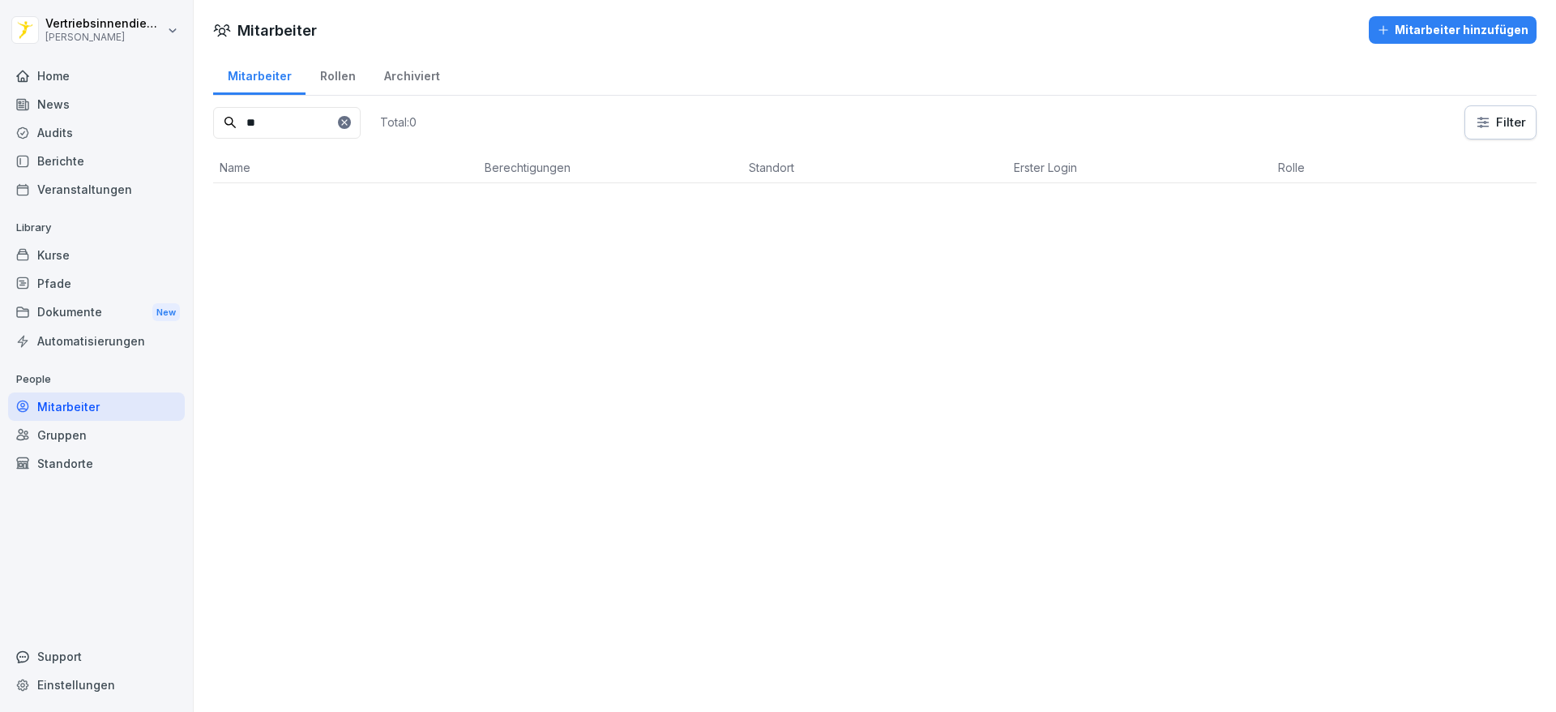
type input "*"
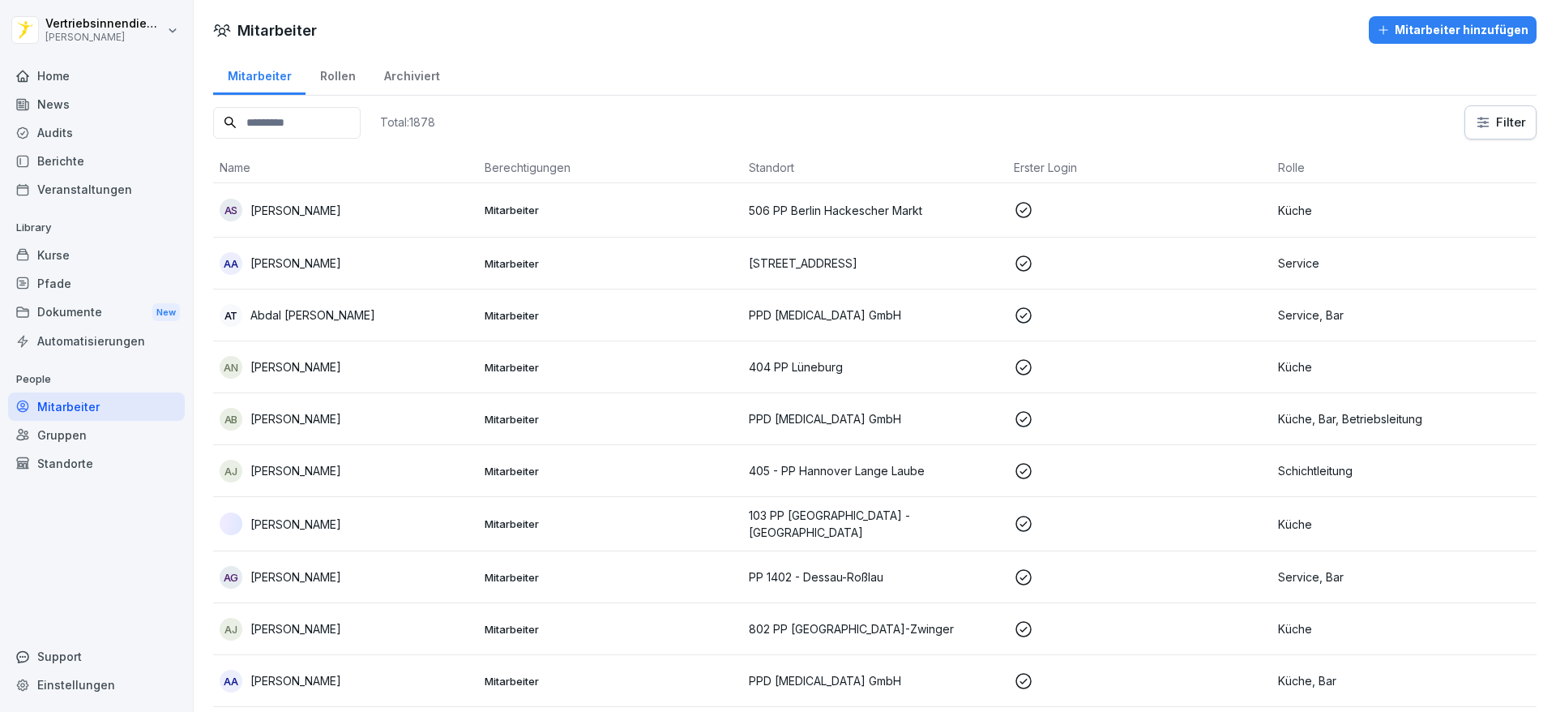
type input "*"
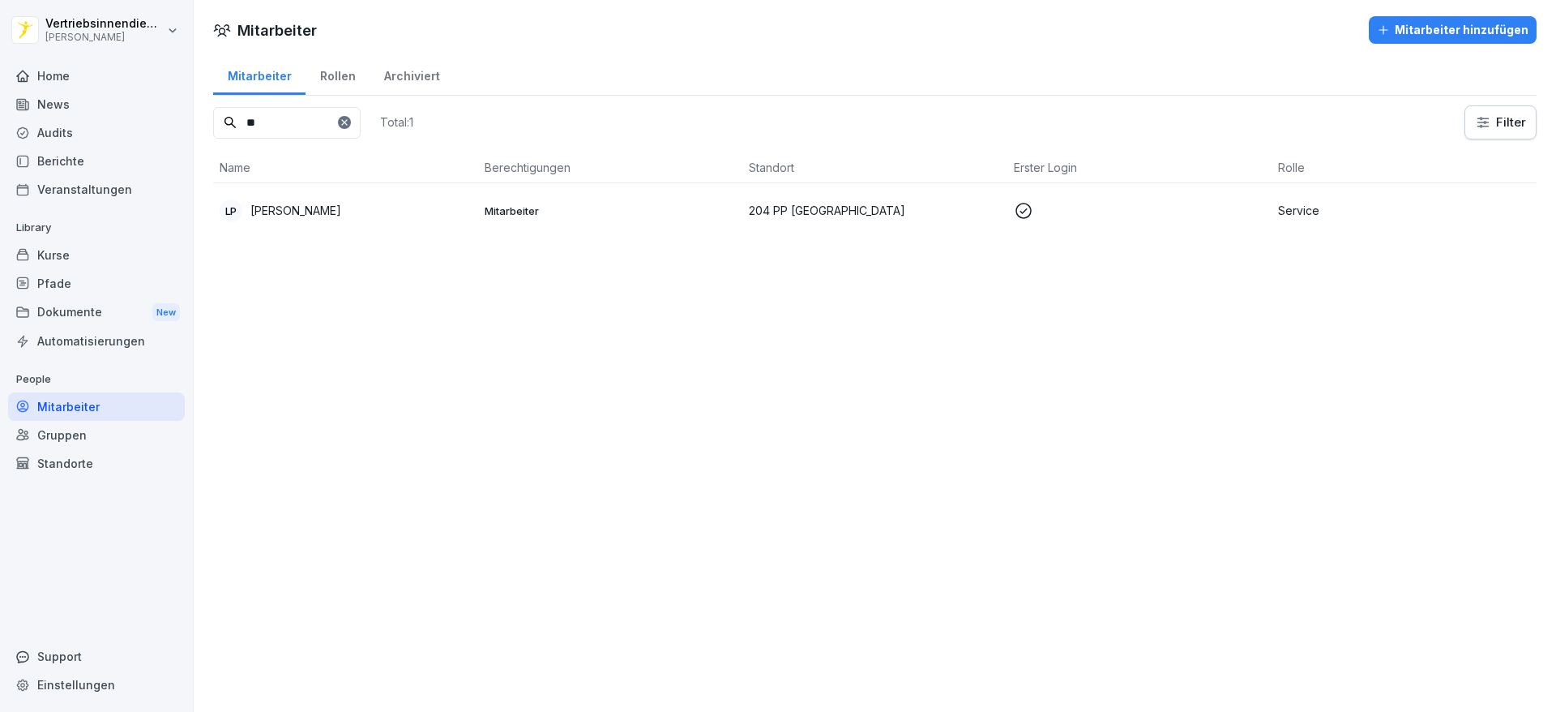
type input "*"
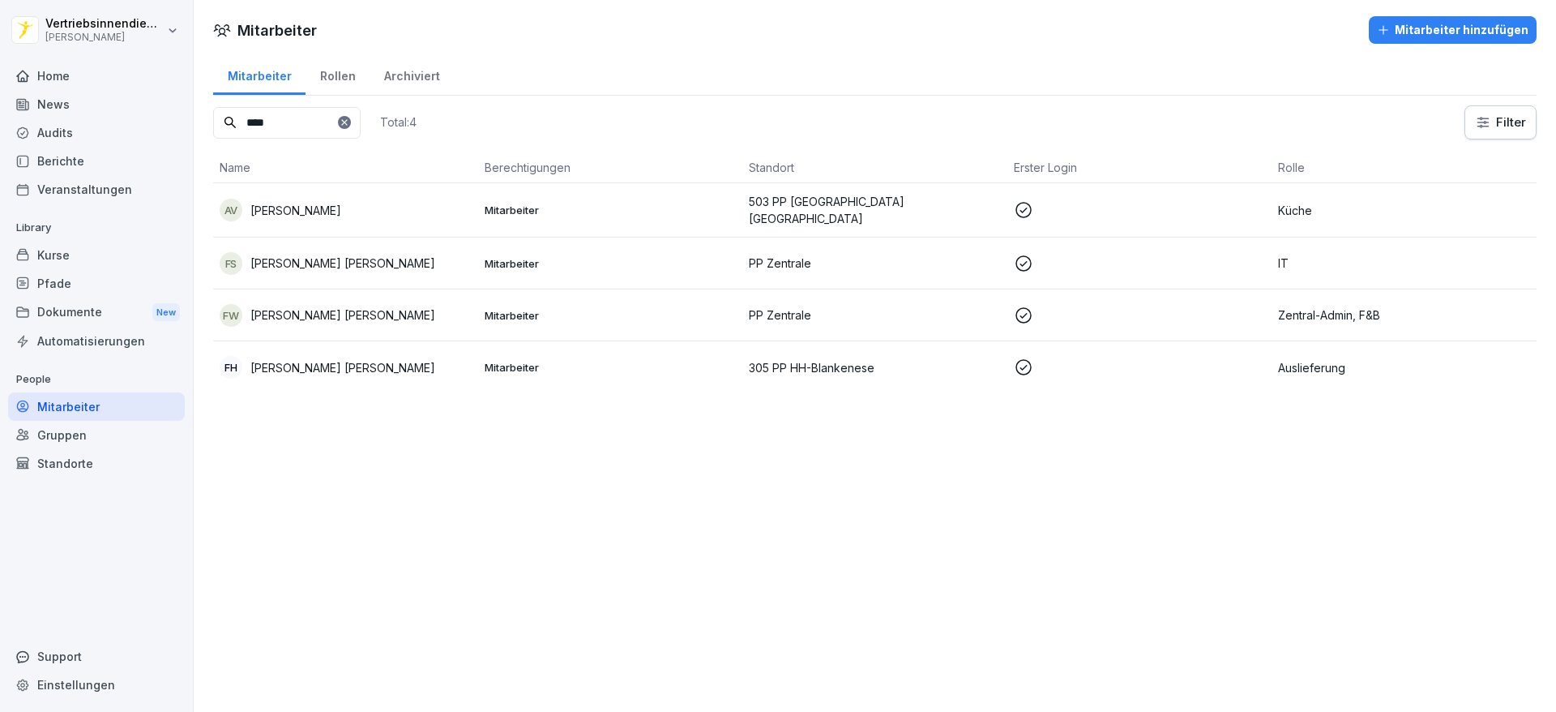
type input "****"
drag, startPoint x: 284, startPoint y: 122, endPoint x: 199, endPoint y: 114, distance: 84.7
click at [199, 114] on div "Mitarbeiter Rollen Archiviert **** Total: 4 Filter Name Berechtigungen Standort…" at bounding box center [875, 229] width 1363 height 353
type input "*"
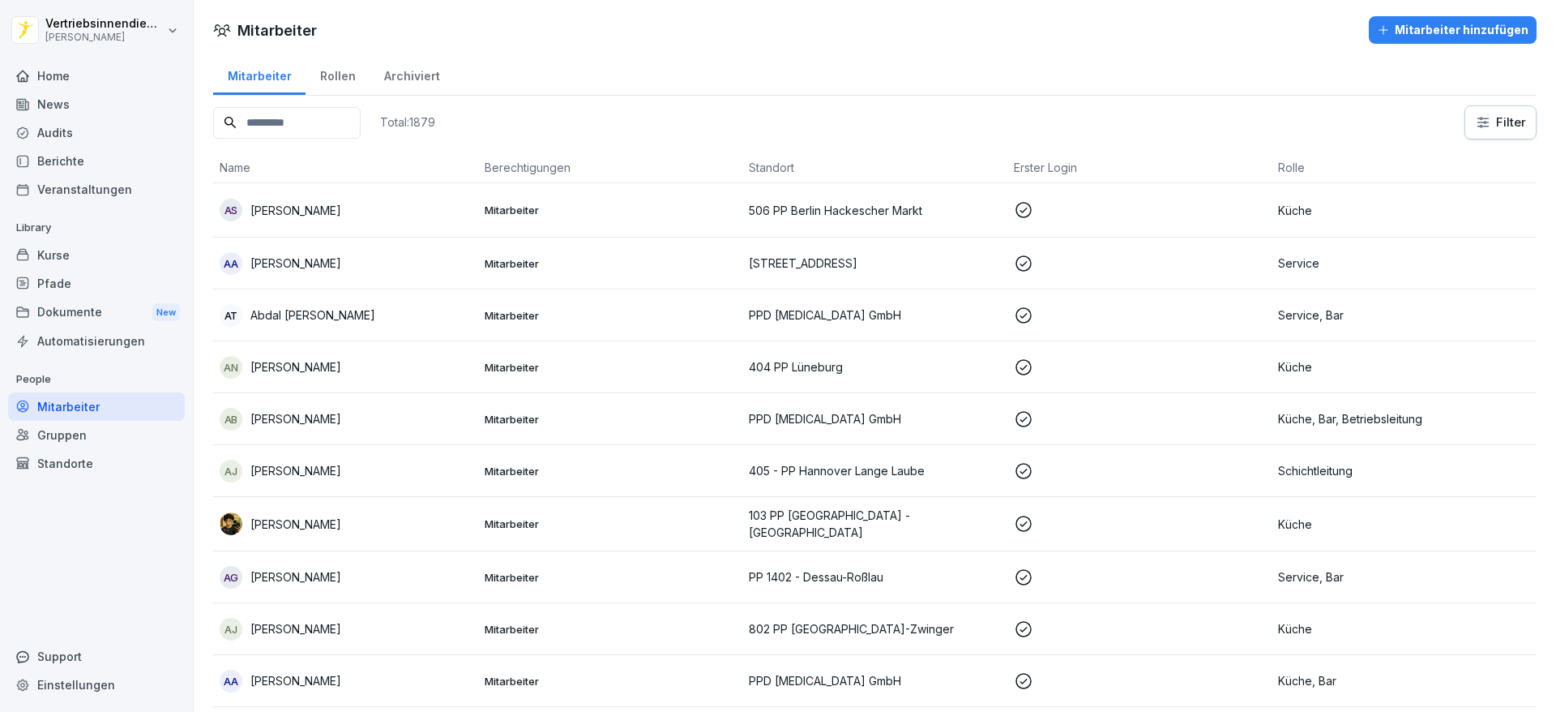
click at [1418, 24] on div "Mitarbeiter hinzufügen" at bounding box center [1453, 30] width 152 height 18
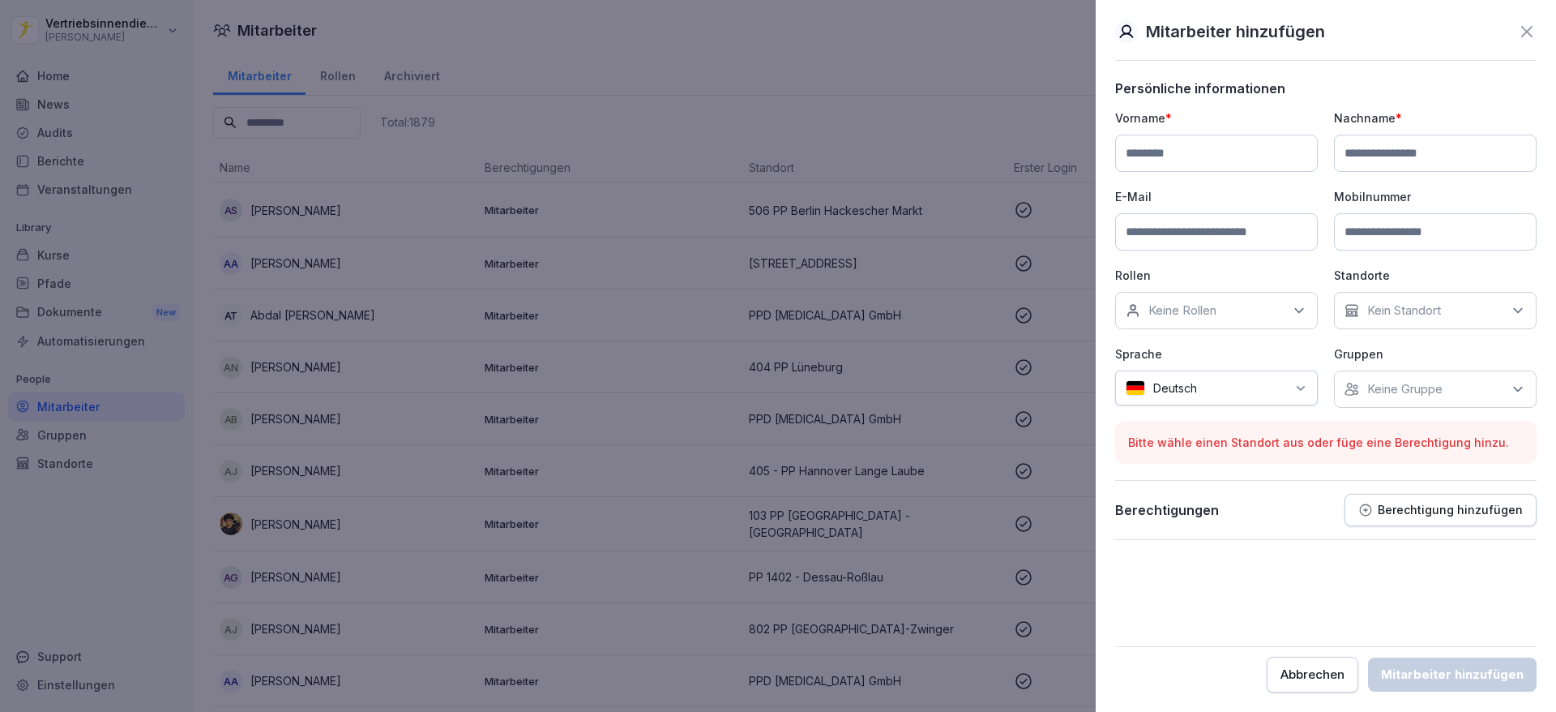
click at [1247, 139] on input at bounding box center [1216, 153] width 203 height 37
type input "********"
type input "******"
type input "**********"
click at [1360, 229] on input at bounding box center [1435, 231] width 203 height 37
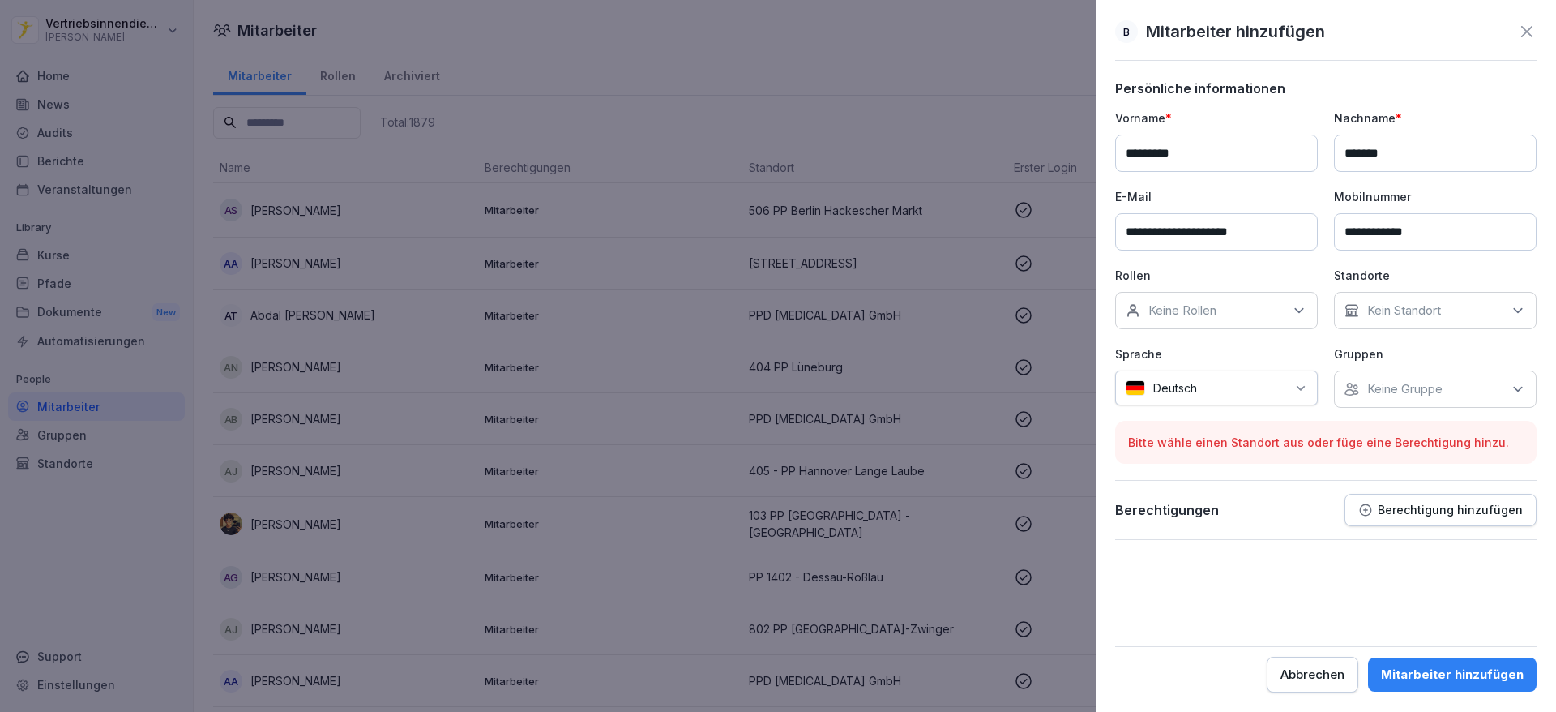
type input "**********"
click at [1230, 318] on div "Keine Rollen" at bounding box center [1216, 310] width 203 height 37
type input "*****"
click at [1180, 391] on label "Marketing" at bounding box center [1177, 385] width 56 height 15
click at [1384, 307] on p "Kein Standort" at bounding box center [1404, 310] width 74 height 16
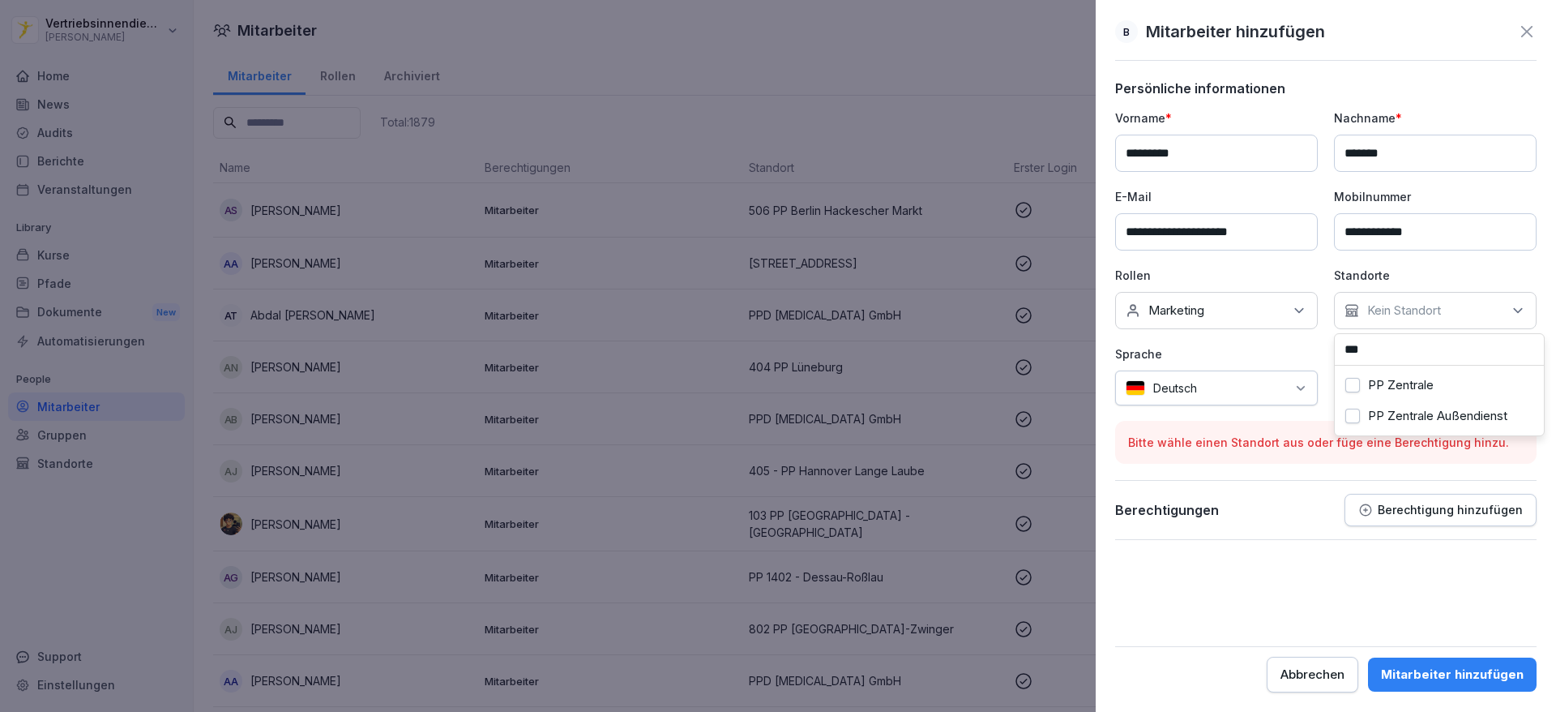
type input "***"
click at [1403, 378] on label "PP Zentrale" at bounding box center [1401, 385] width 66 height 15
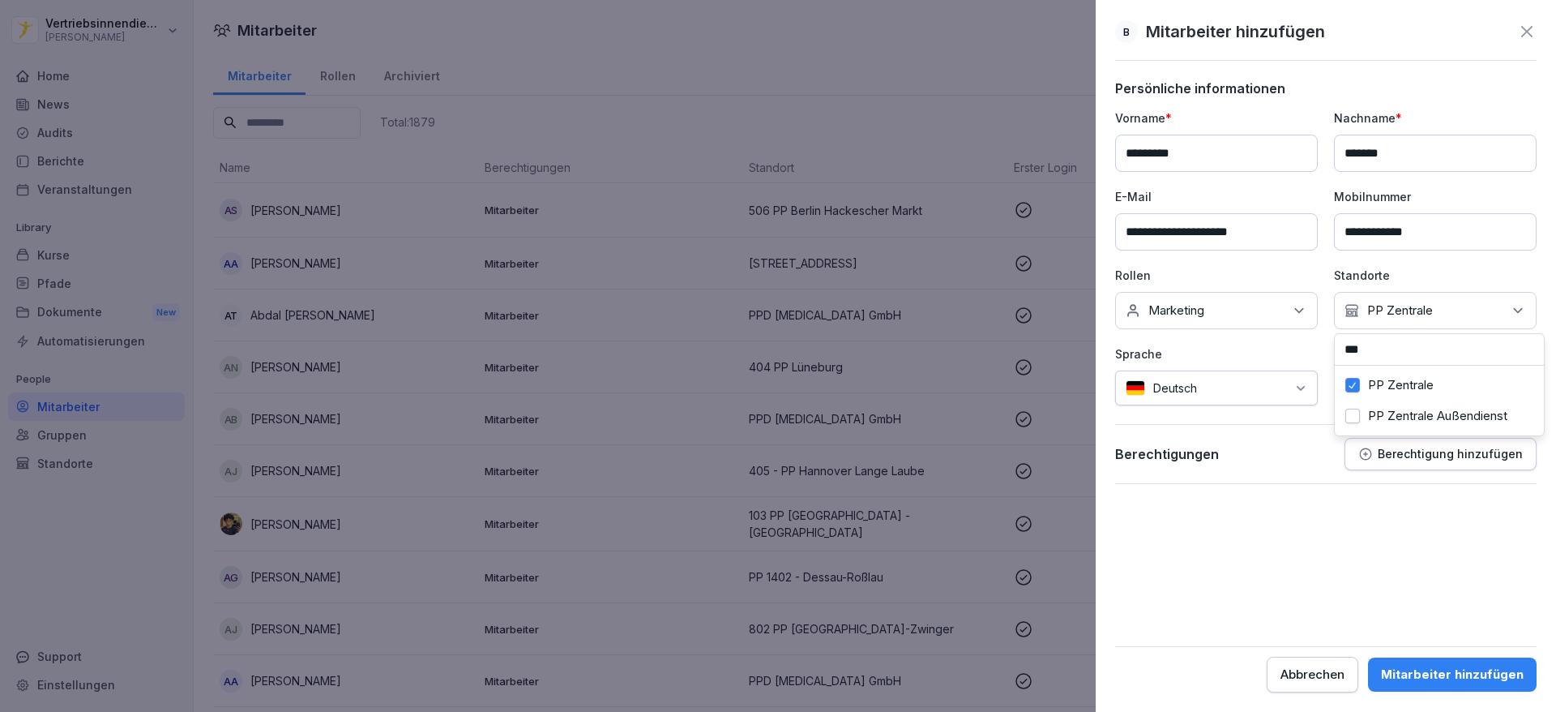
click at [1443, 653] on div "Abbrechen Mitarbeiter hinzufügen" at bounding box center [1325, 669] width 421 height 46
click at [1441, 673] on div "Mitarbeiter hinzufügen" at bounding box center [1452, 674] width 143 height 18
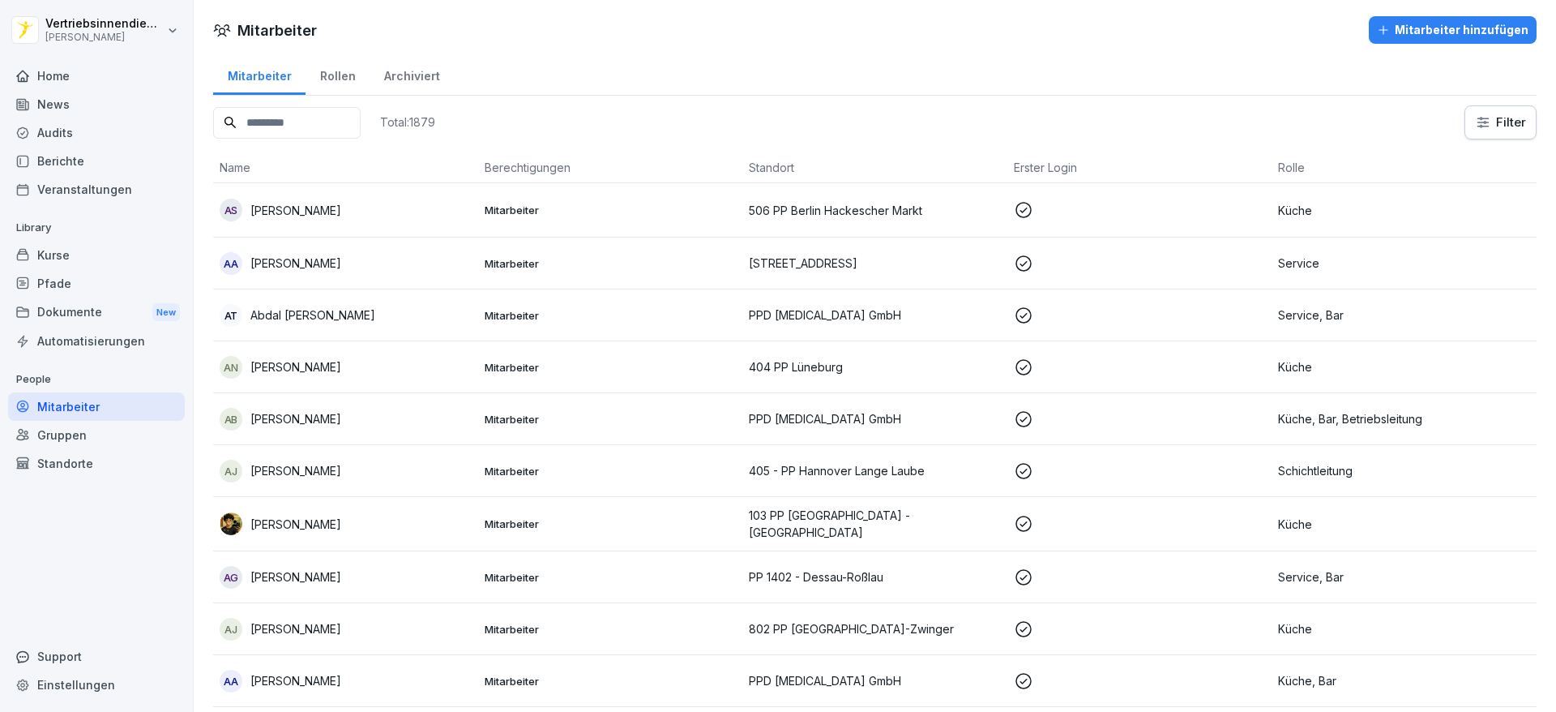
click at [261, 119] on input at bounding box center [287, 123] width 148 height 32
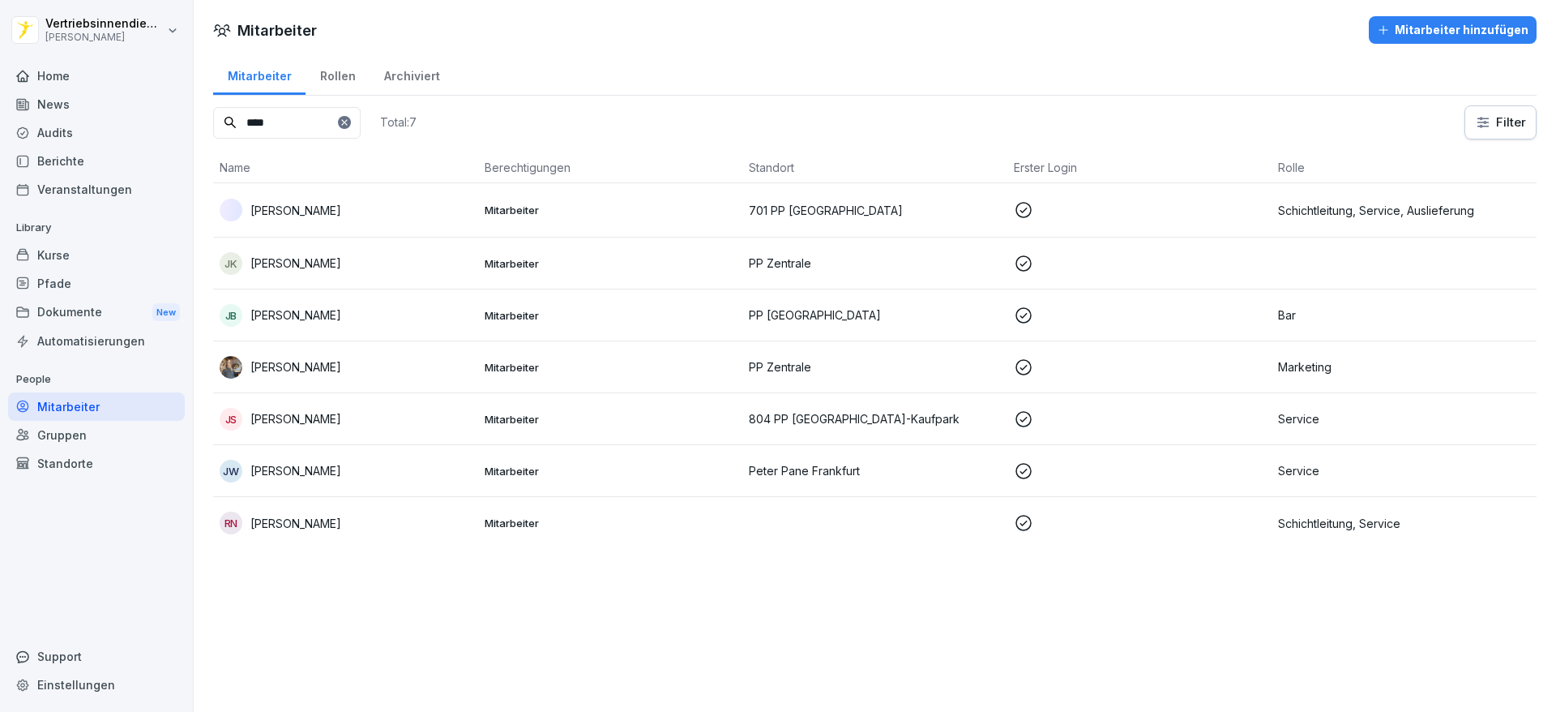
type input "****"
click at [312, 371] on div "[PERSON_NAME]" at bounding box center [346, 367] width 252 height 23
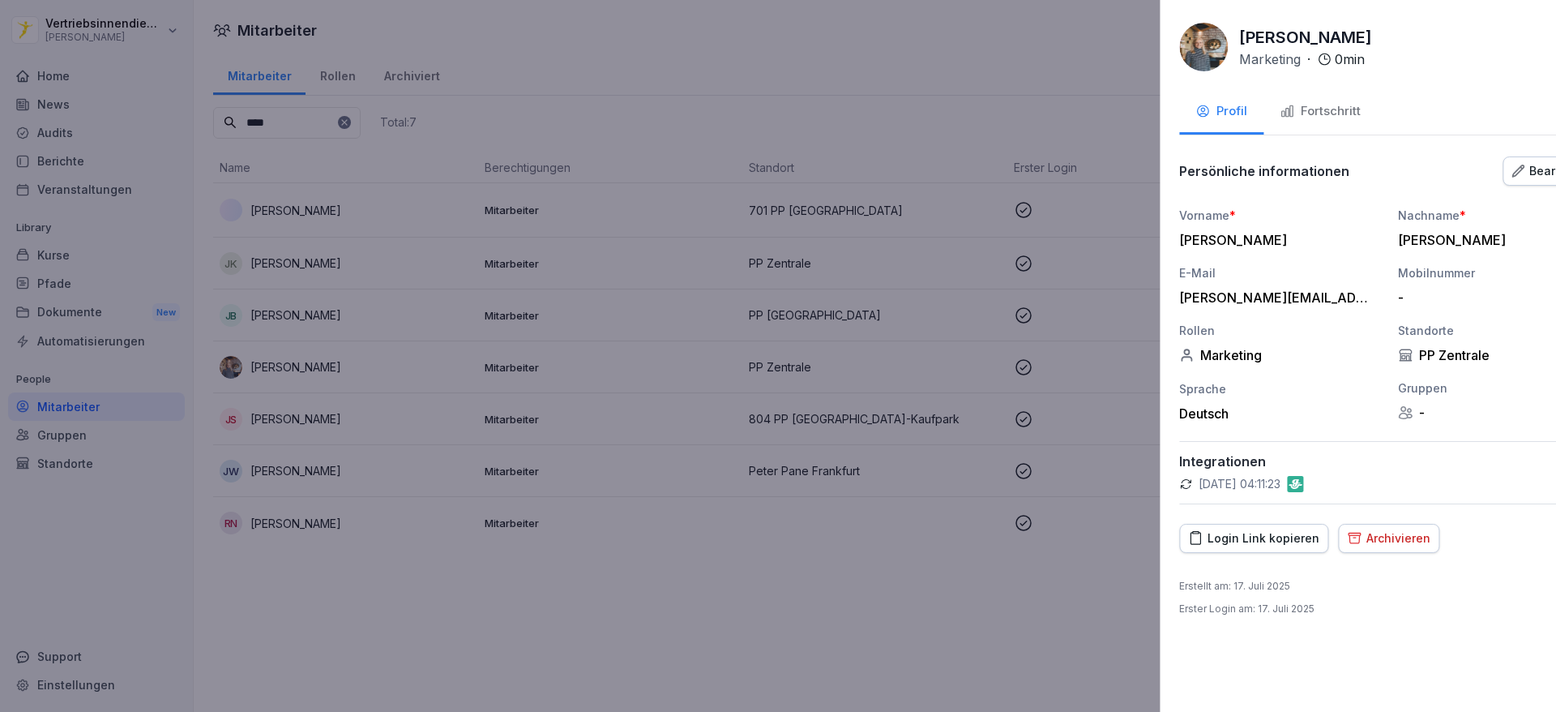
click at [75, 102] on div at bounding box center [778, 356] width 1556 height 712
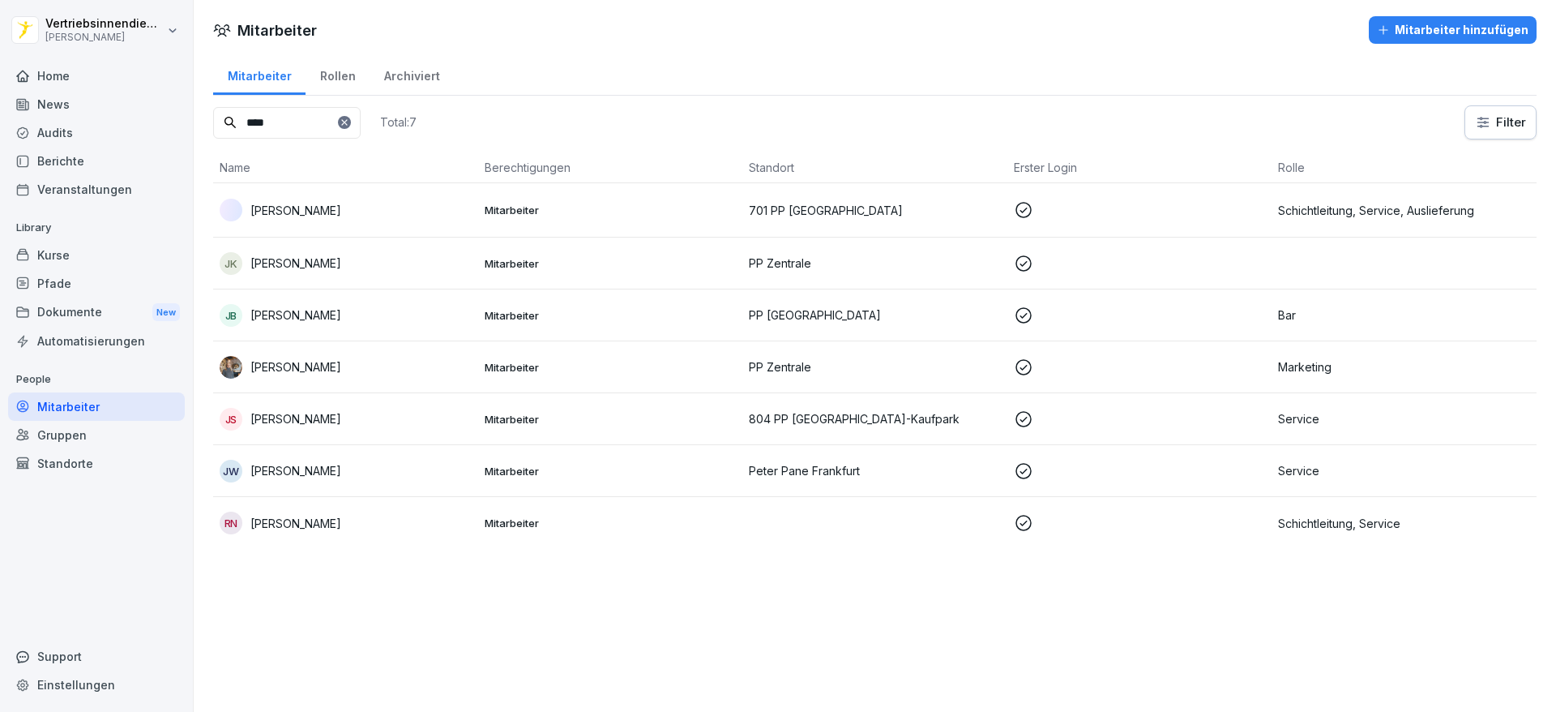
click at [75, 102] on div "News" at bounding box center [96, 104] width 177 height 28
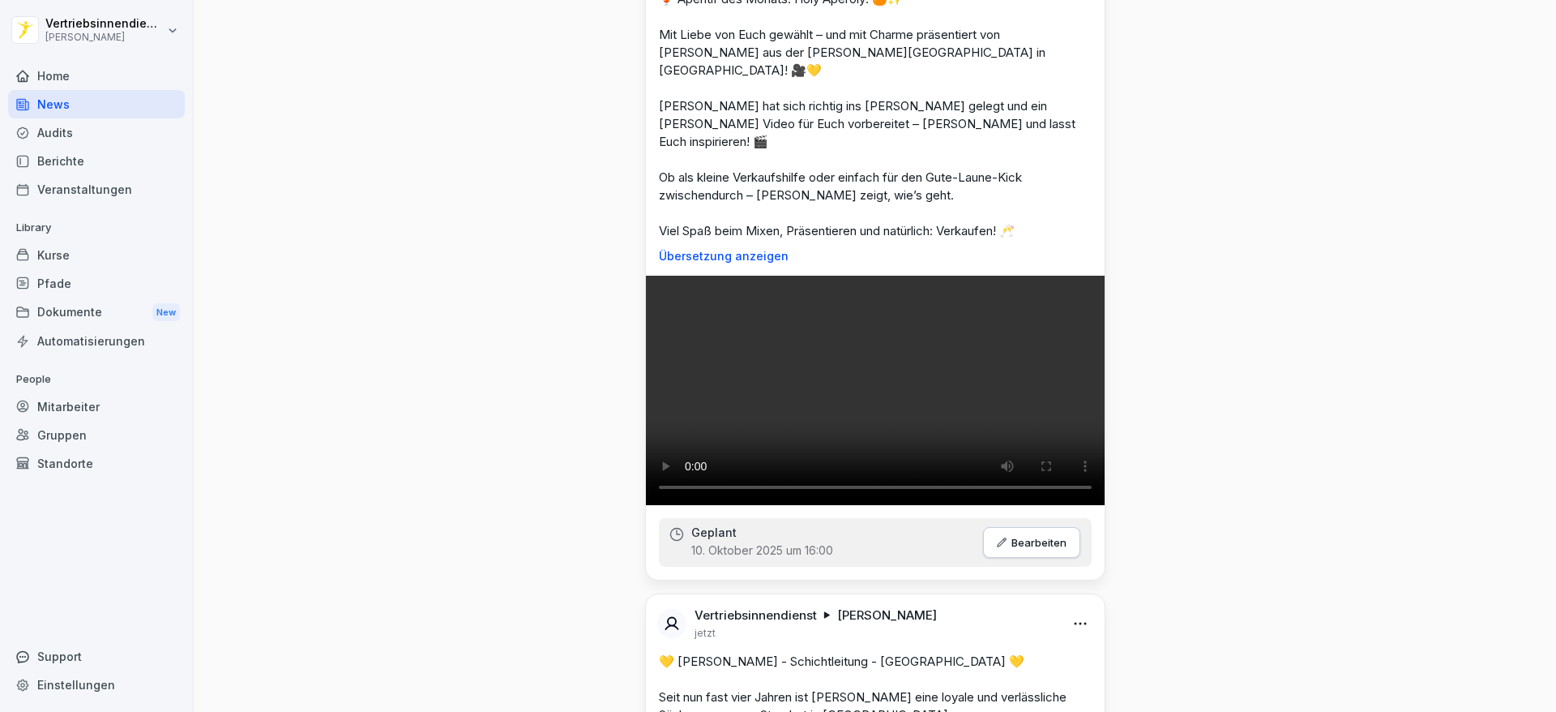
scroll to position [914, 0]
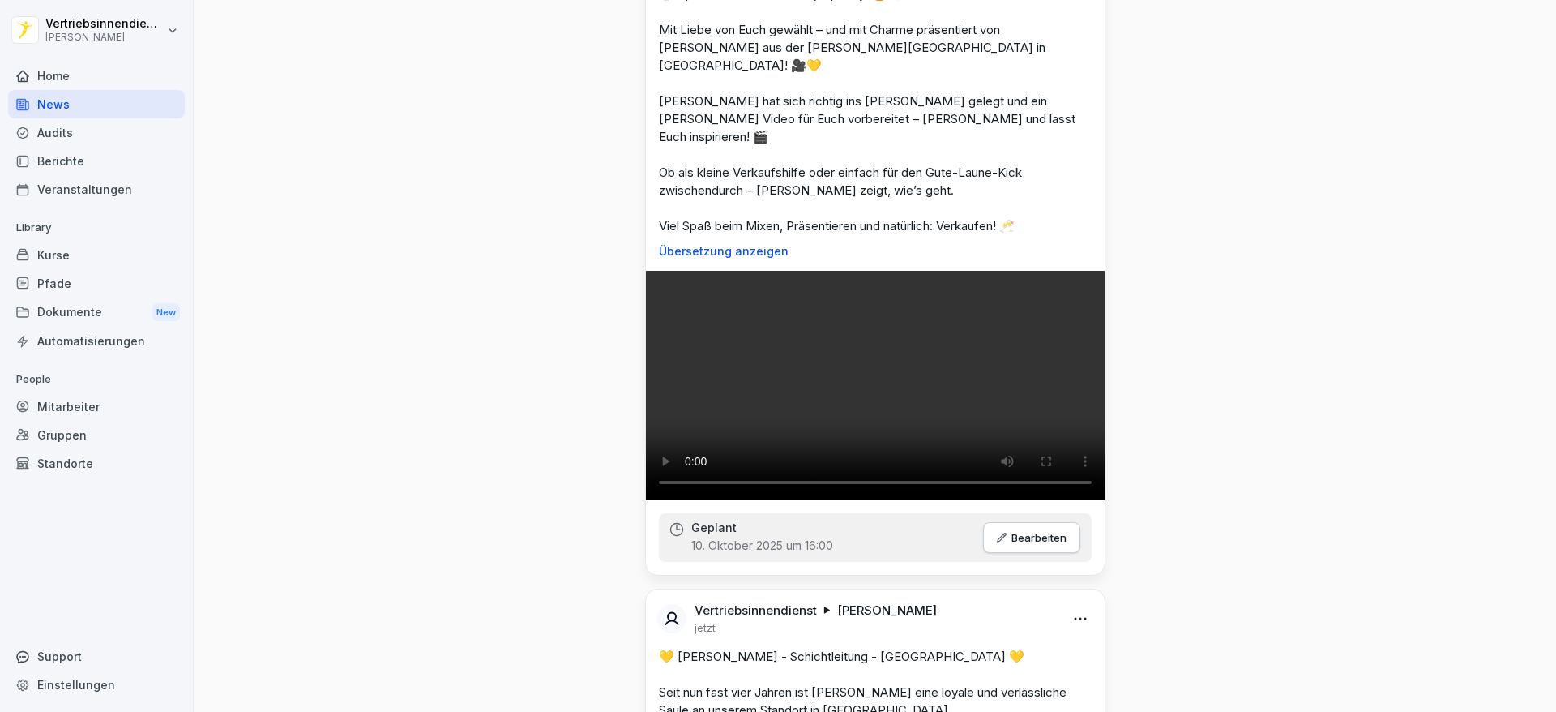
click at [89, 75] on div "Home" at bounding box center [96, 76] width 177 height 28
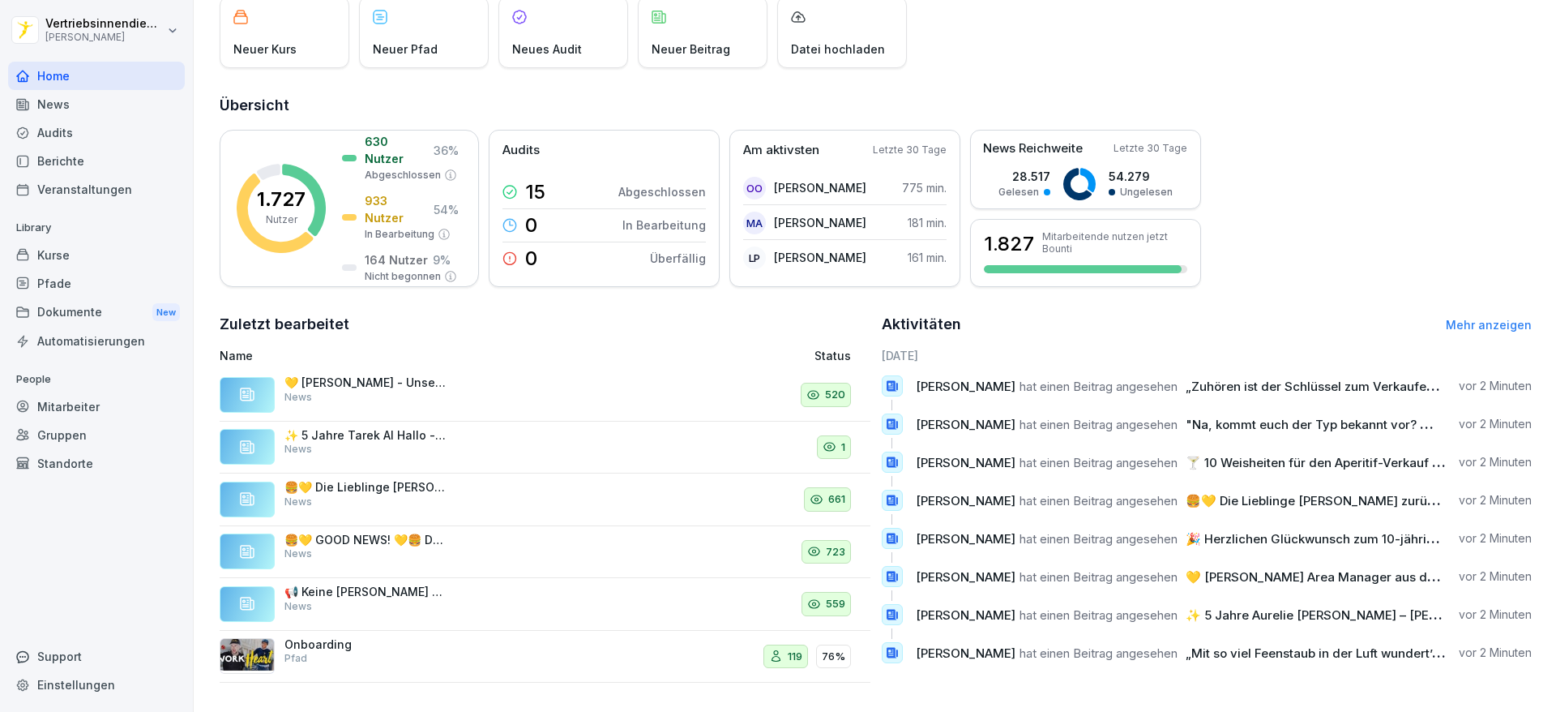
scroll to position [130, 0]
click at [397, 379] on div "💛 [PERSON_NAME] - Unsere Marketing Leitung 💛 News" at bounding box center [366, 389] width 162 height 29
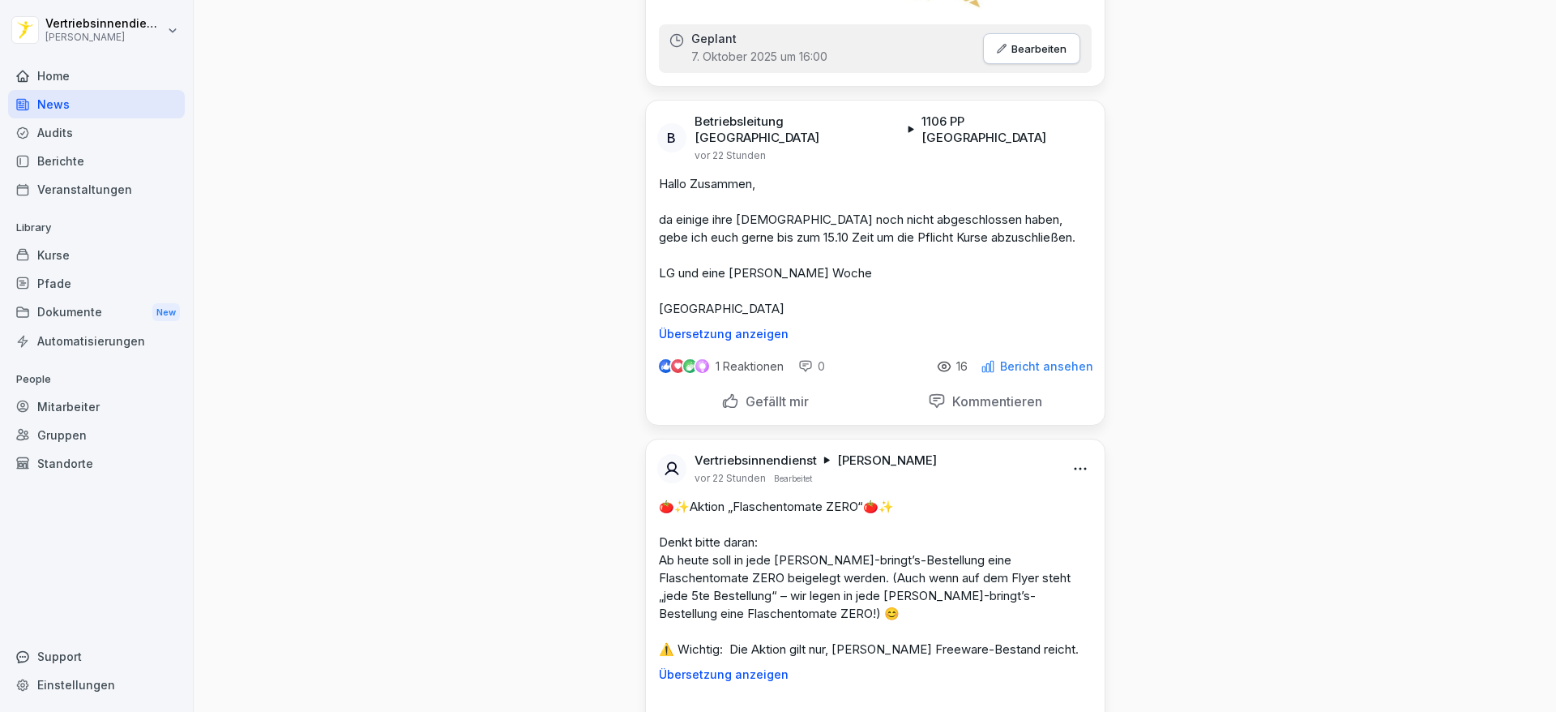
scroll to position [2708, 0]
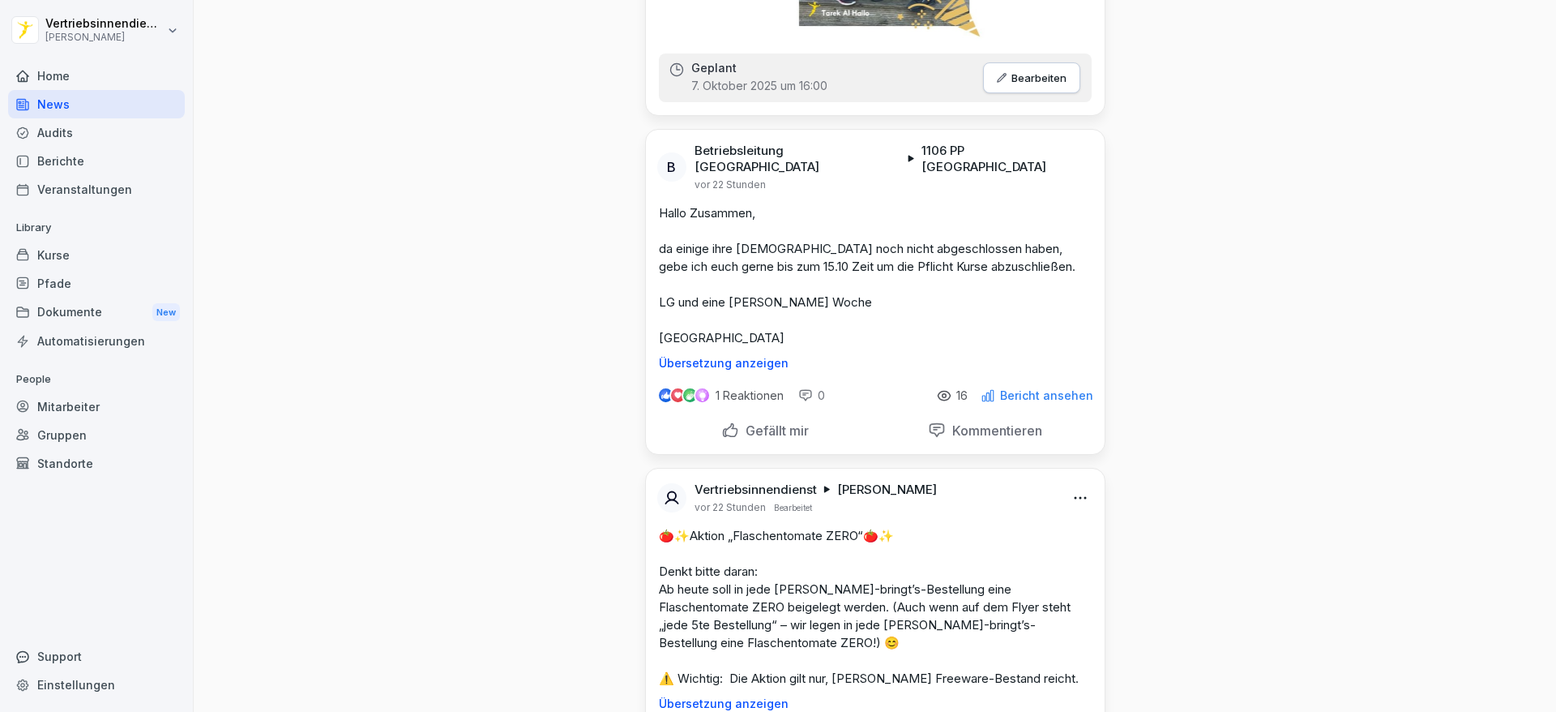
click at [107, 68] on div "Home" at bounding box center [96, 76] width 177 height 28
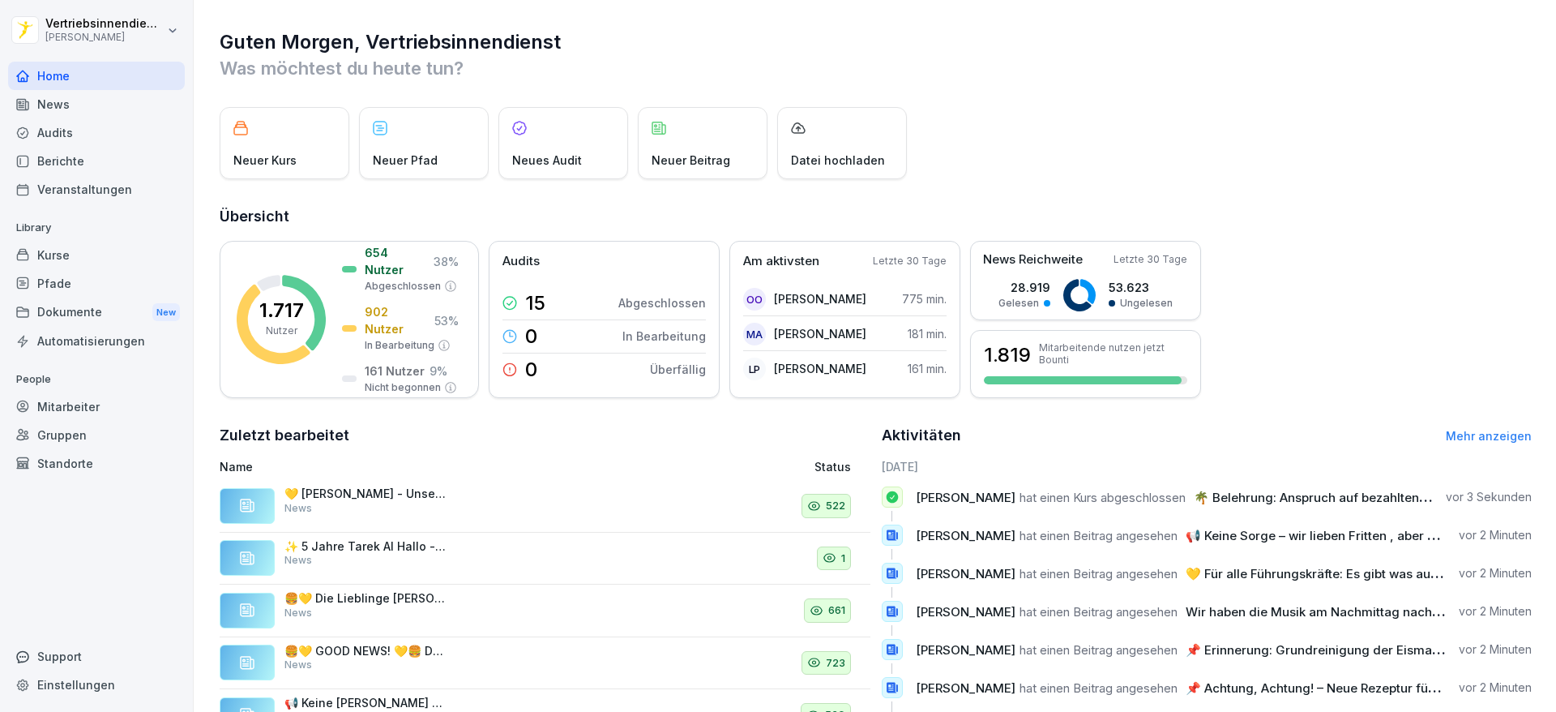
scroll to position [130, 0]
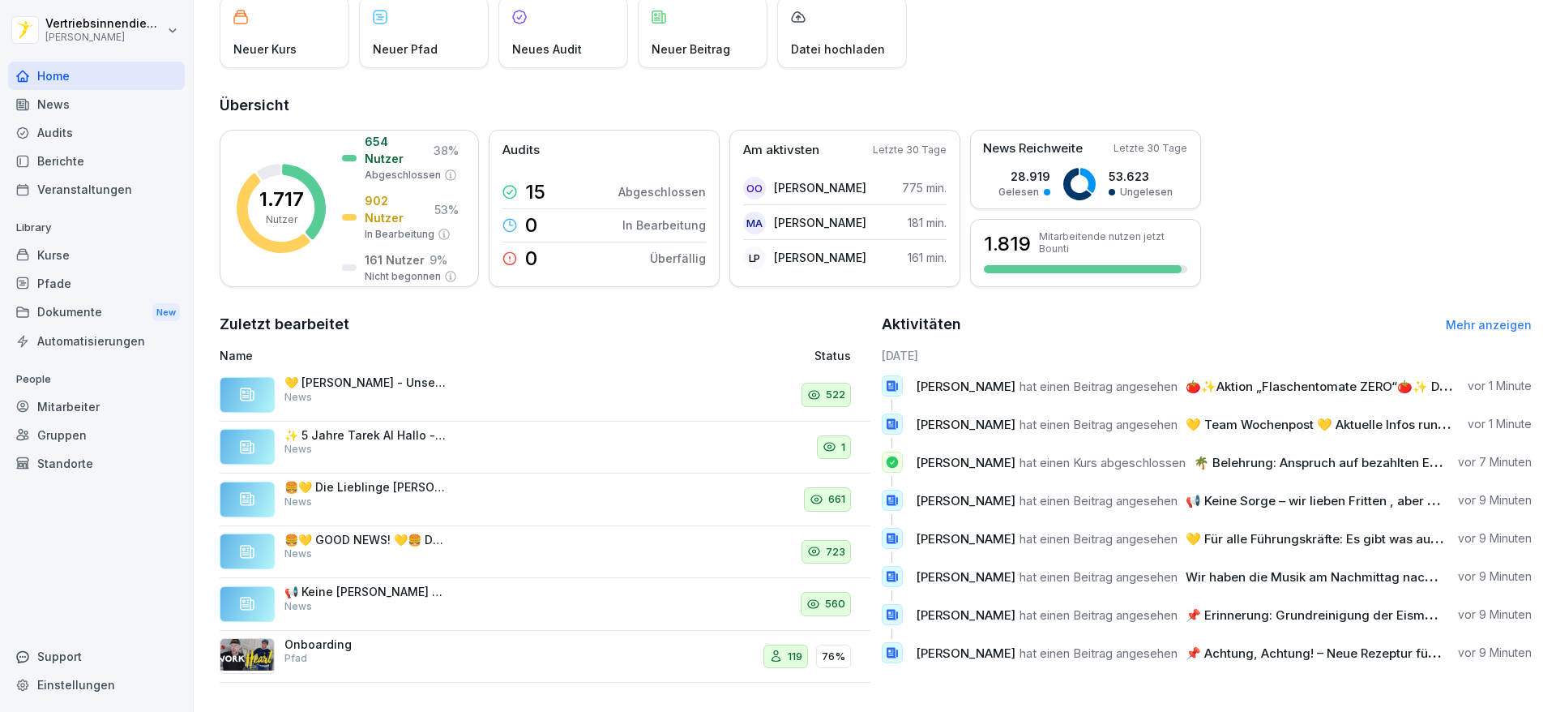
click at [80, 399] on div "Mitarbeiter" at bounding box center [96, 406] width 177 height 28
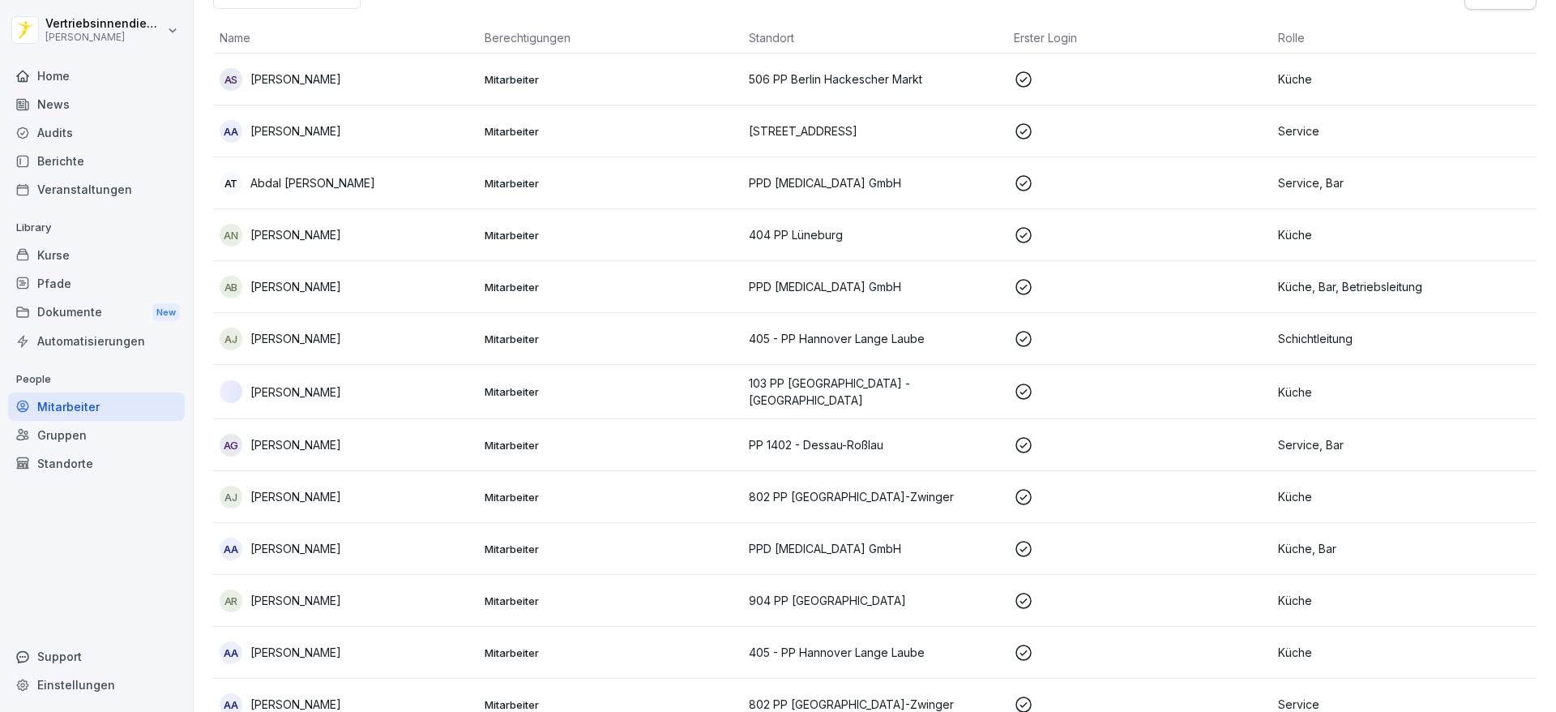
scroll to position [16, 0]
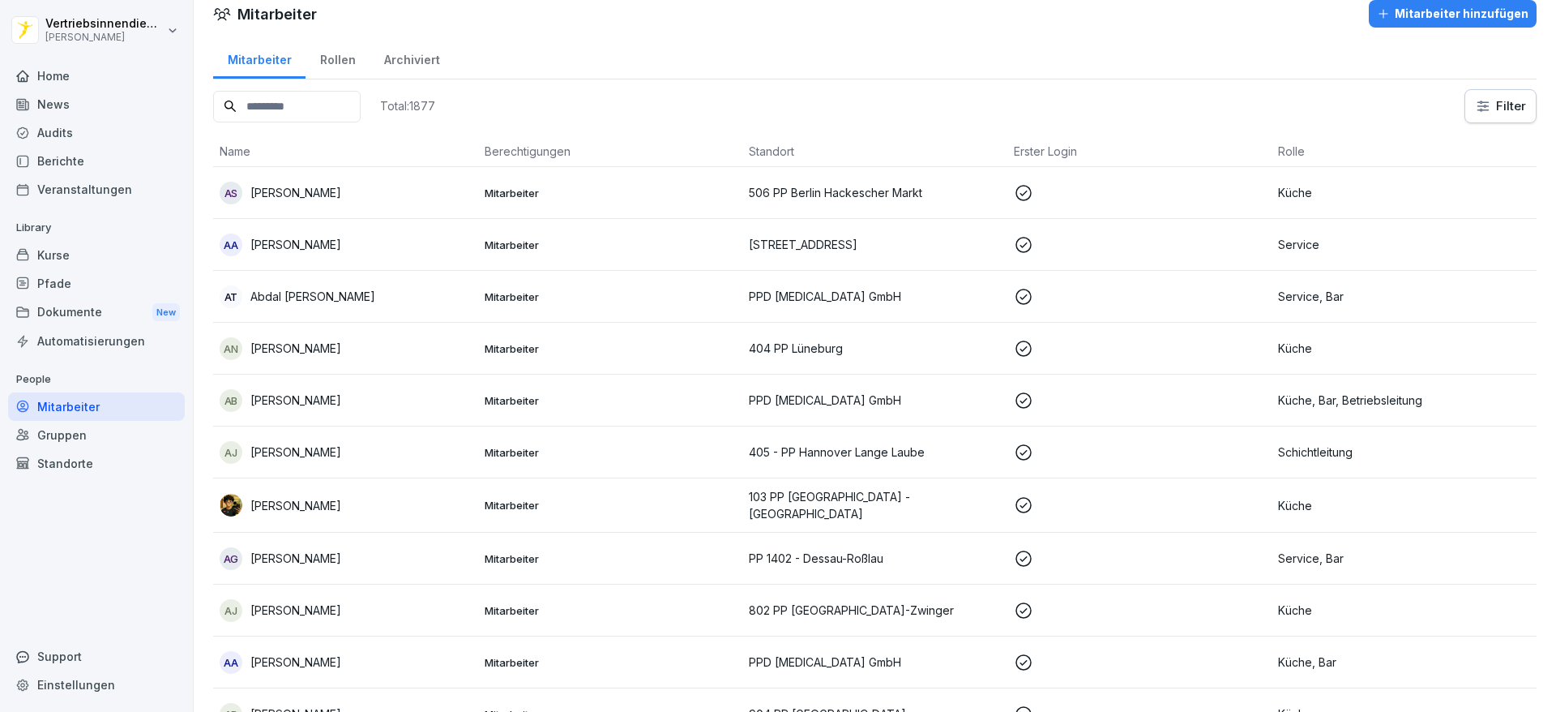
click at [277, 109] on input at bounding box center [287, 107] width 148 height 32
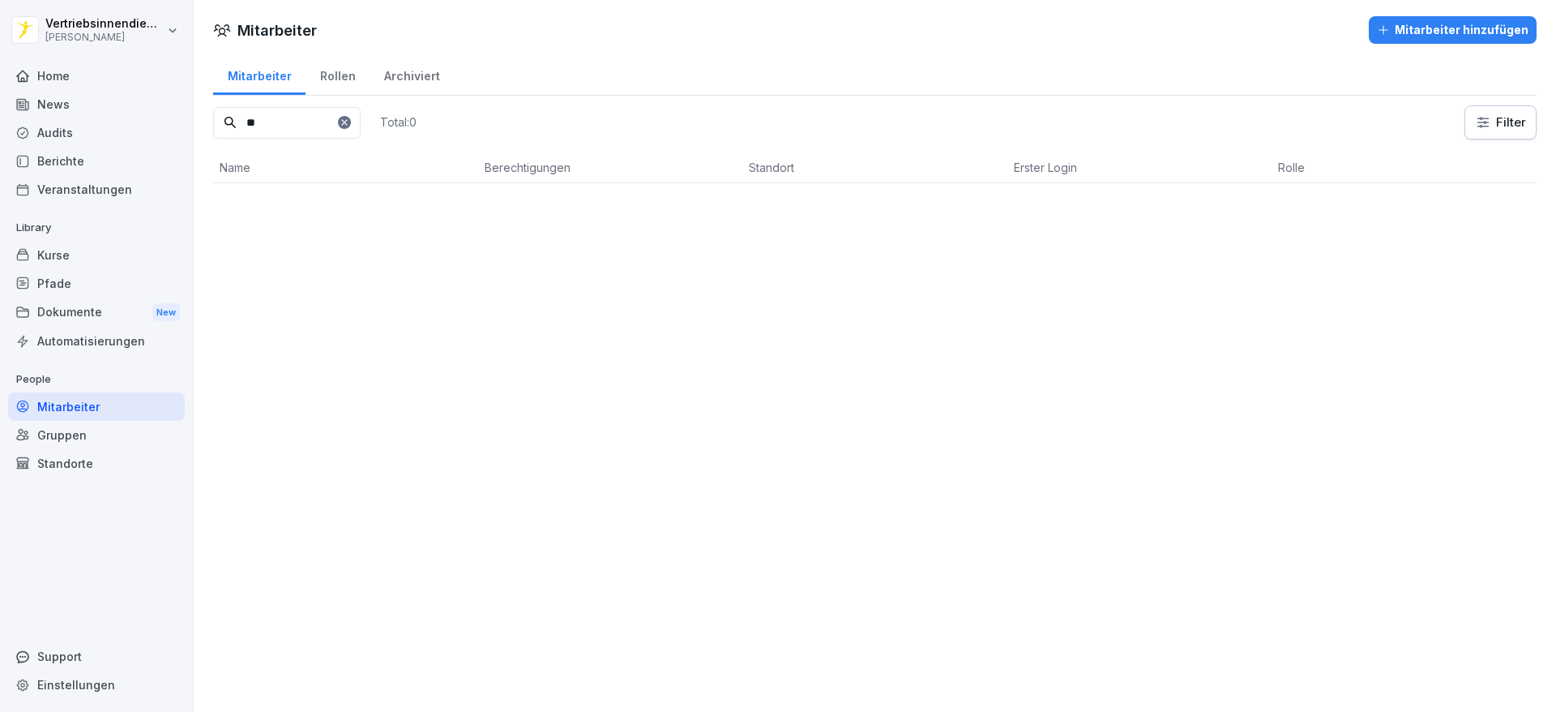
scroll to position [0, 0]
type input "*****"
click at [430, 207] on div "[PERSON_NAME]" at bounding box center [346, 209] width 252 height 23
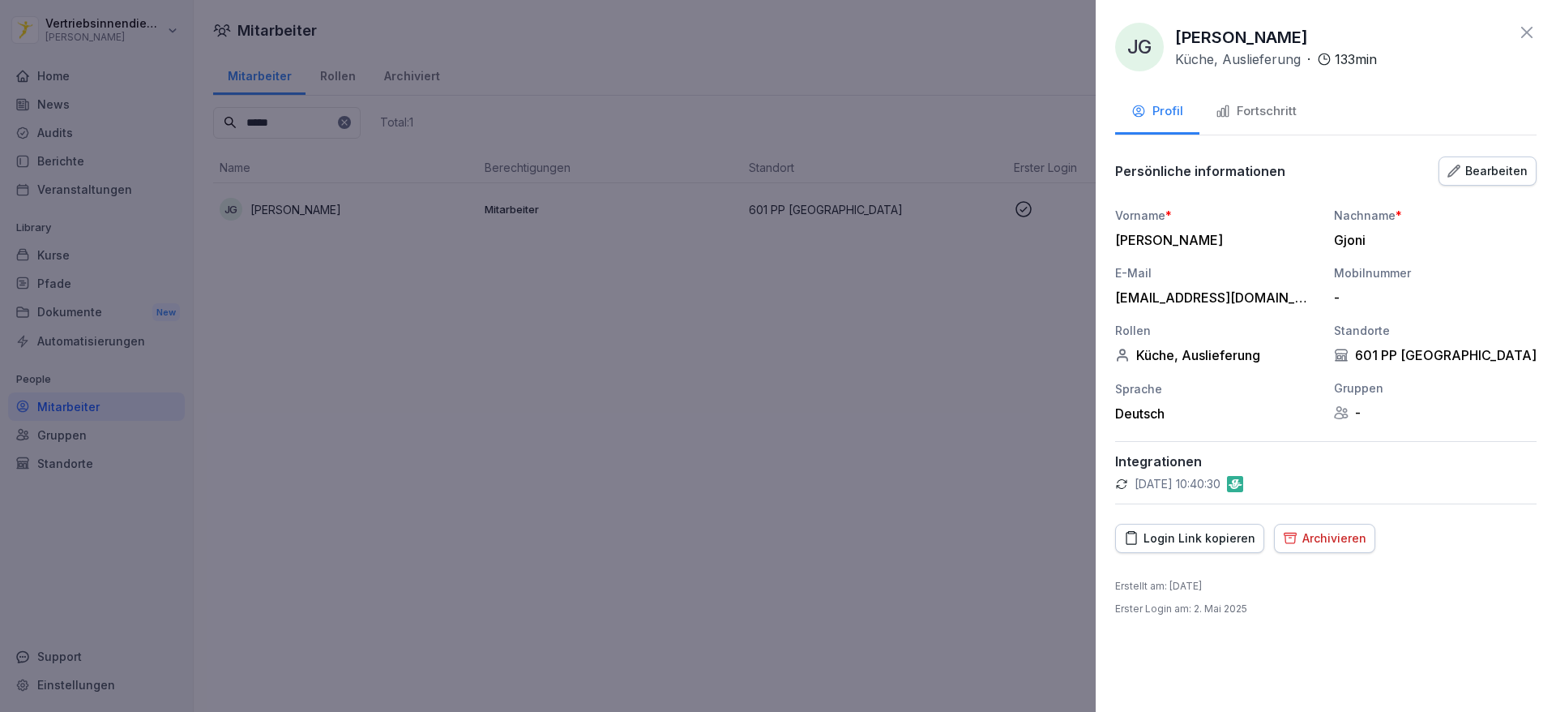
click at [1325, 529] on div "Archivieren" at bounding box center [1324, 538] width 83 height 18
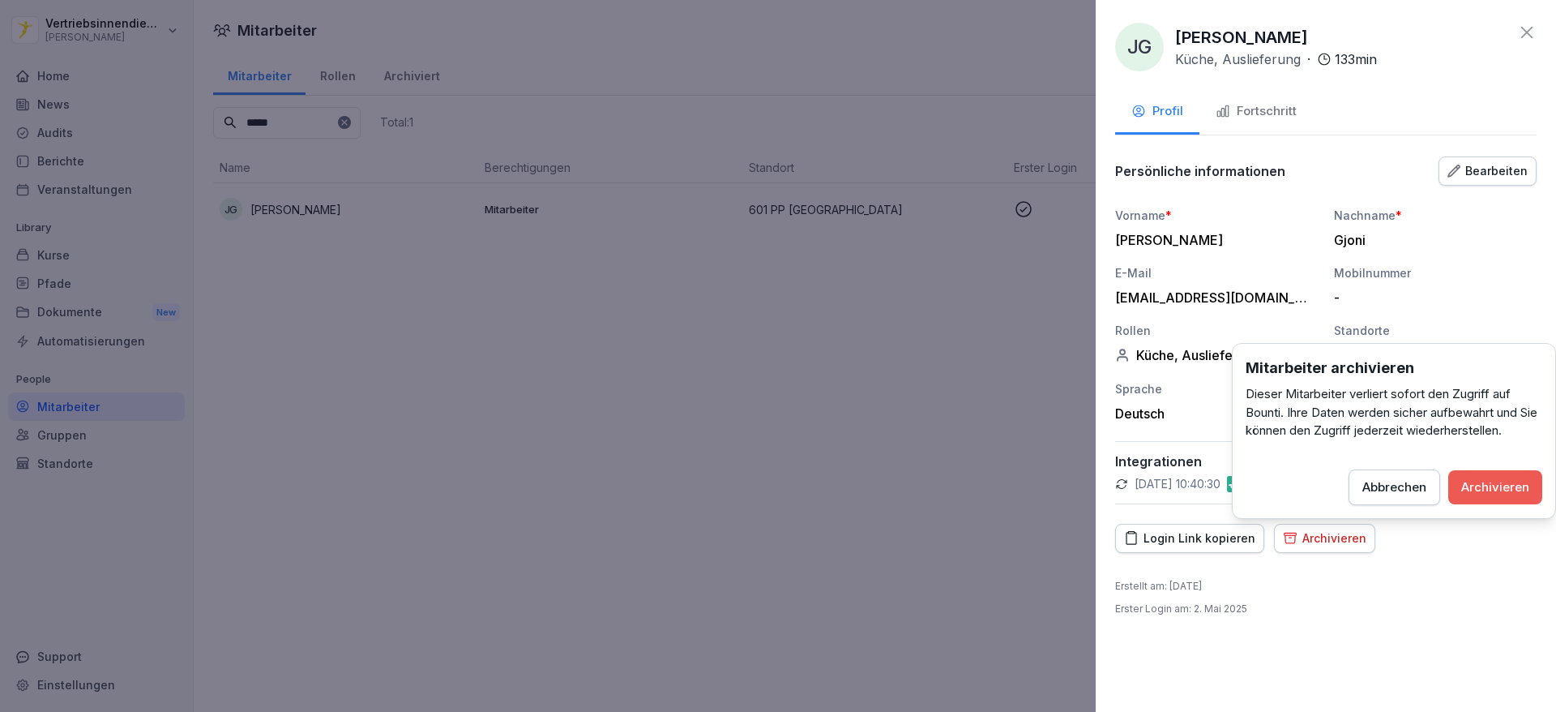
click at [1470, 490] on div "Archivieren" at bounding box center [1495, 487] width 68 height 18
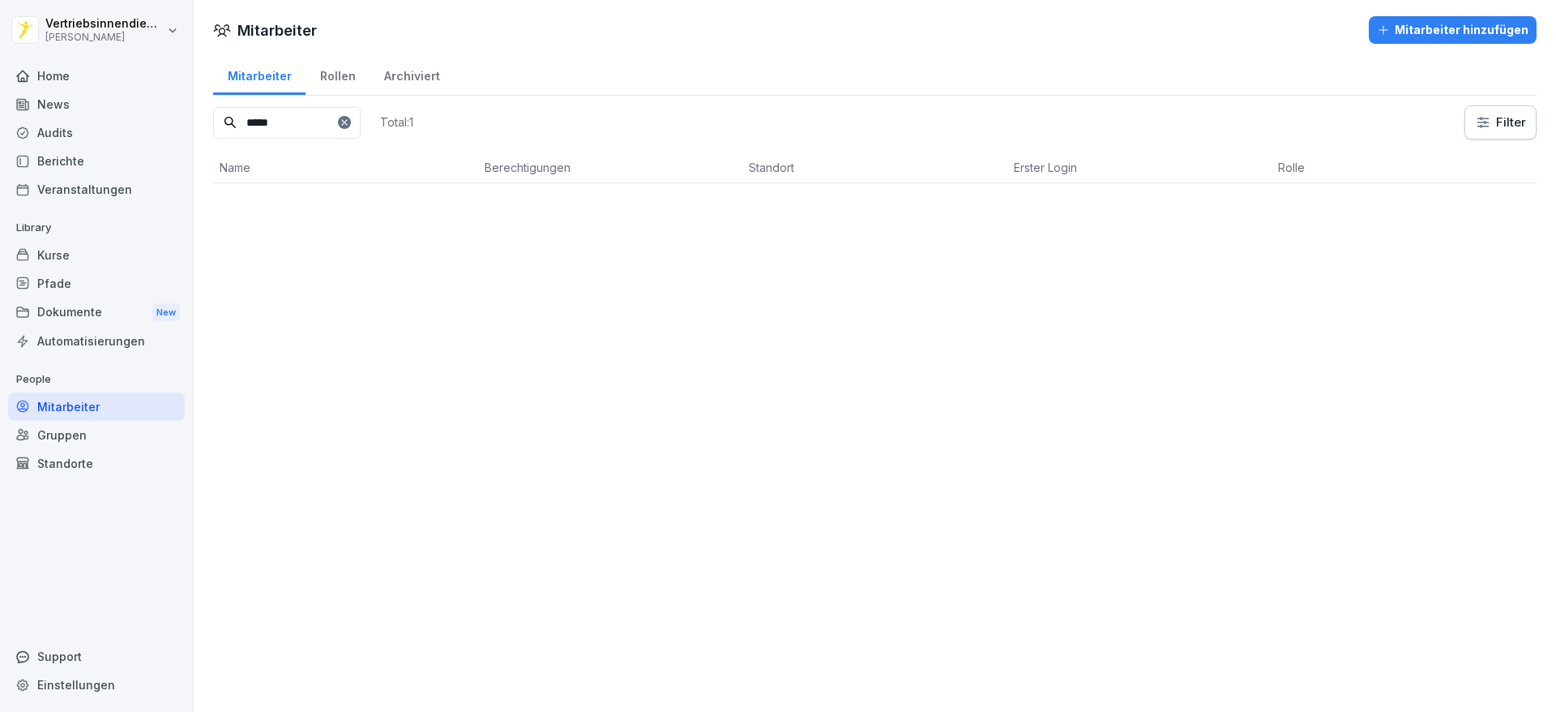
click at [349, 122] on icon at bounding box center [345, 123] width 10 height 10
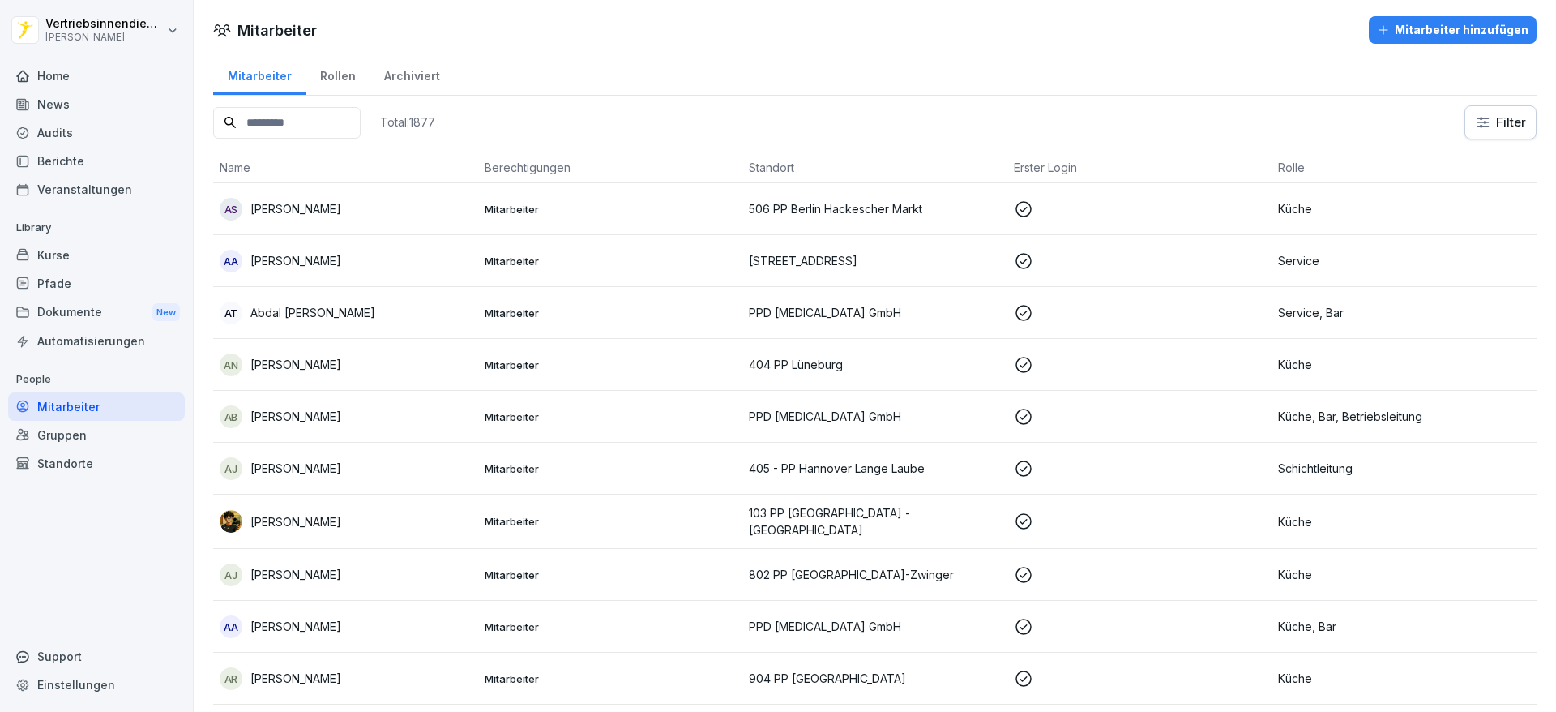
click at [295, 123] on input at bounding box center [287, 123] width 148 height 32
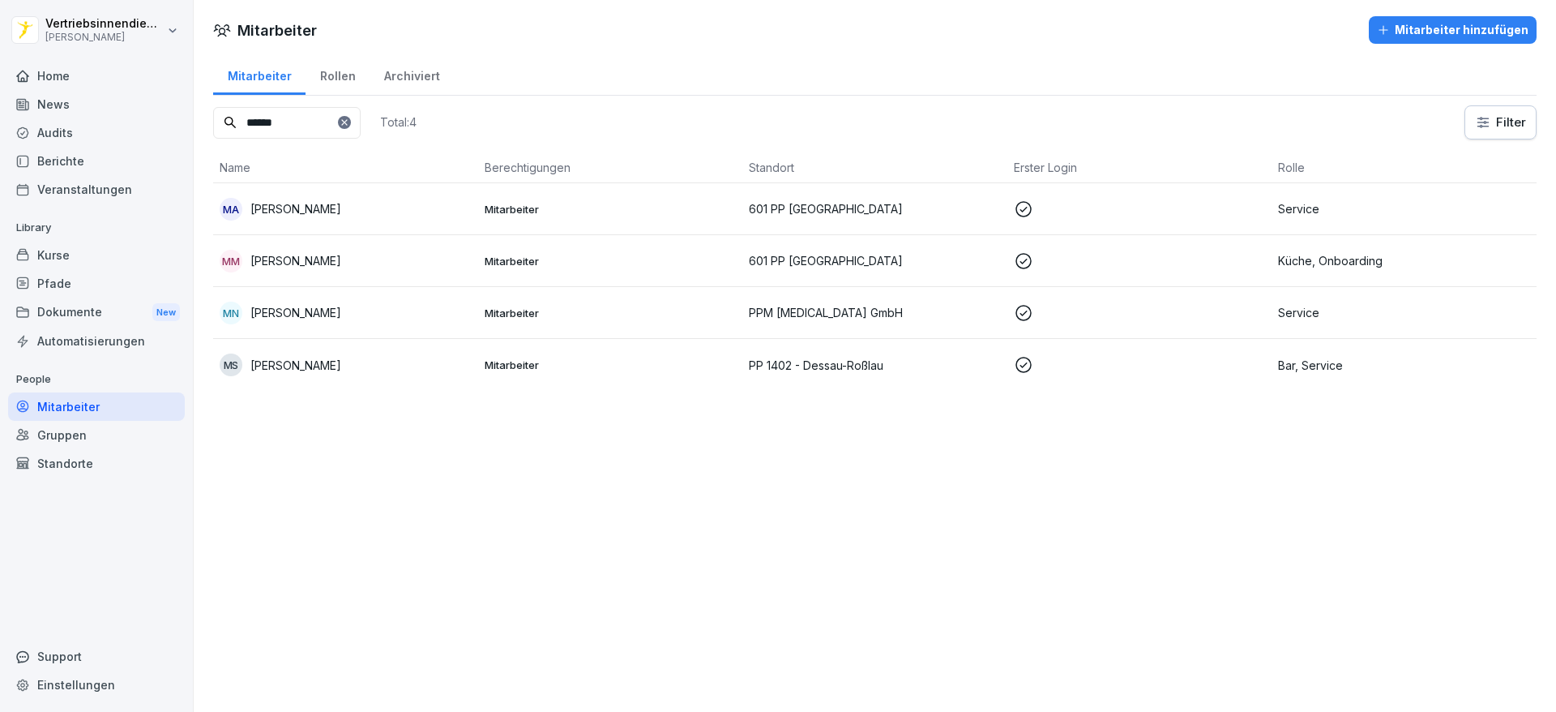
type input "******"
click at [398, 218] on div "MA [PERSON_NAME]" at bounding box center [346, 209] width 252 height 23
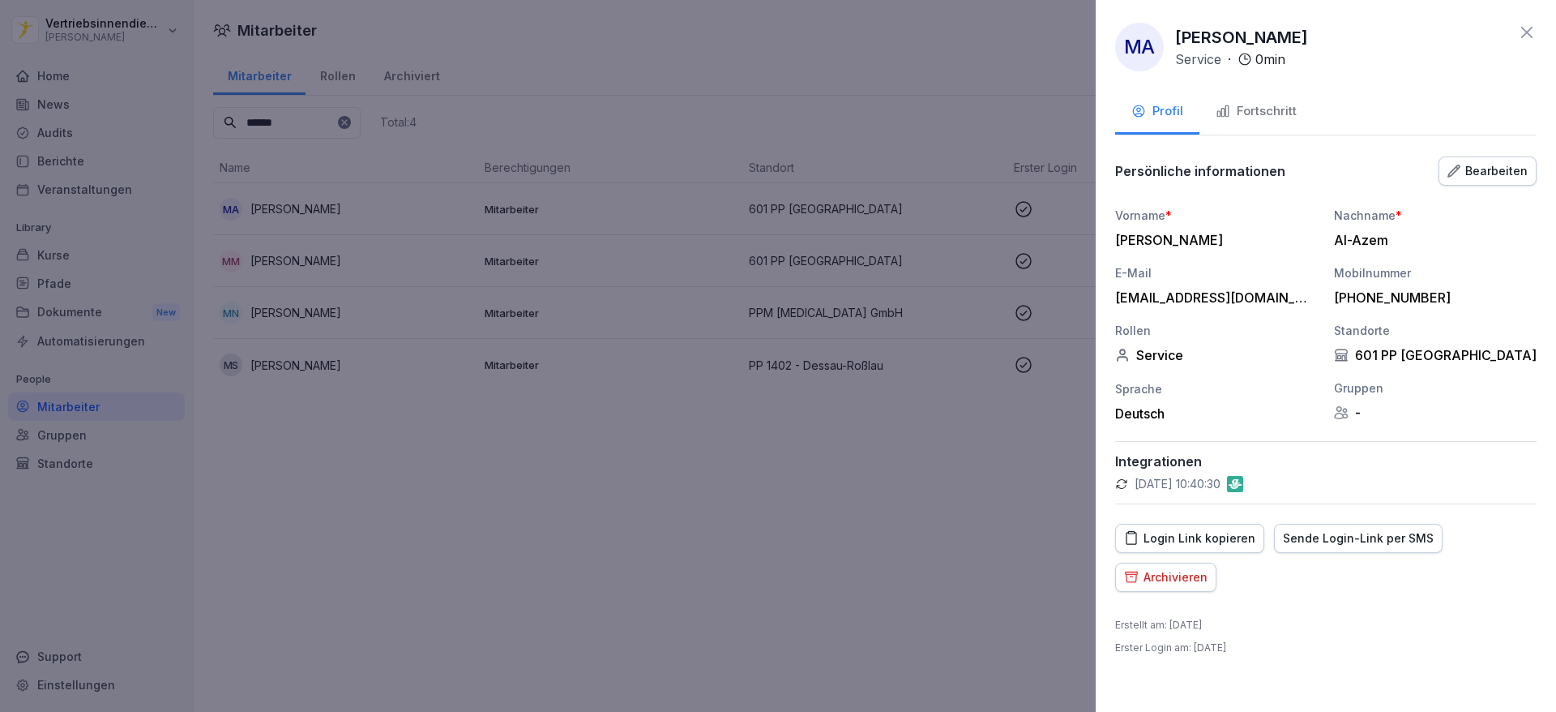
click at [1142, 583] on div "Archivieren" at bounding box center [1165, 577] width 83 height 18
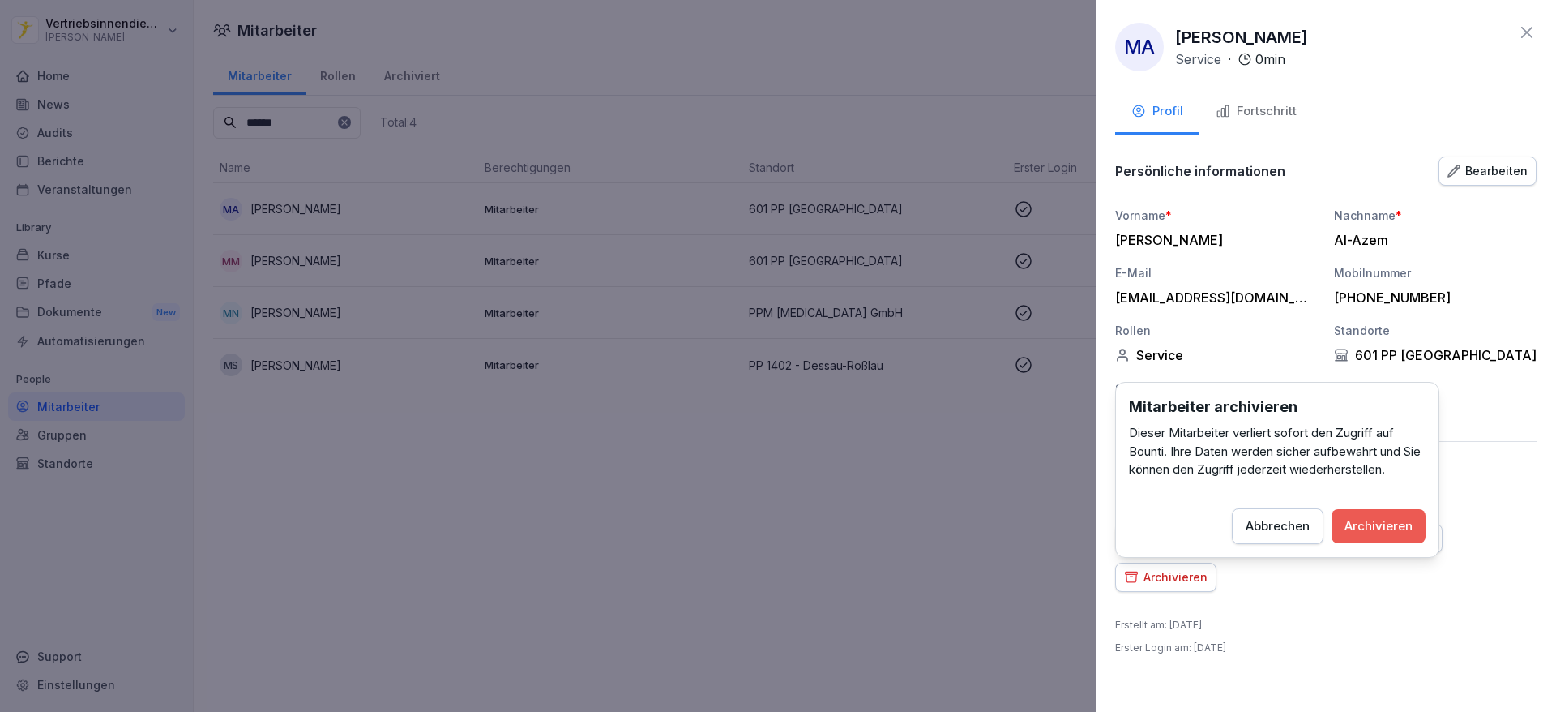
click at [1375, 529] on div "Archivieren" at bounding box center [1379, 526] width 68 height 18
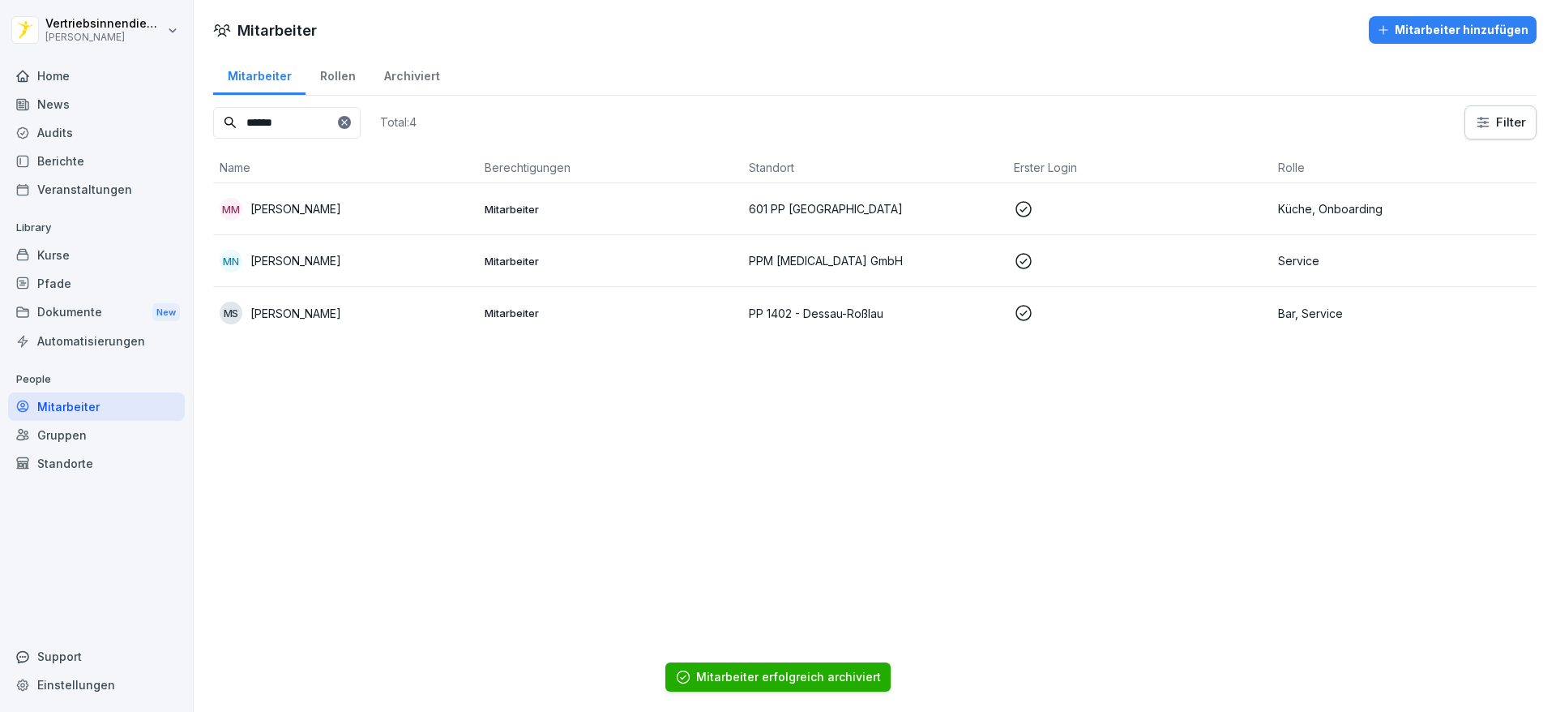
click at [1026, 357] on div "Mitarbeiter Mitarbeiter hinzufügen Mitarbeiter Rollen Archiviert ****** Total: …" at bounding box center [875, 356] width 1363 height 712
click at [53, 82] on div "Home" at bounding box center [96, 76] width 177 height 28
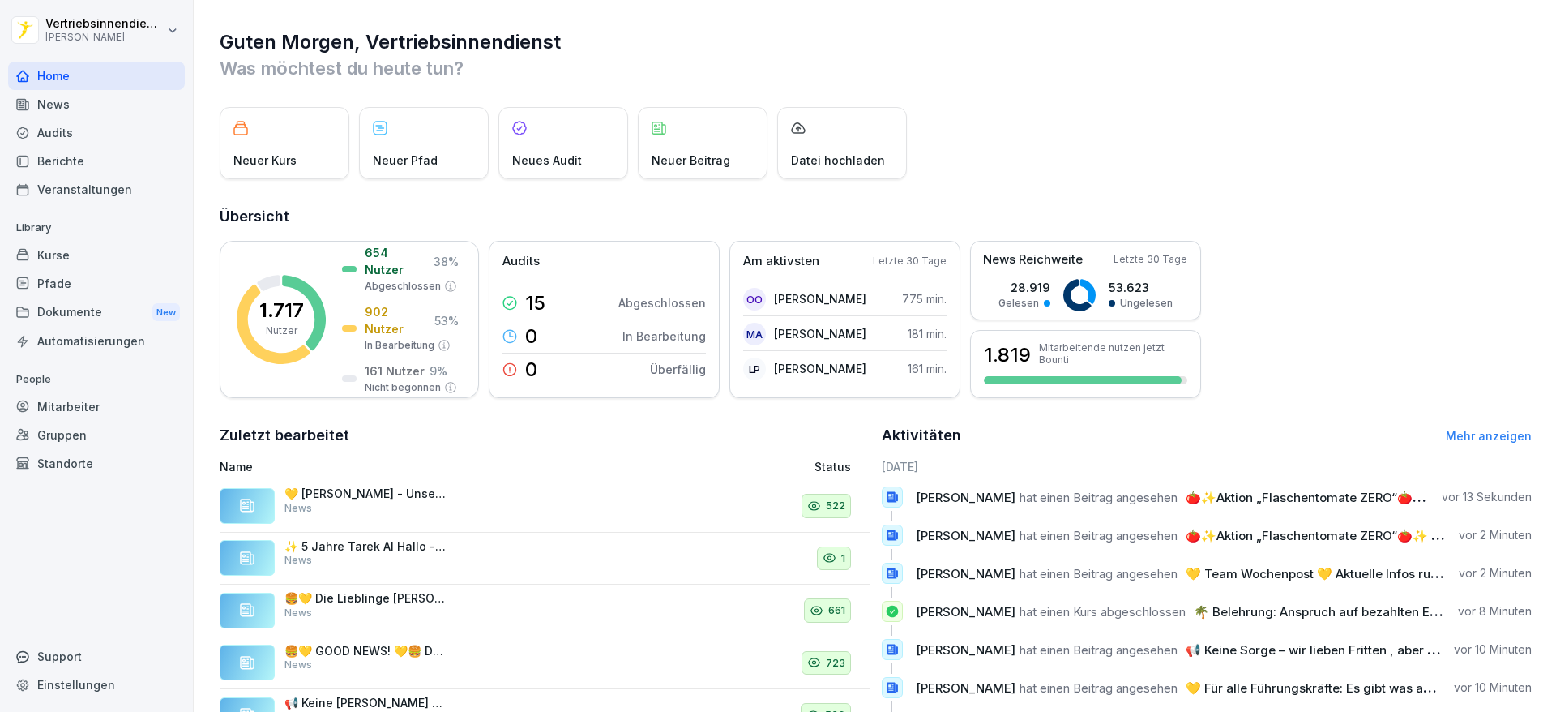
click at [120, 108] on div "News" at bounding box center [96, 104] width 177 height 28
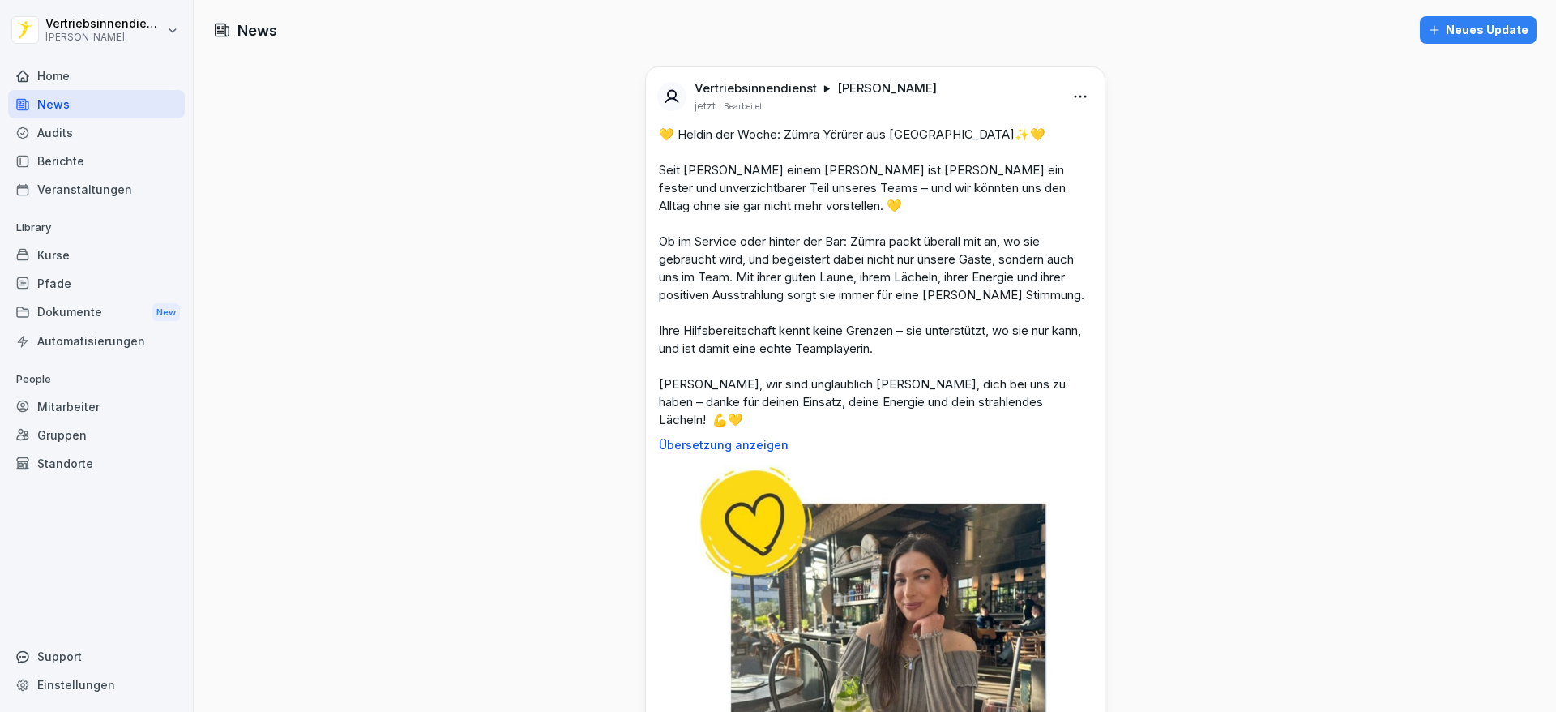
click at [58, 75] on div "Home" at bounding box center [96, 76] width 177 height 28
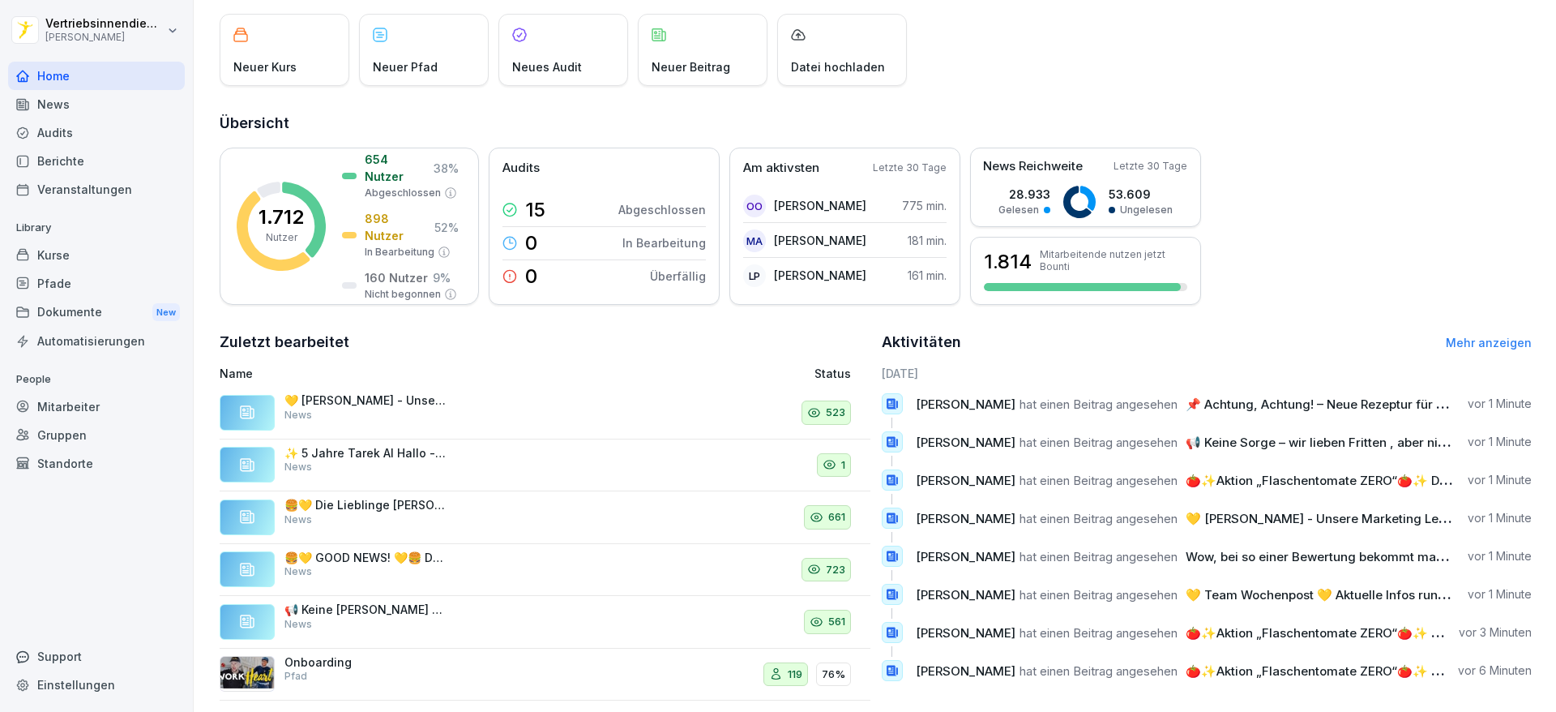
scroll to position [130, 0]
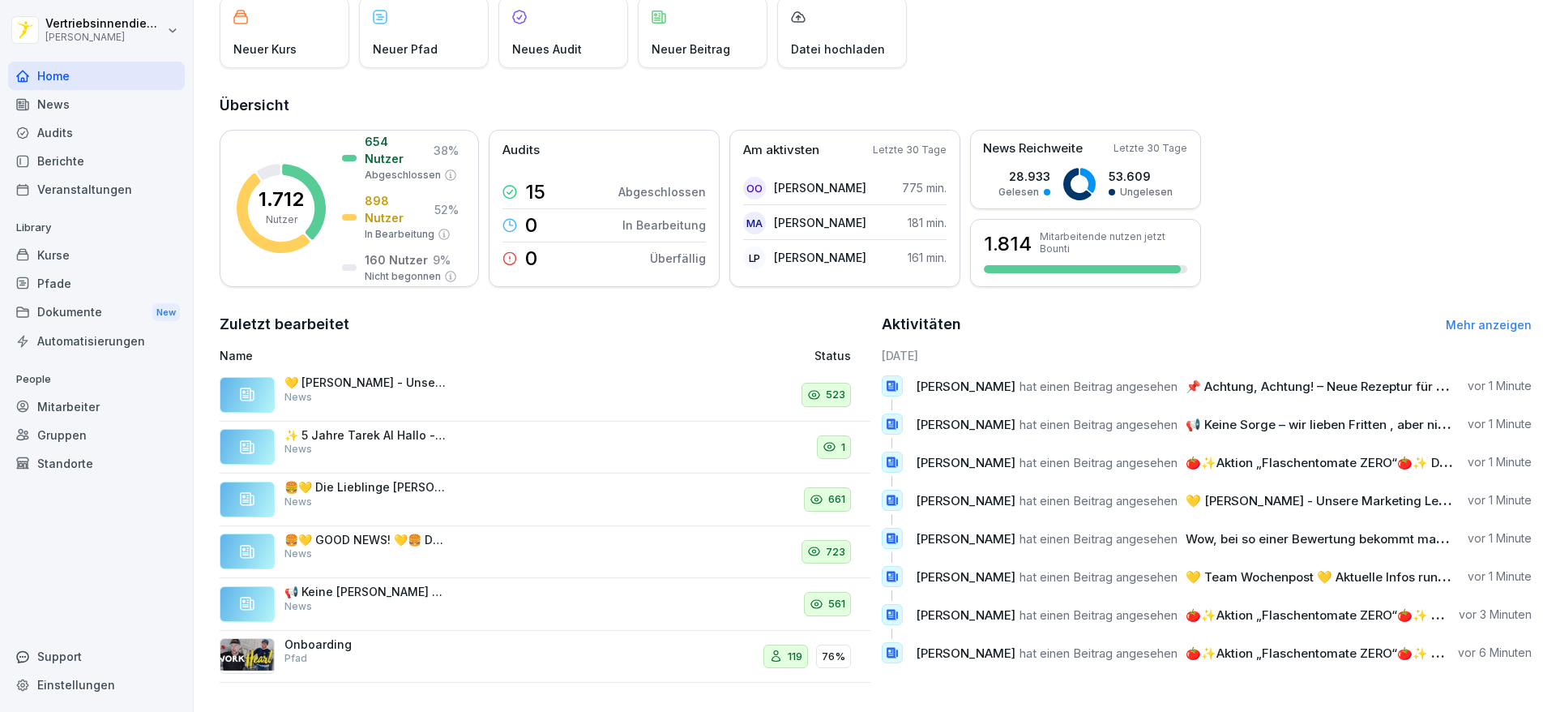
click at [55, 101] on div "News" at bounding box center [96, 104] width 177 height 28
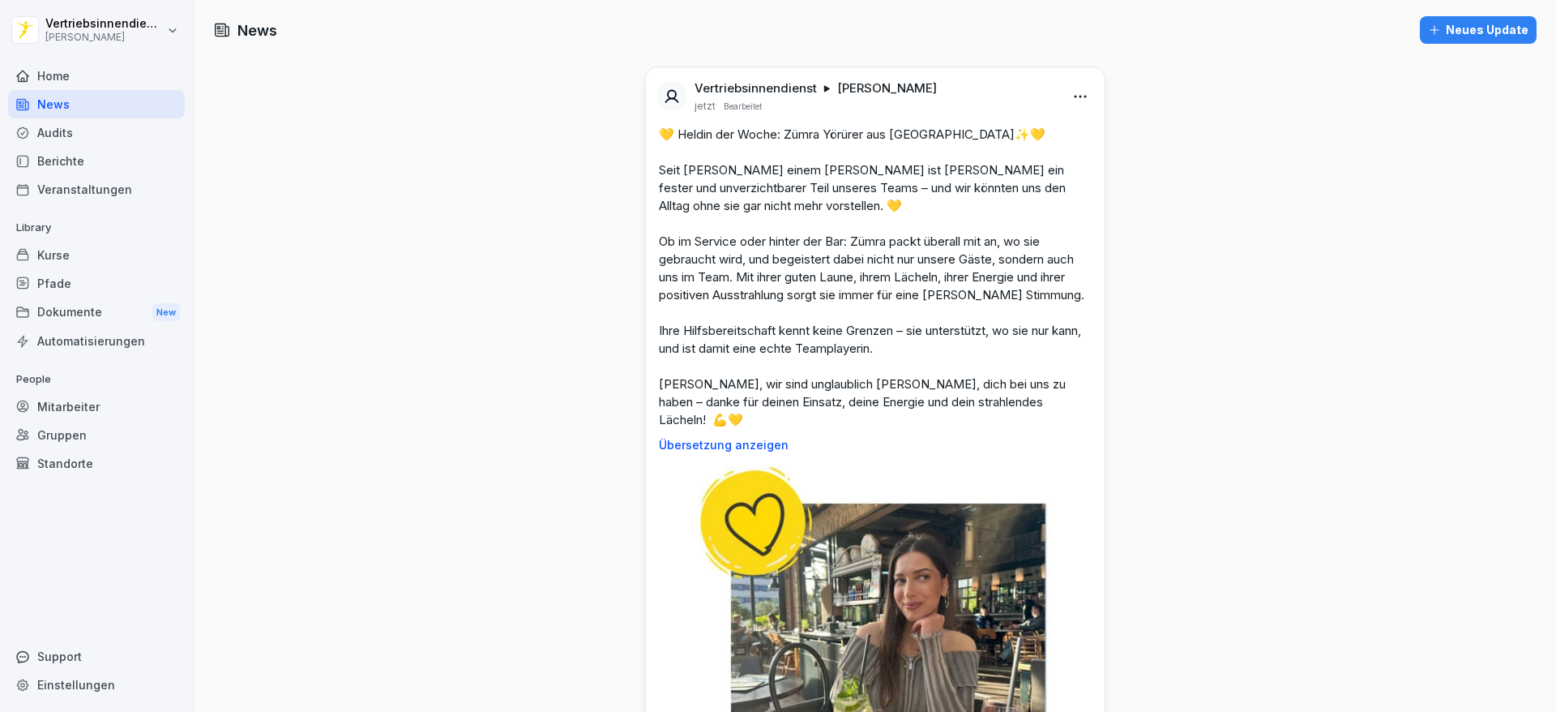
click at [82, 124] on div "Audits" at bounding box center [96, 132] width 177 height 28
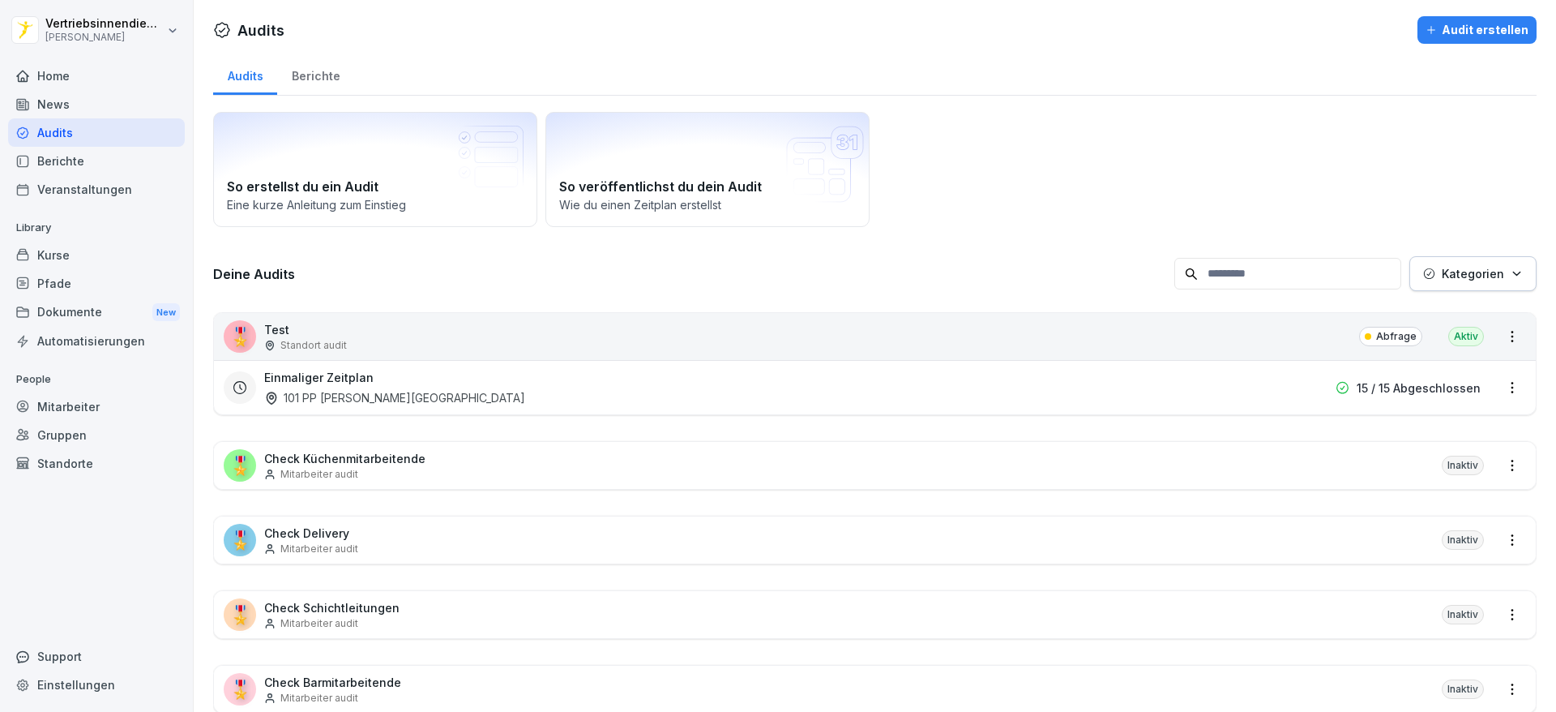
click at [58, 79] on div "Home" at bounding box center [96, 76] width 177 height 28
